Goal: Task Accomplishment & Management: Manage account settings

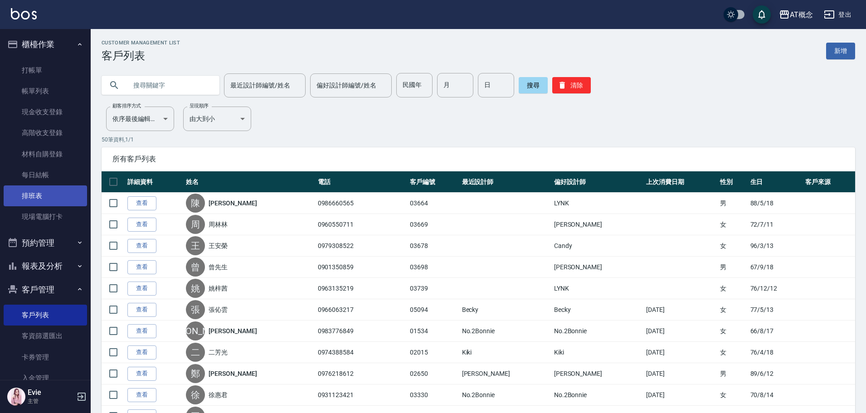
click at [67, 190] on link "排班表" at bounding box center [45, 196] width 83 height 21
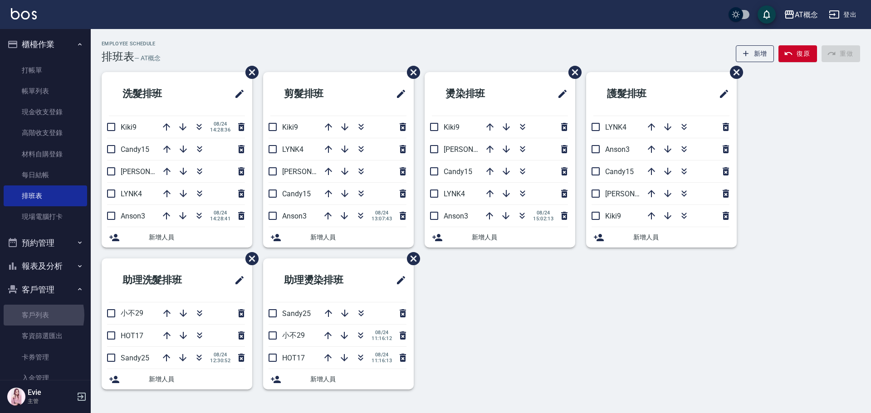
drag, startPoint x: 34, startPoint y: 315, endPoint x: 47, endPoint y: 236, distance: 80.4
click at [34, 314] on link "客戶列表" at bounding box center [45, 315] width 83 height 21
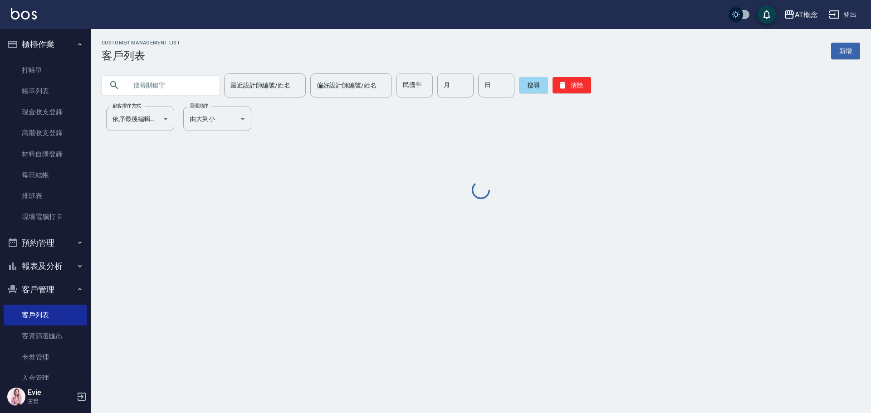
click at [149, 84] on input "text" at bounding box center [169, 85] width 85 height 24
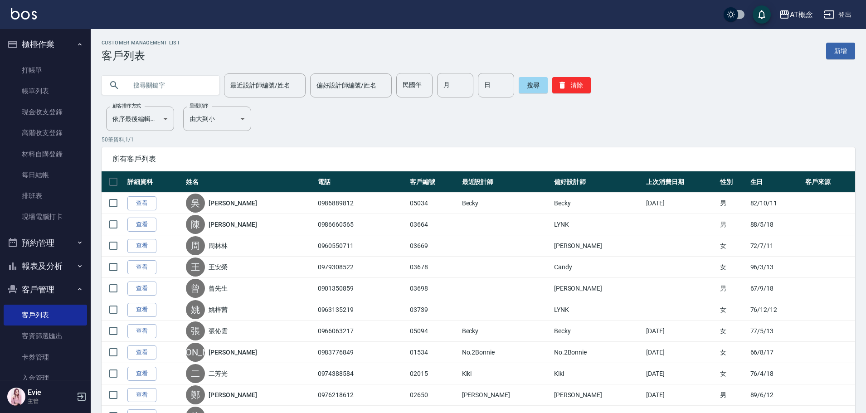
type input "鈺"
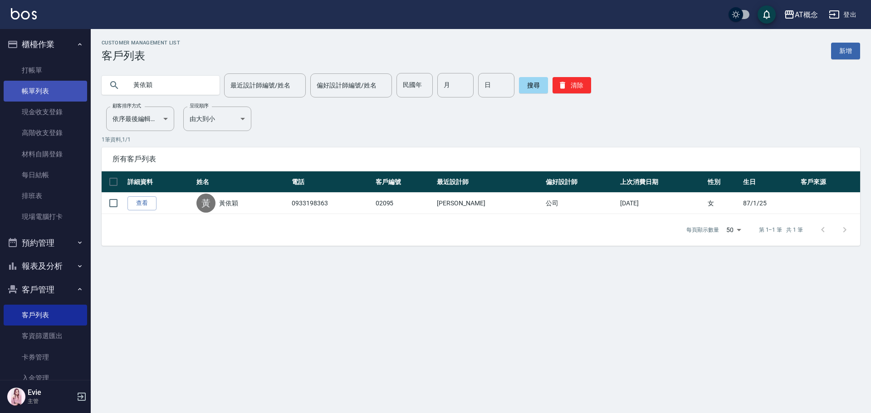
drag, startPoint x: 159, startPoint y: 85, endPoint x: 68, endPoint y: 88, distance: 90.8
click at [5, 86] on div "AT概念 登出 櫃檯作業 打帳單 帳單列表 現金收支登錄 高階收支登錄 材料自購登錄 每日結帳 排班表 現場電腦打卡 預約管理 預約管理 單日預約紀錄 單週預…" at bounding box center [435, 206] width 871 height 413
type input "牙"
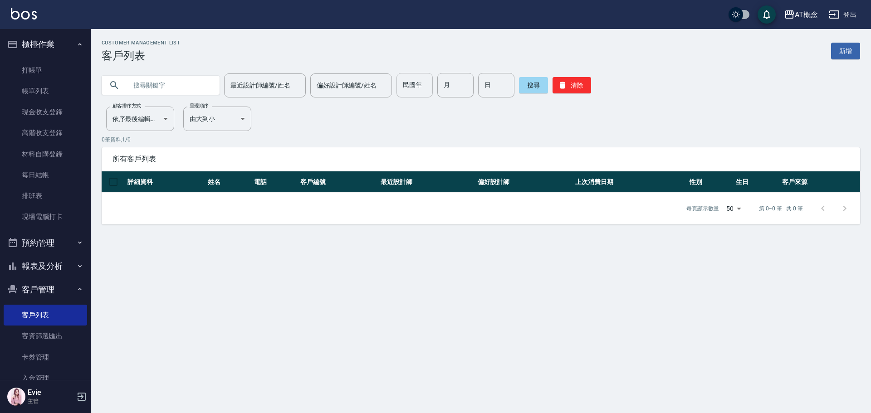
click at [409, 80] on input "民國年" at bounding box center [414, 85] width 36 height 24
type input "81"
type input "6"
type input "24"
click at [534, 87] on button "搜尋" at bounding box center [533, 85] width 29 height 16
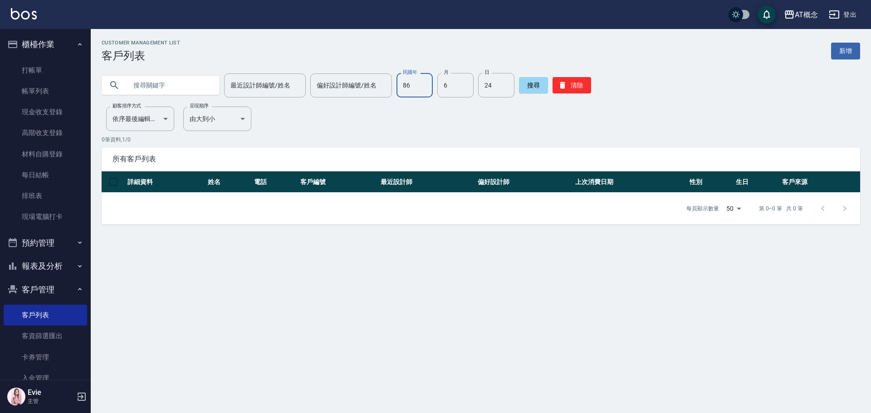
type input "86"
click at [532, 84] on button "搜尋" at bounding box center [533, 85] width 29 height 16
type input "86"
click at [533, 82] on button "搜尋" at bounding box center [533, 85] width 29 height 16
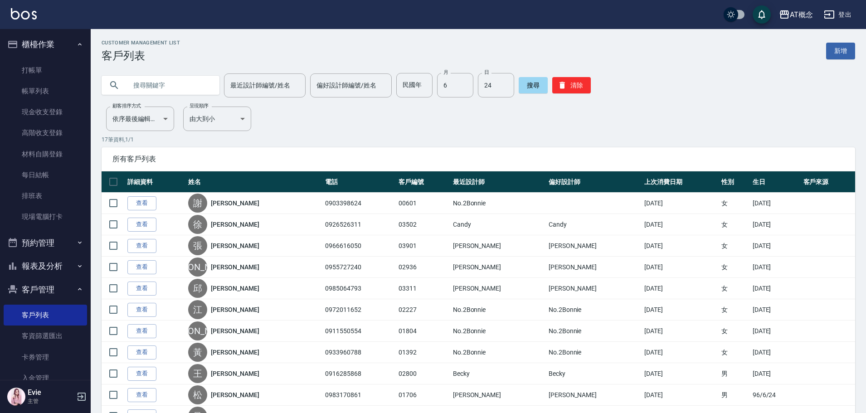
click at [164, 87] on input "text" at bounding box center [169, 85] width 85 height 24
type input "帆"
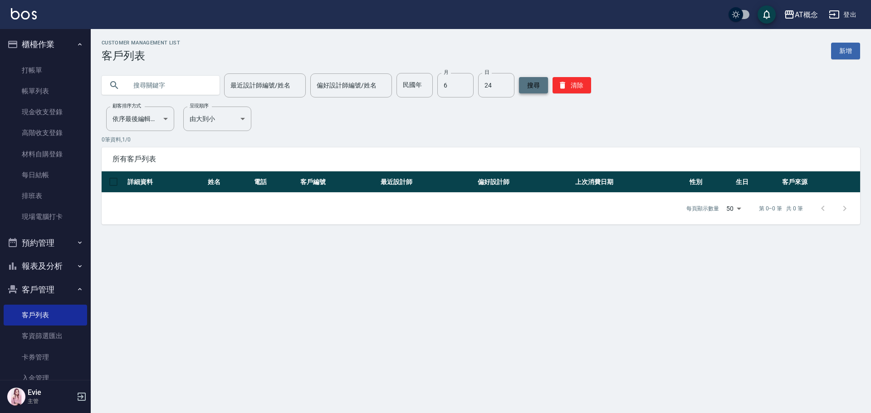
click at [532, 83] on button "搜尋" at bounding box center [533, 85] width 29 height 16
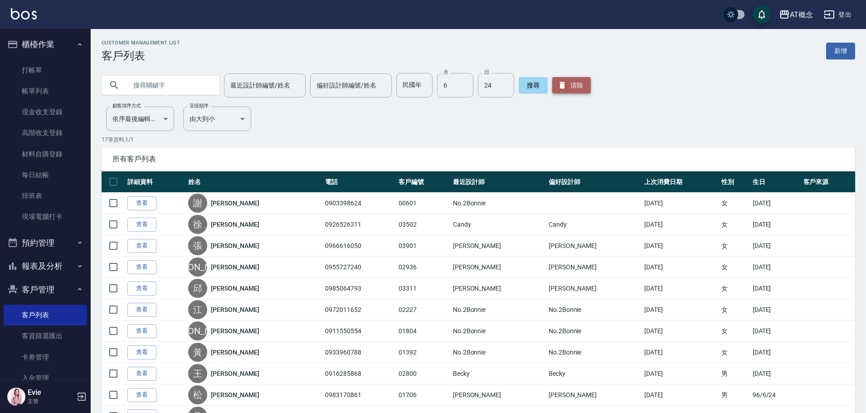
drag, startPoint x: 578, startPoint y: 91, endPoint x: 102, endPoint y: 149, distance: 479.4
click at [574, 90] on button "清除" at bounding box center [571, 85] width 39 height 16
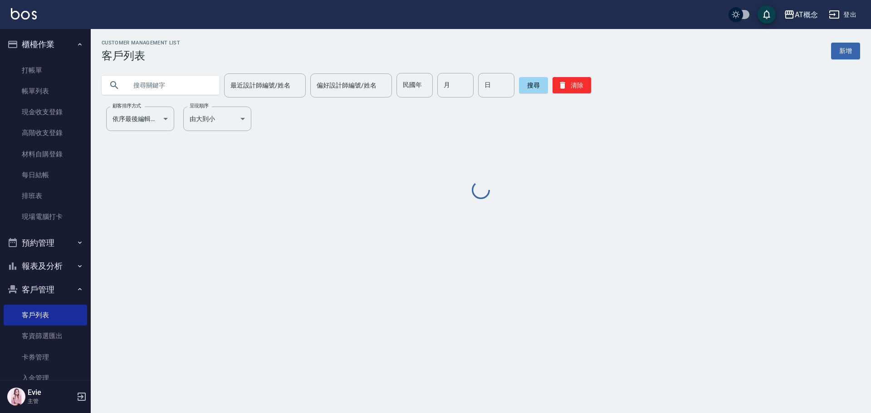
click at [172, 82] on input "text" at bounding box center [169, 85] width 85 height 24
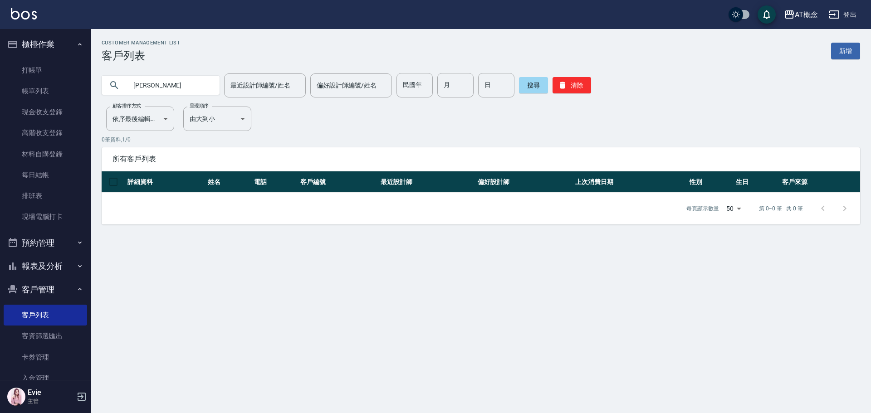
type input "牙"
type input "81"
type input "6"
type input "24"
click at [570, 87] on button "清除" at bounding box center [571, 85] width 39 height 16
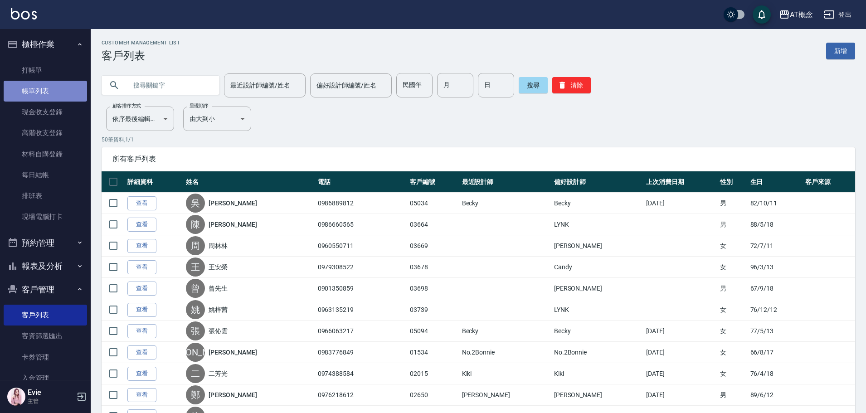
click at [46, 86] on link "帳單列表" at bounding box center [45, 91] width 83 height 21
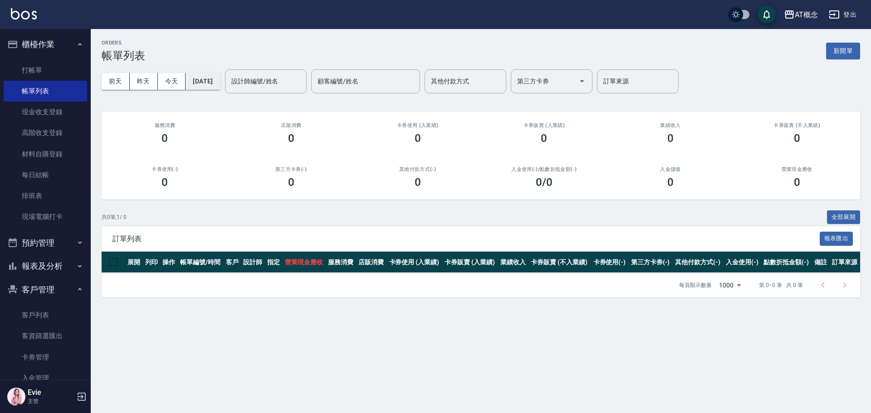
click at [215, 79] on button "2025/08/24" at bounding box center [203, 81] width 34 height 17
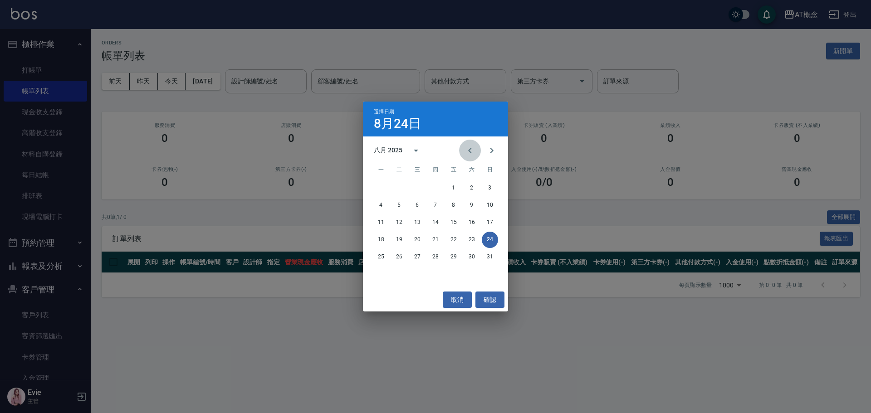
click at [467, 152] on icon "Previous month" at bounding box center [469, 150] width 11 height 11
click at [489, 221] on button "20" at bounding box center [490, 223] width 16 height 16
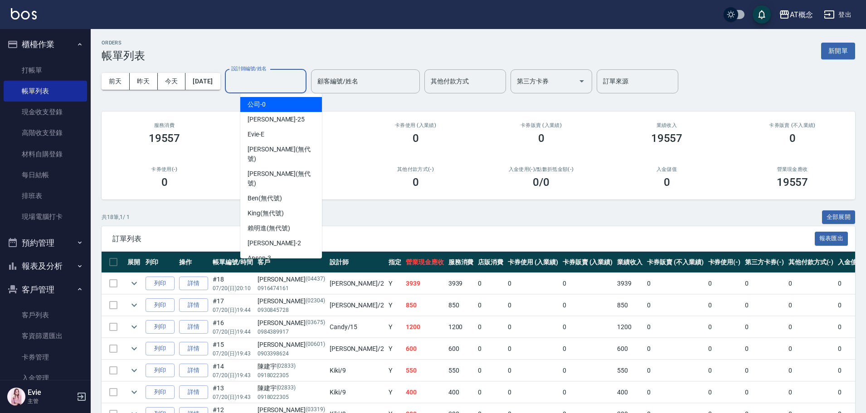
click at [270, 80] on input "設計師編號/姓名" at bounding box center [265, 81] width 73 height 16
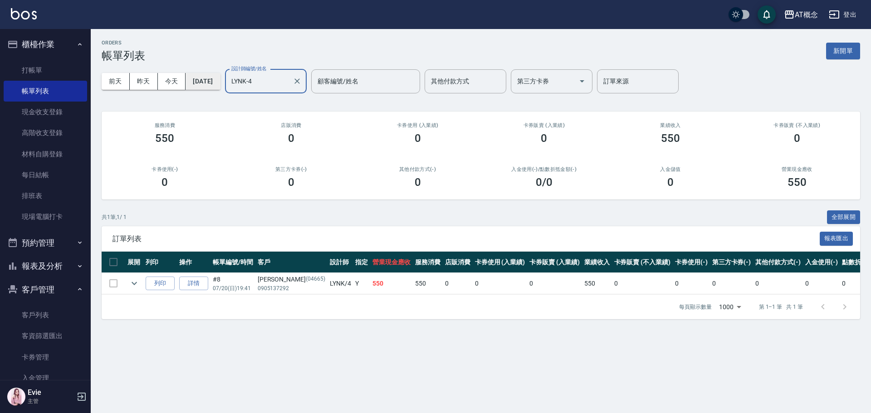
type input "LYNK-4"
click at [216, 83] on button "2025/07/20" at bounding box center [203, 81] width 34 height 17
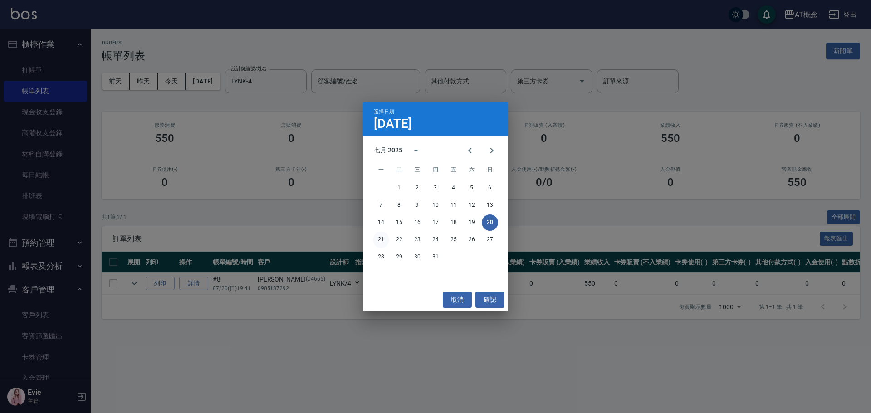
click at [380, 241] on button "21" at bounding box center [381, 240] width 16 height 16
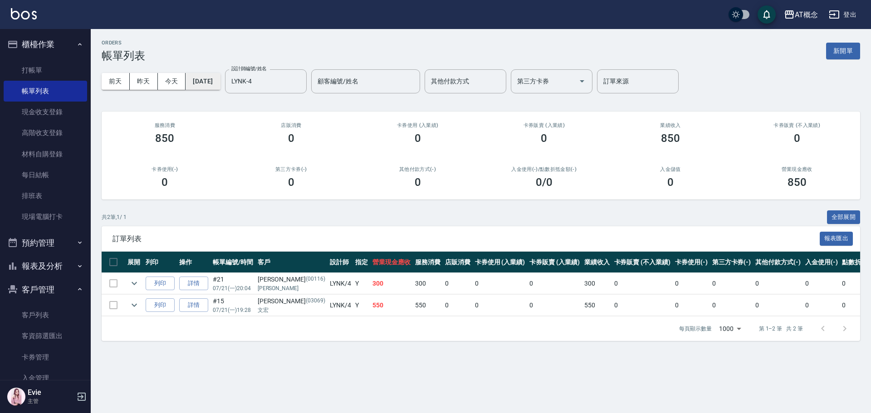
click at [220, 82] on button "2025/07/21" at bounding box center [203, 81] width 34 height 17
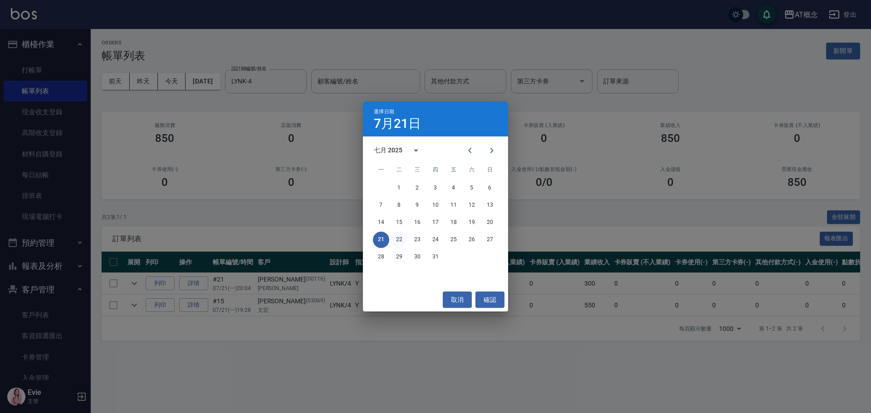
click at [399, 236] on button "22" at bounding box center [399, 240] width 16 height 16
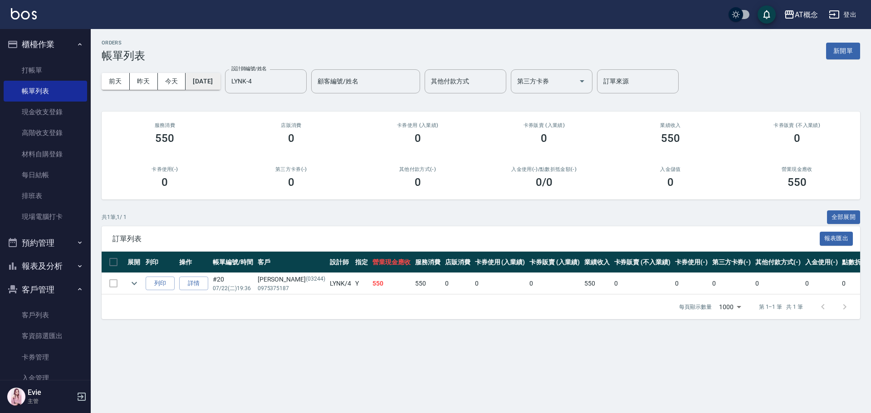
click at [212, 81] on button "2025/07/22" at bounding box center [203, 81] width 34 height 17
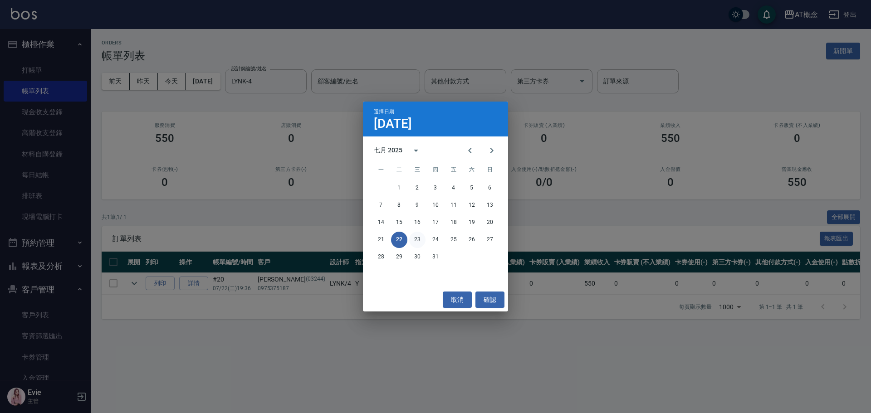
click at [417, 241] on button "23" at bounding box center [417, 240] width 16 height 16
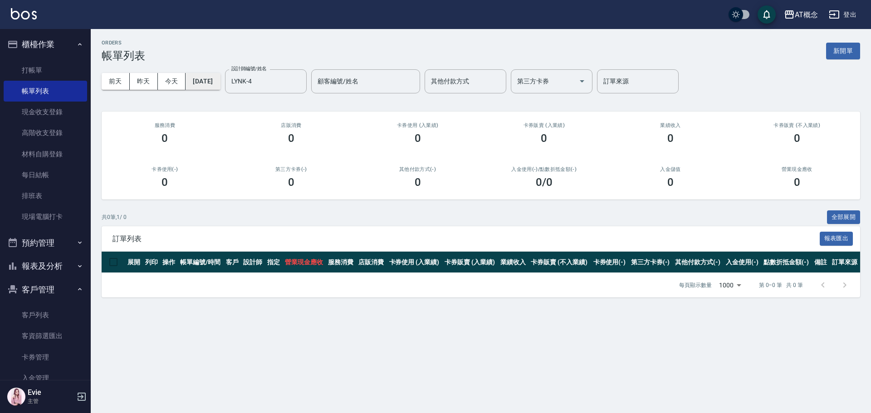
click at [218, 82] on button "2025/07/23" at bounding box center [203, 81] width 34 height 17
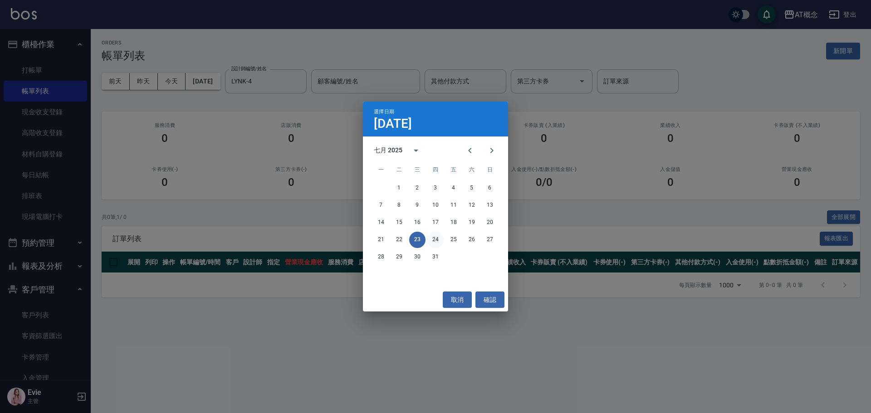
click at [432, 237] on button "24" at bounding box center [435, 240] width 16 height 16
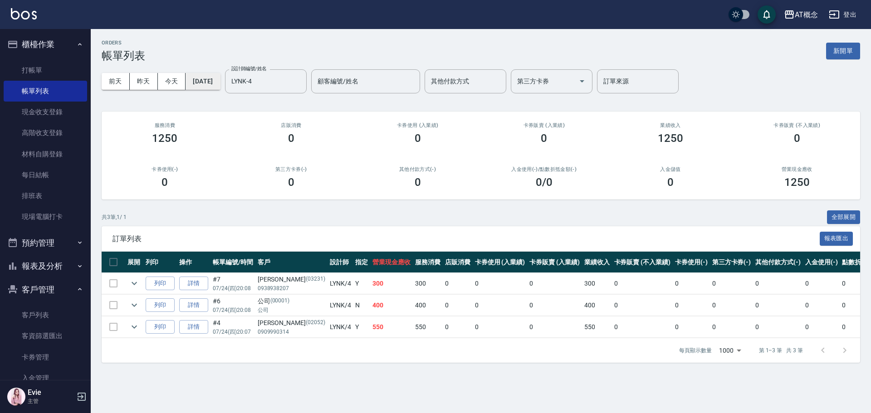
click at [220, 81] on button "2025/07/24" at bounding box center [203, 81] width 34 height 17
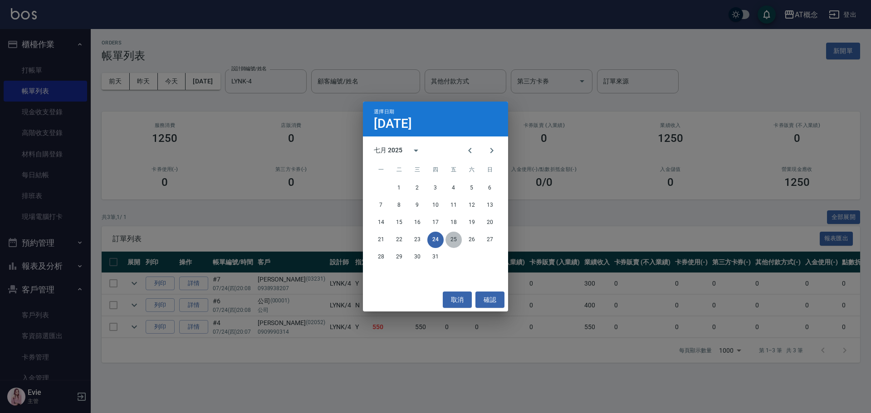
click at [454, 238] on button "25" at bounding box center [453, 240] width 16 height 16
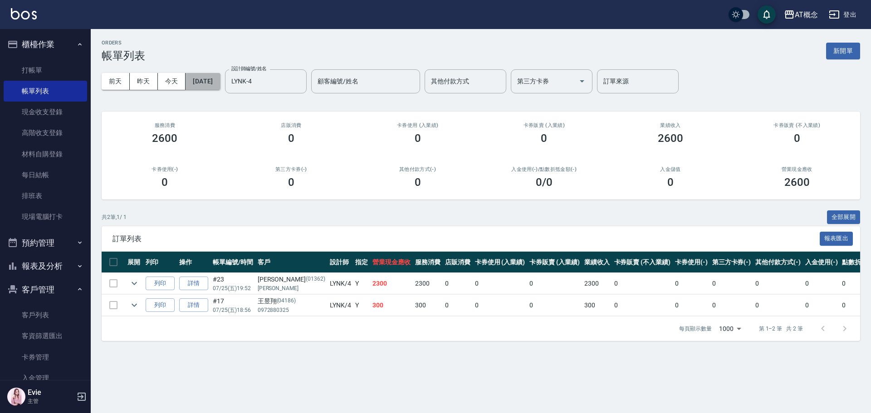
click at [220, 81] on button "2025/07/25" at bounding box center [203, 81] width 34 height 17
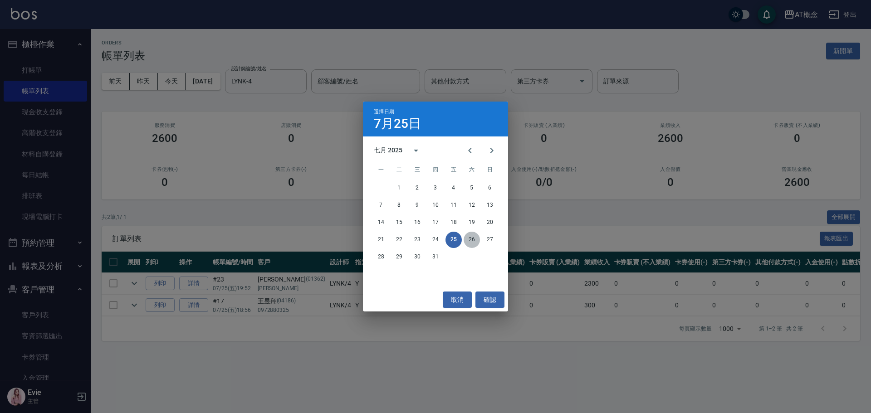
click at [469, 239] on button "26" at bounding box center [472, 240] width 16 height 16
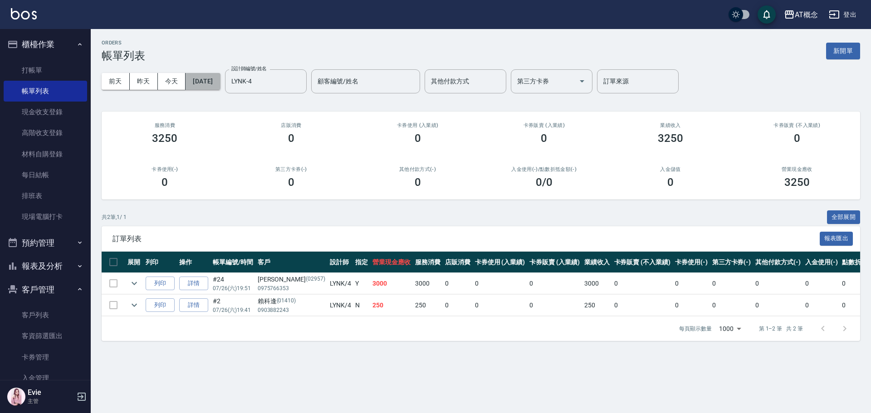
click at [220, 80] on button "2025/07/26" at bounding box center [203, 81] width 34 height 17
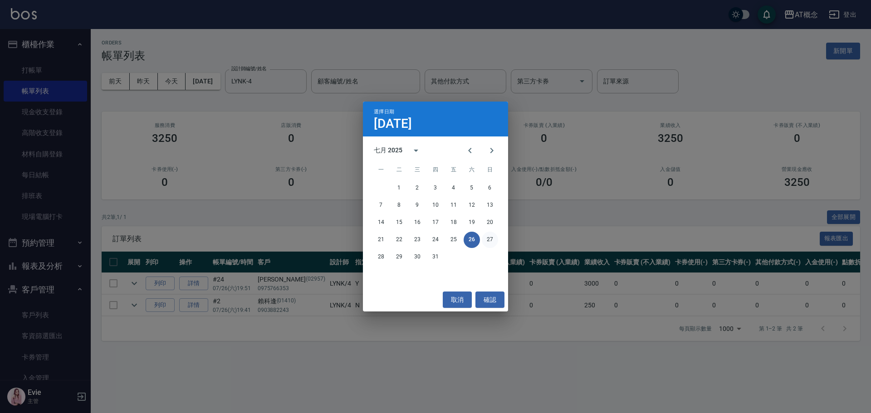
click at [487, 238] on button "27" at bounding box center [490, 240] width 16 height 16
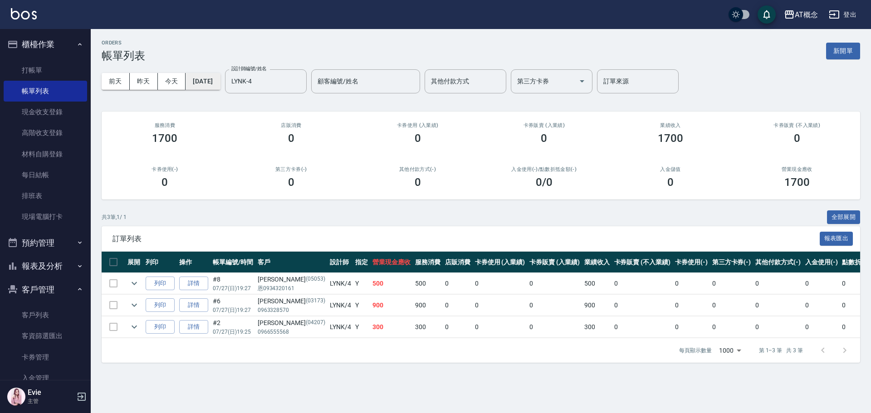
click at [217, 83] on button "2025/07/27" at bounding box center [203, 81] width 34 height 17
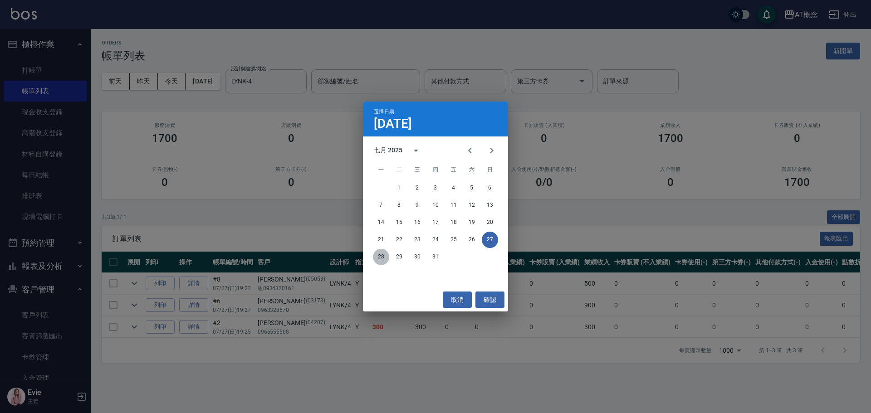
click at [376, 253] on button "28" at bounding box center [381, 257] width 16 height 16
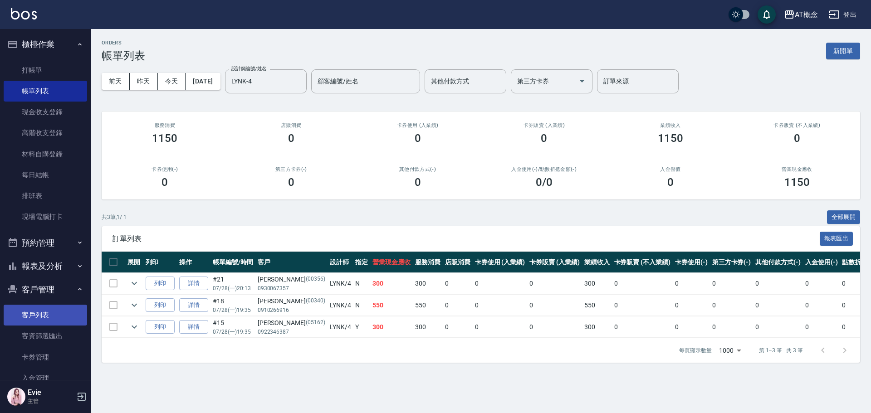
click at [37, 315] on link "客戶列表" at bounding box center [45, 315] width 83 height 21
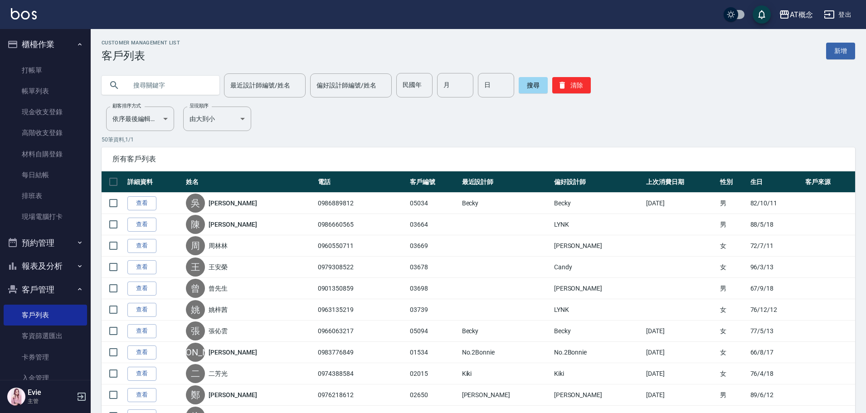
click at [182, 84] on input "text" at bounding box center [169, 85] width 85 height 24
type input "03637"
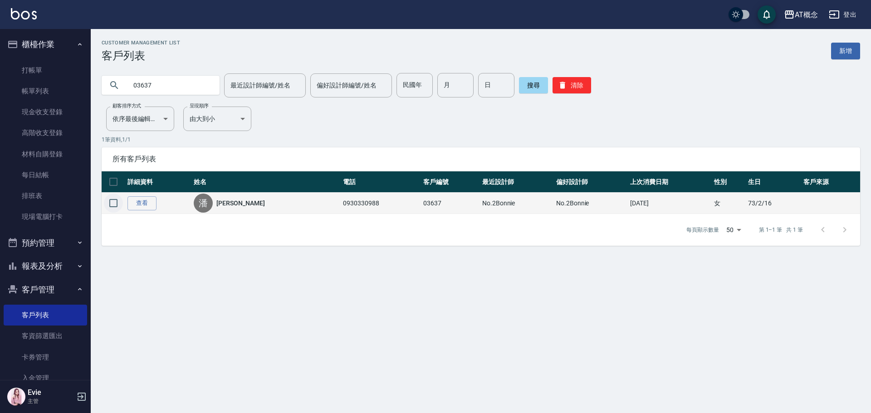
click at [115, 205] on input "checkbox" at bounding box center [113, 203] width 19 height 19
checkbox input "true"
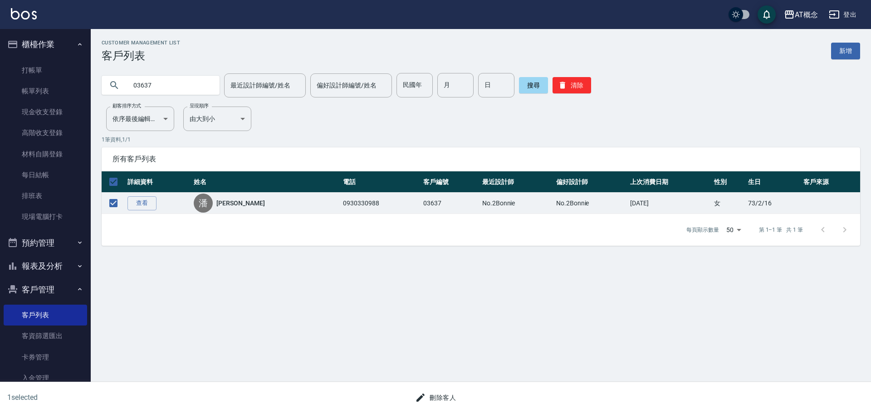
click at [438, 399] on button "刪除客人" at bounding box center [435, 398] width 48 height 17
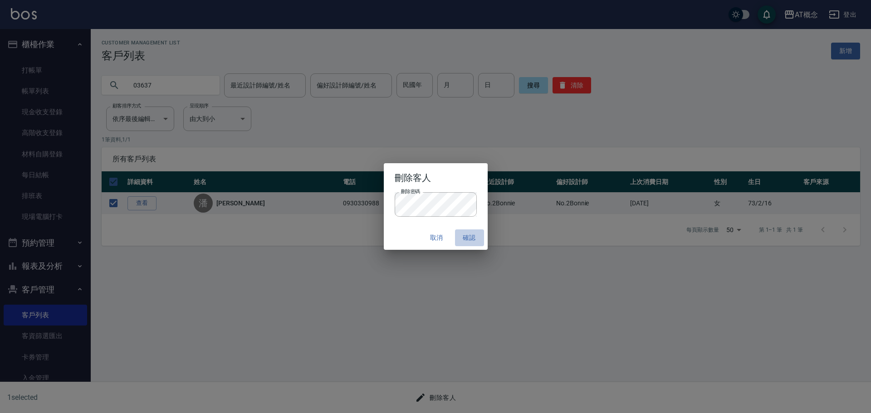
click at [471, 240] on button "確認" at bounding box center [469, 238] width 29 height 17
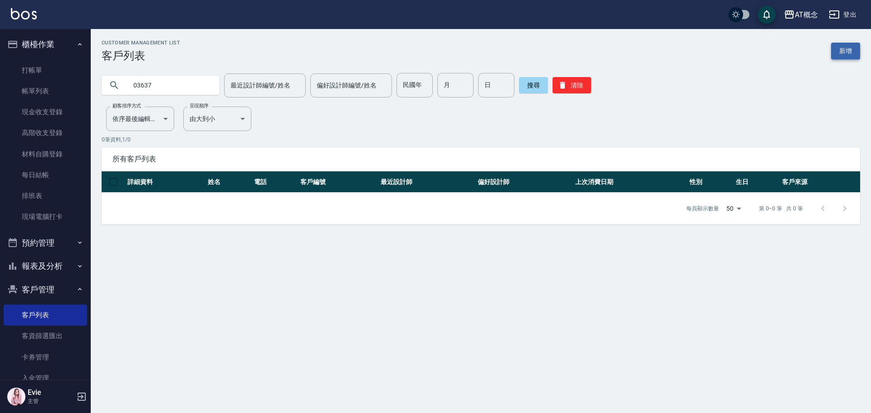
click at [844, 48] on link "新增" at bounding box center [845, 51] width 29 height 17
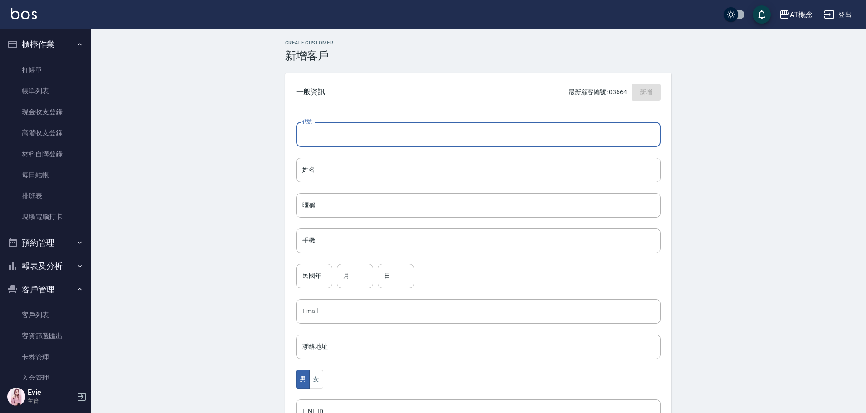
click at [360, 137] on input "代號" at bounding box center [478, 134] width 365 height 24
type input "03637"
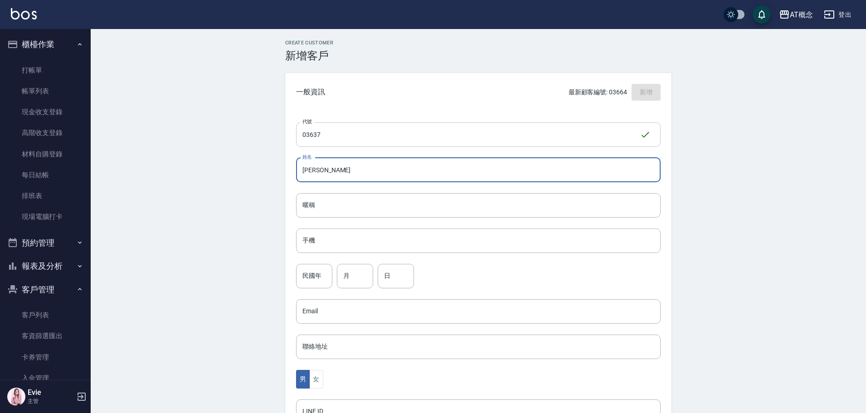
type input "牙毅帆"
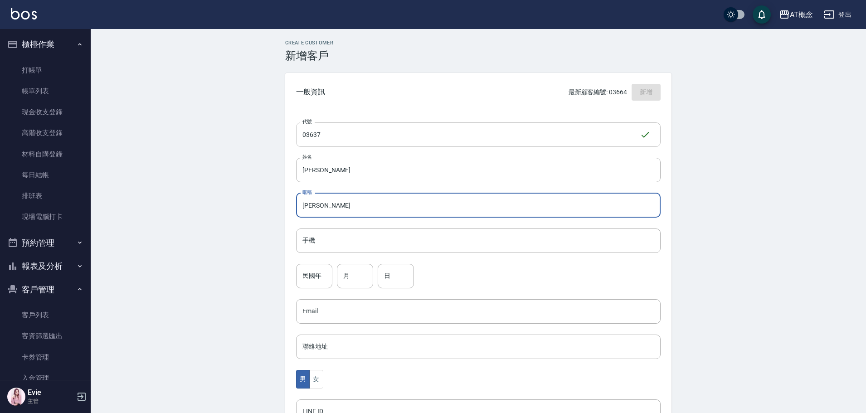
type input "毅帆"
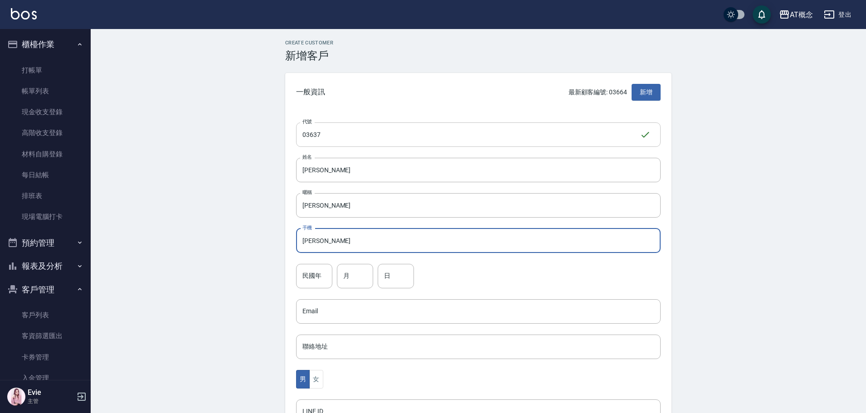
type input "毅帆"
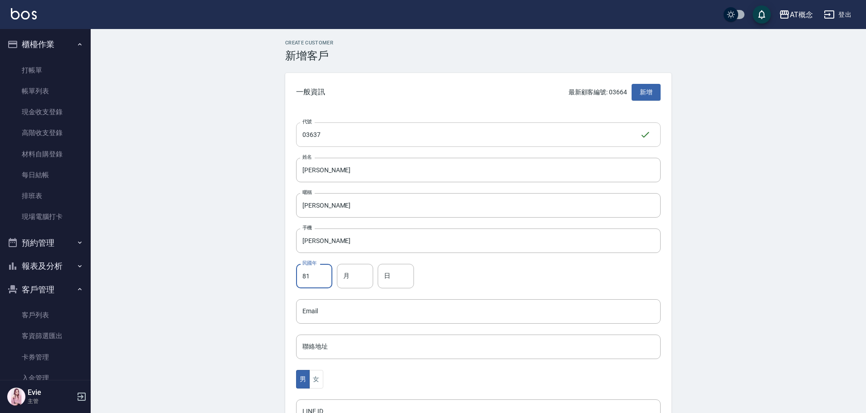
type input "81"
type input "6"
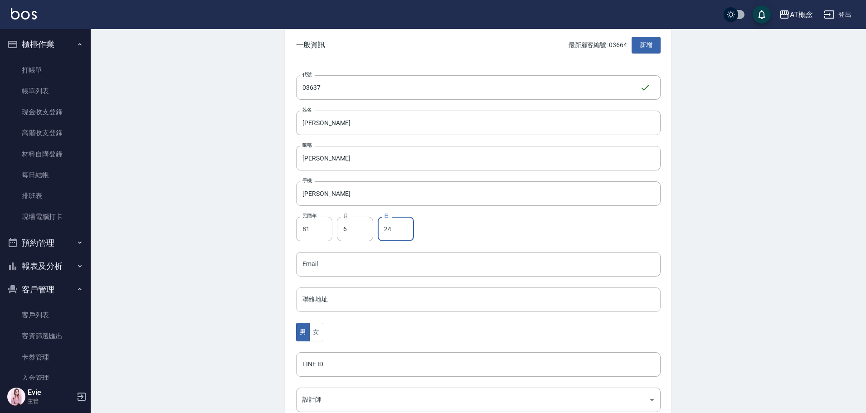
scroll to position [91, 0]
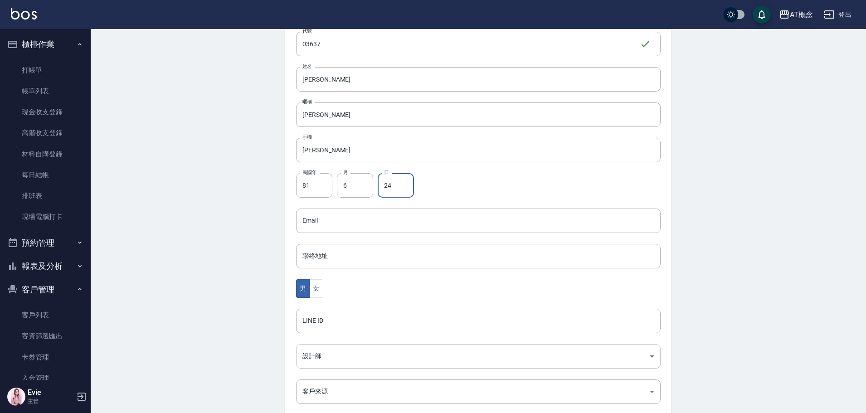
type input "24"
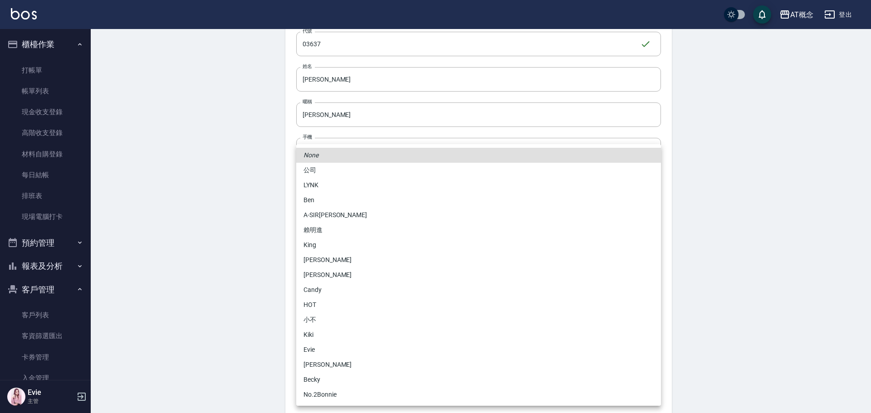
click at [341, 359] on body "AT概念 登出 櫃檯作業 打帳單 帳單列表 現金收支登錄 高階收支登錄 材料自購登錄 每日結帳 排班表 現場電腦打卡 預約管理 預約管理 單日預約紀錄 單週預…" at bounding box center [435, 204] width 871 height 591
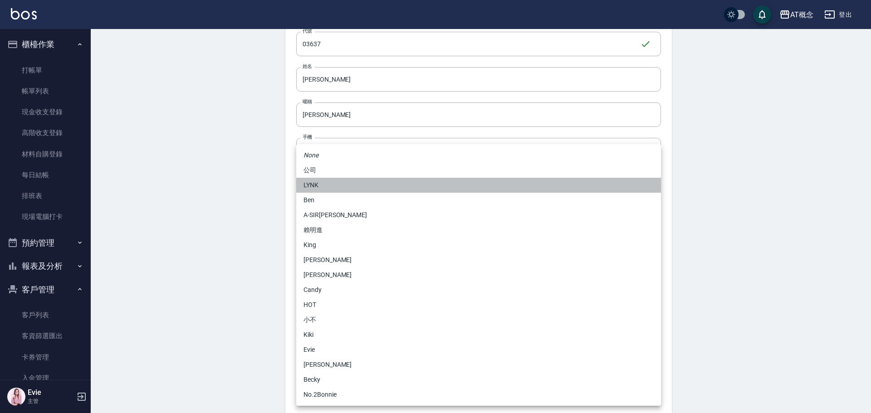
click at [309, 187] on li "LYNK" at bounding box center [478, 185] width 365 height 15
type input "7b760190-a54a-4ce3-a4b8-9dfdebd6f24a"
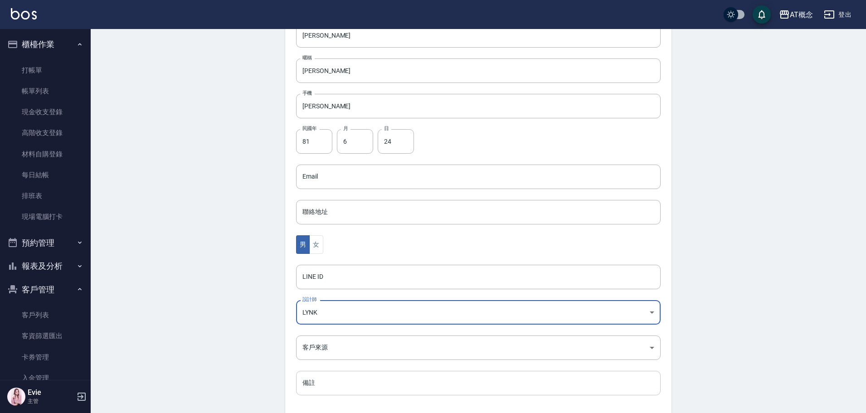
scroll to position [177, 0]
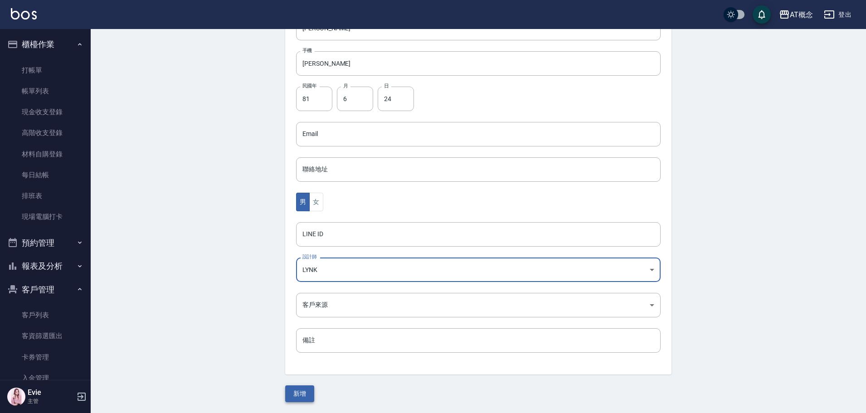
click at [291, 395] on button "新增" at bounding box center [299, 394] width 29 height 17
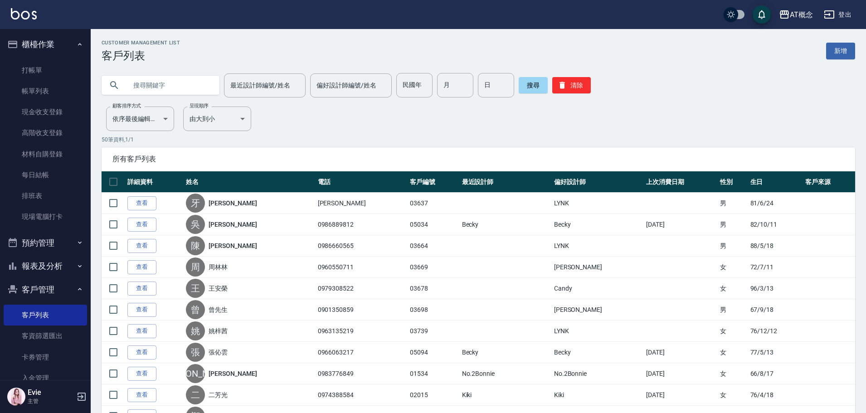
click at [138, 89] on input "text" at bounding box center [169, 85] width 85 height 24
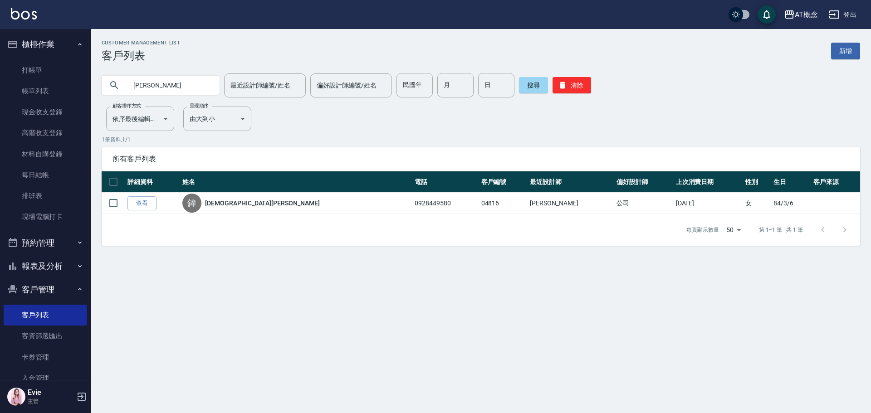
type input "鐘"
type input "江毅"
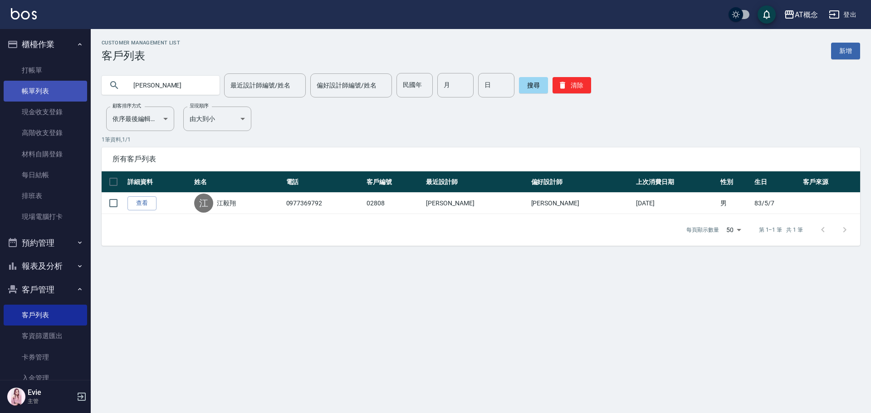
drag, startPoint x: 151, startPoint y: 86, endPoint x: 14, endPoint y: 95, distance: 137.7
click at [15, 95] on div "AT概念 登出 櫃檯作業 打帳單 帳單列表 現金收支登錄 高階收支登錄 材料自購登錄 每日結帳 排班表 現場電腦打卡 預約管理 預約管理 單日預約紀錄 單週預…" at bounding box center [435, 206] width 871 height 413
click at [26, 74] on link "打帳單" at bounding box center [45, 70] width 83 height 21
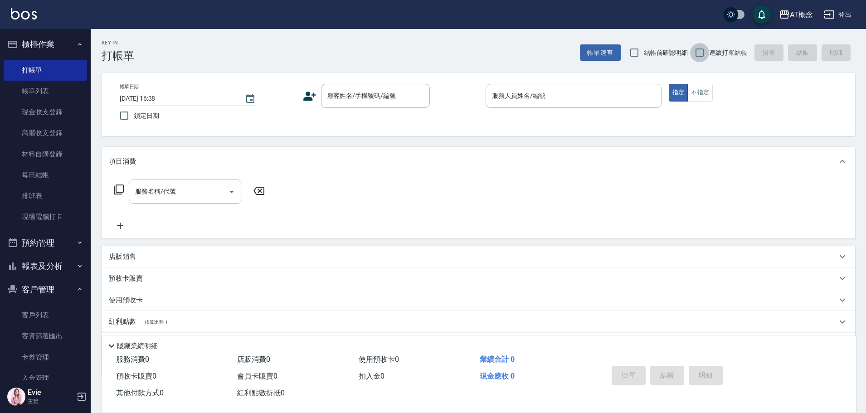
click at [702, 51] on input "連續打單結帳" at bounding box center [699, 52] width 19 height 19
checkbox input "true"
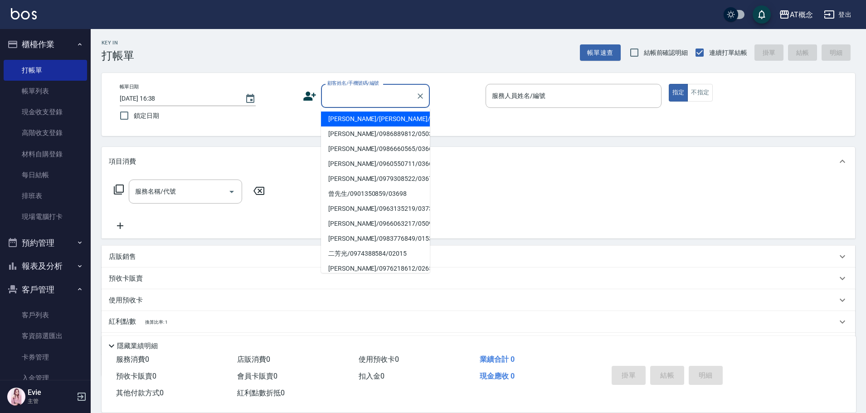
click at [405, 96] on input "顧客姓名/手機號碼/編號" at bounding box center [368, 96] width 87 height 16
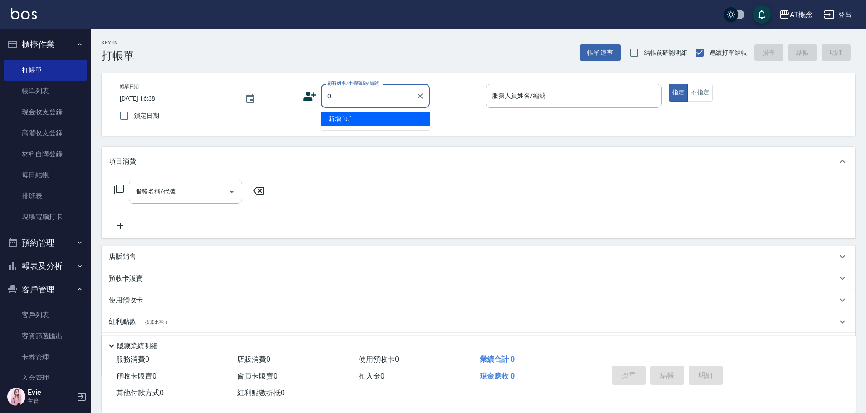
type input "0"
type input "陳一志/0986660565/03664"
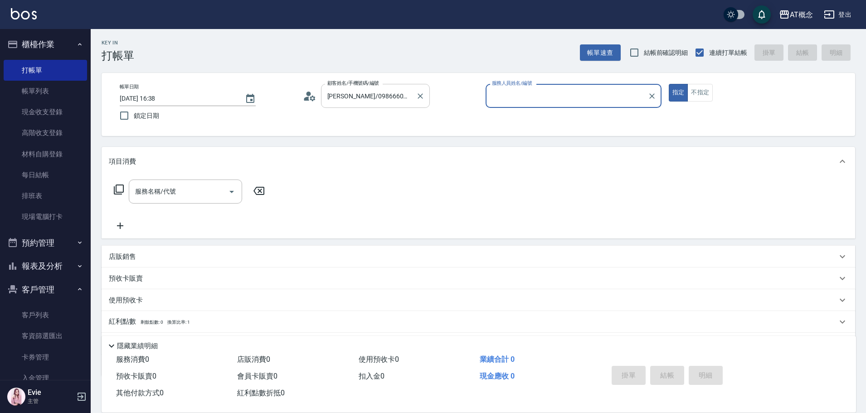
type input "LYNK-4"
click at [669, 84] on button "指定" at bounding box center [679, 93] width 20 height 18
type button "true"
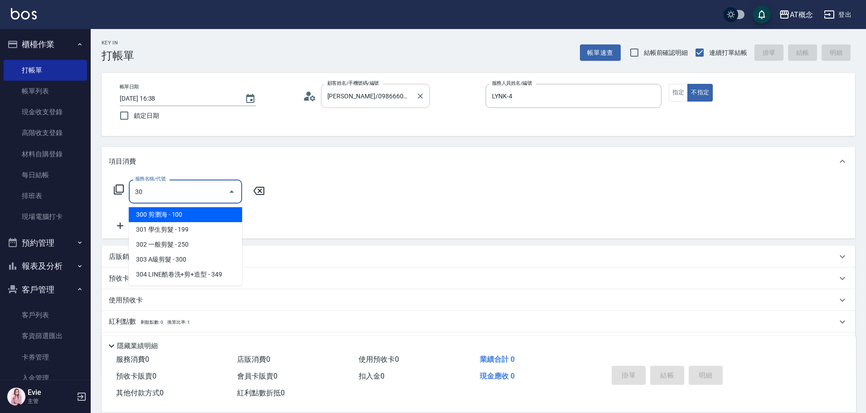
type input "303"
type input "30"
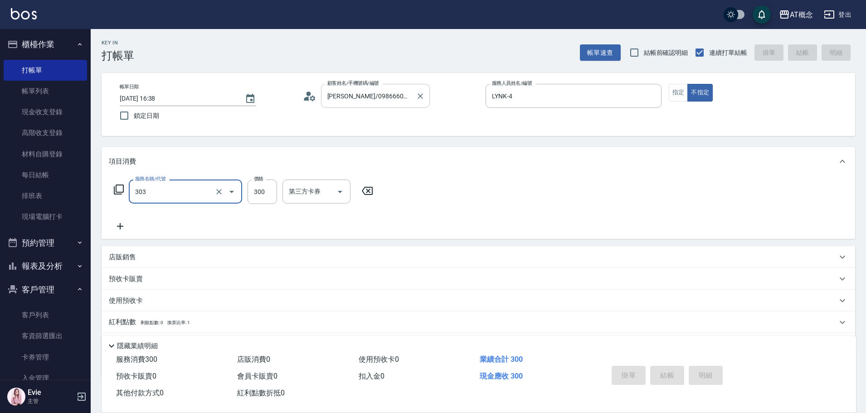
type input "303"
type input "2025/08/24 16:39"
type input "0"
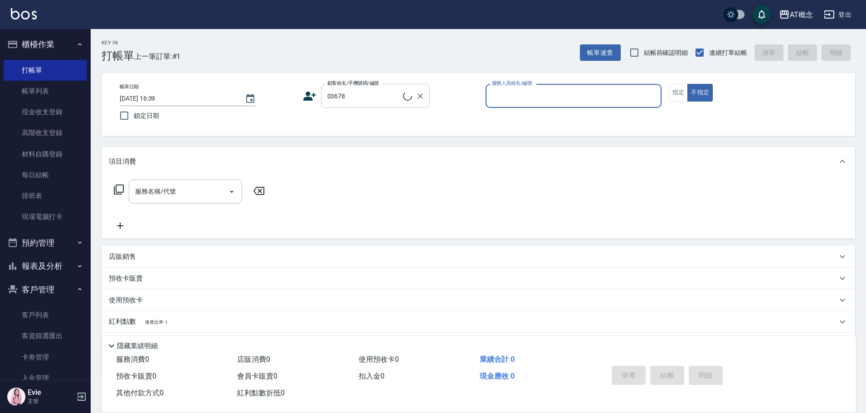
type input "王安榮/0979308522/03678"
type input "Candy-15"
click at [688, 84] on button "不指定" at bounding box center [700, 93] width 25 height 18
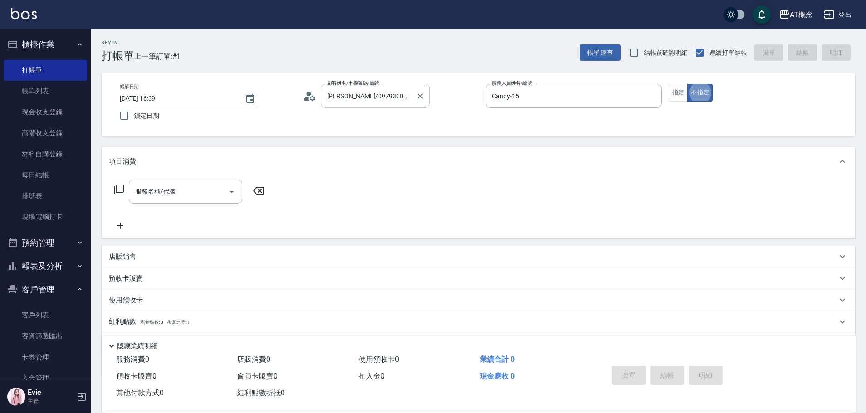
type button "false"
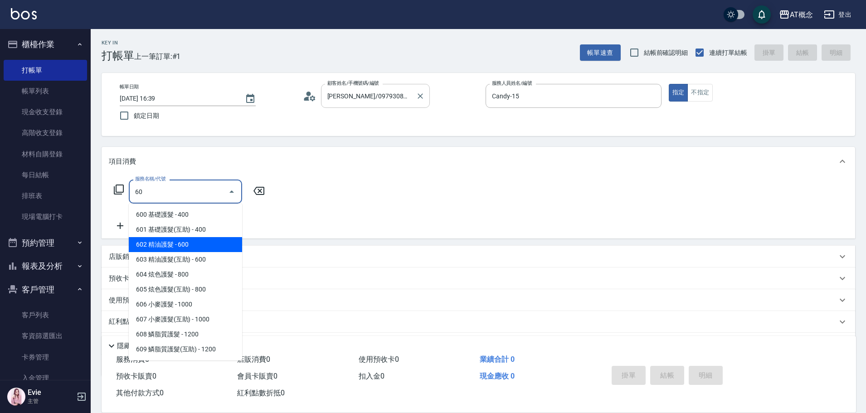
type input "602 精油護髮(602)"
type input "60"
type input "602 精油護髮(602)"
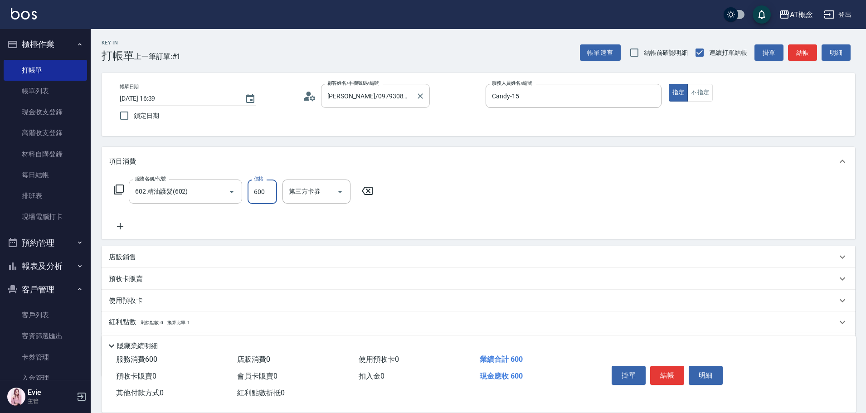
type input "0"
type input "69"
type input "60"
type input "699"
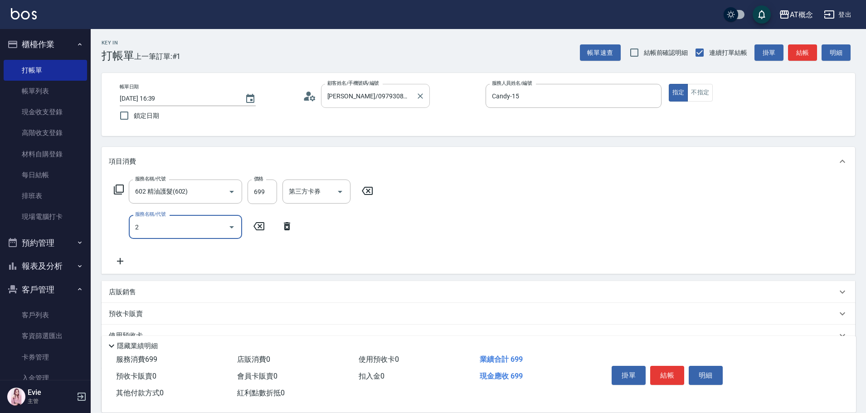
type input "20"
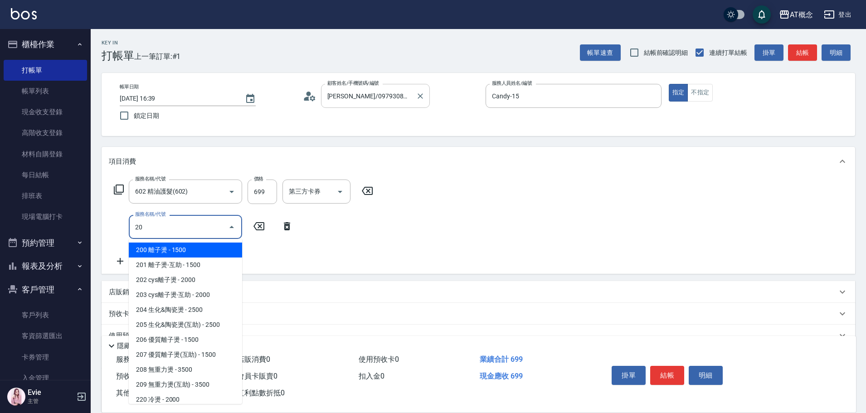
type input "210"
type input "200 離子燙(200)"
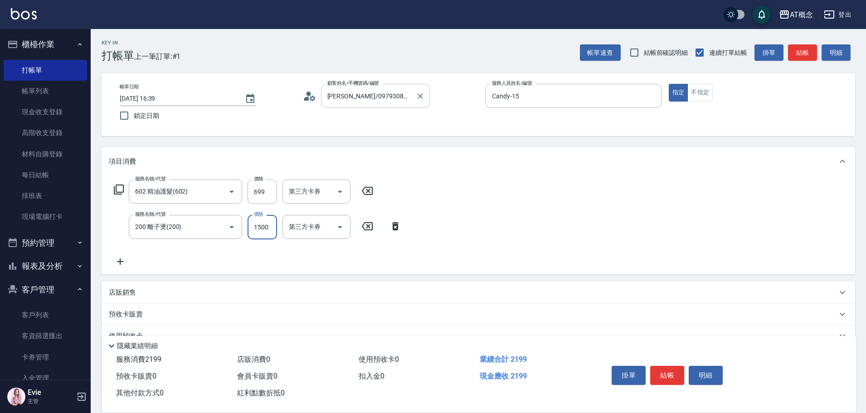
type input "70"
type input "13"
type input "80"
type input "139"
type input "200"
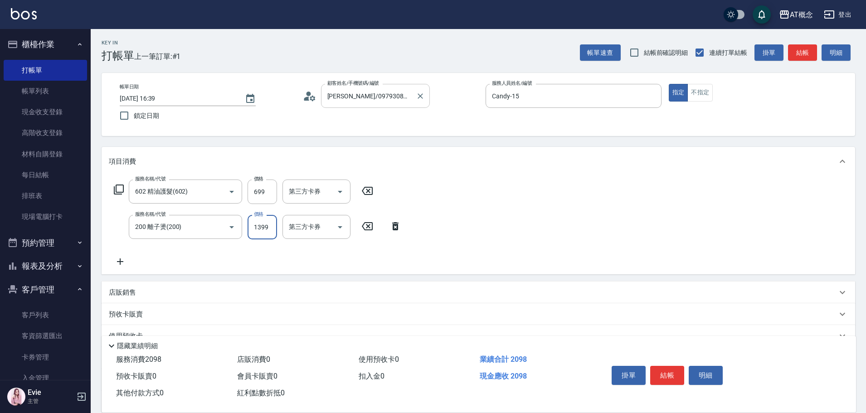
type input "1399"
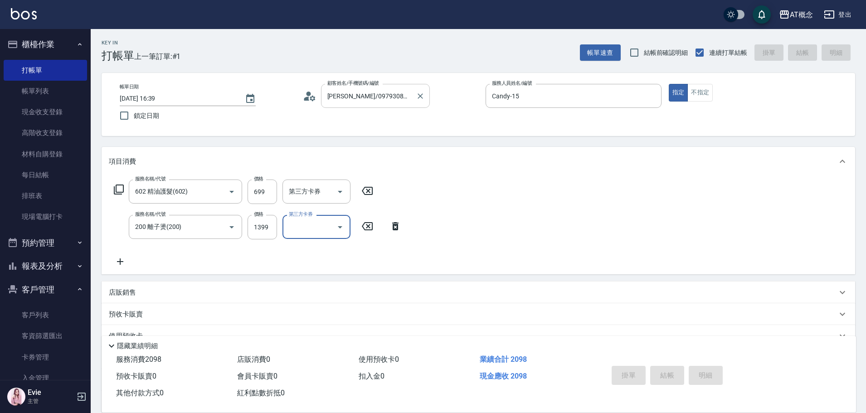
type input "0"
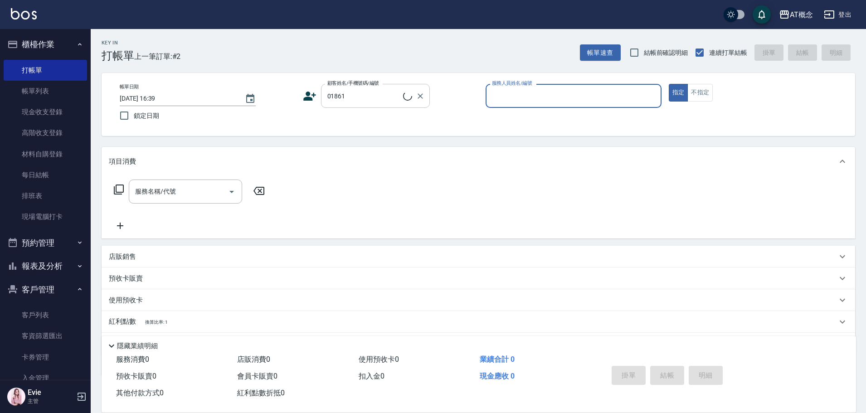
type input "沈柔妤/0989204042/01861"
type input "邦妮-2"
click at [669, 84] on button "指定" at bounding box center [679, 93] width 20 height 18
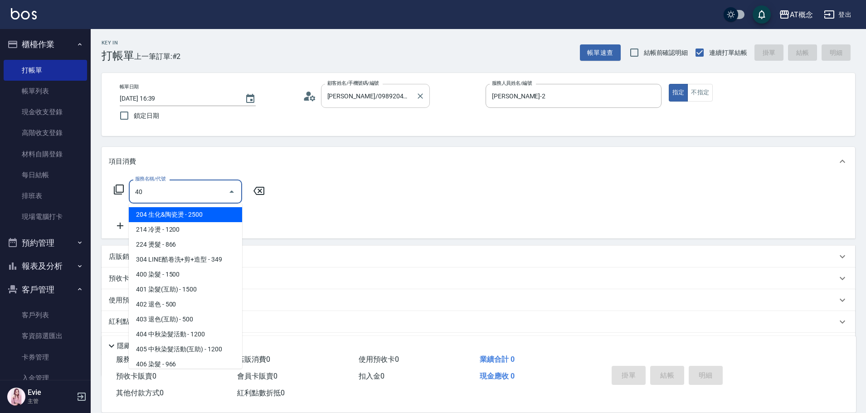
type input "401"
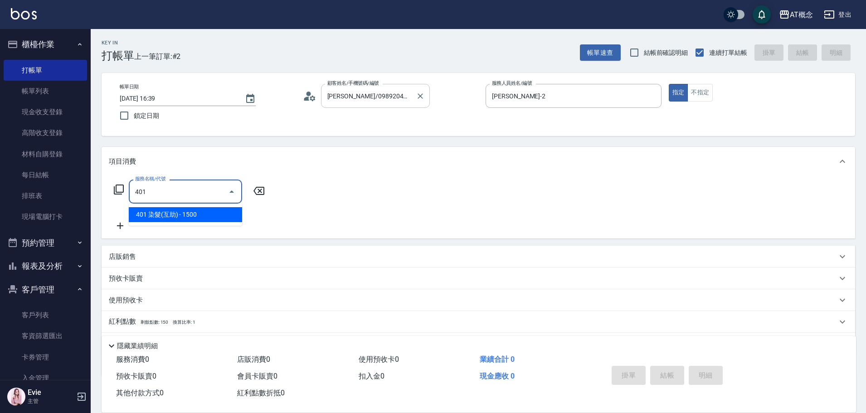
type input "150"
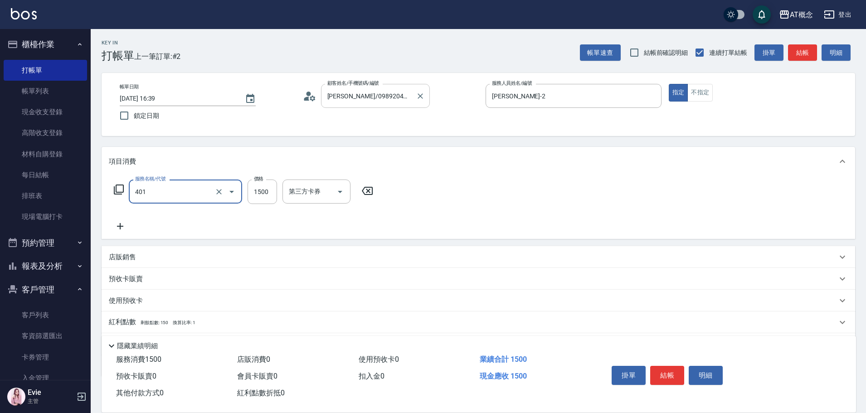
type input "401 染髮(互助)(401)"
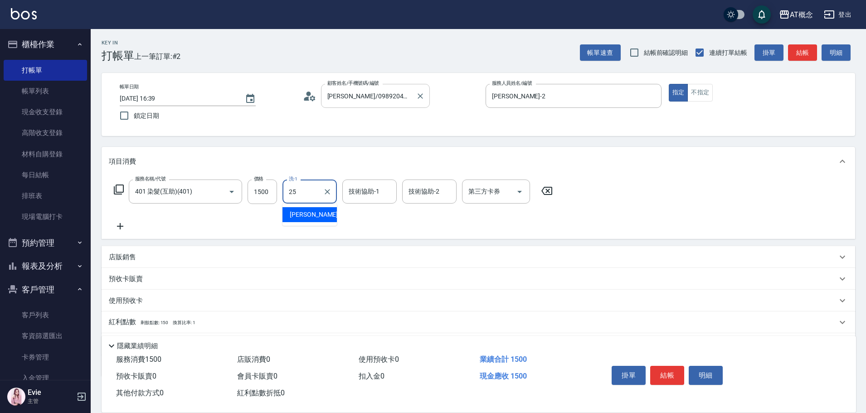
type input "Sandy-25"
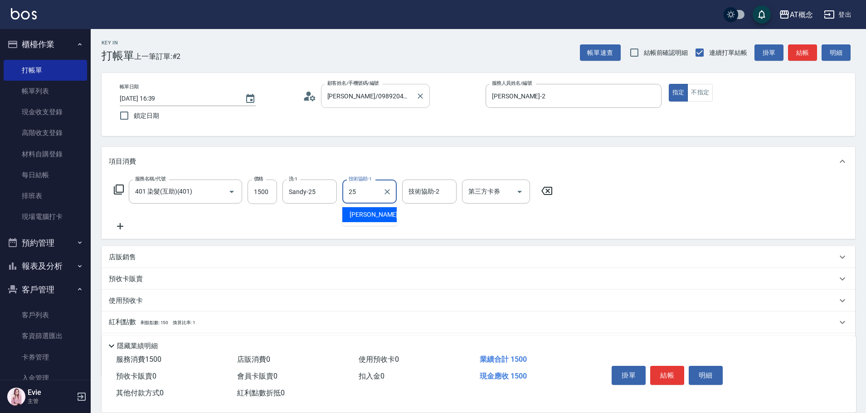
type input "Sandy-25"
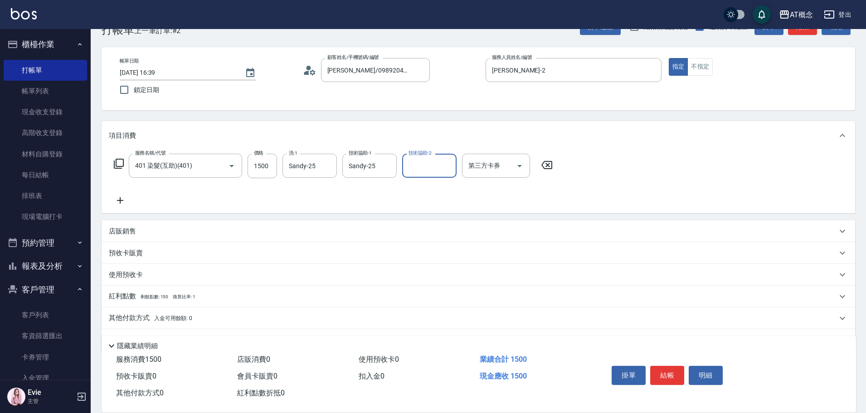
scroll to position [51, 0]
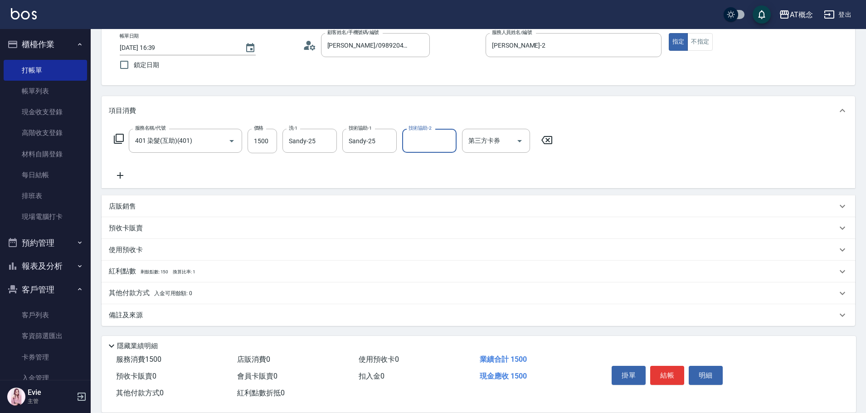
click at [128, 290] on p "其他付款方式 入金可用餘額: 0" at bounding box center [150, 293] width 83 height 10
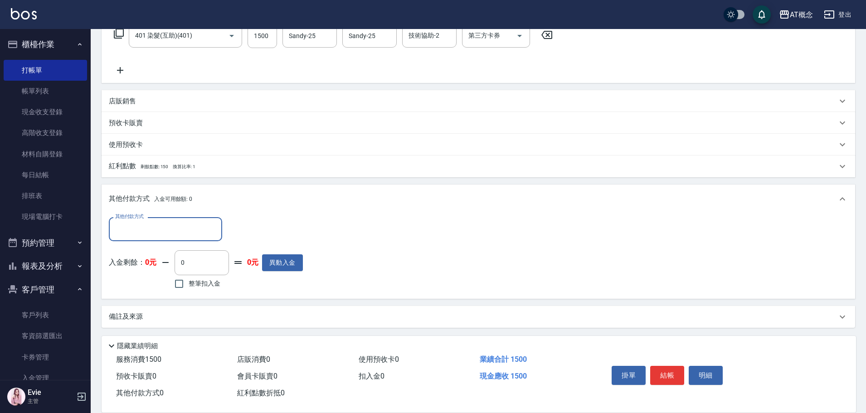
scroll to position [158, 0]
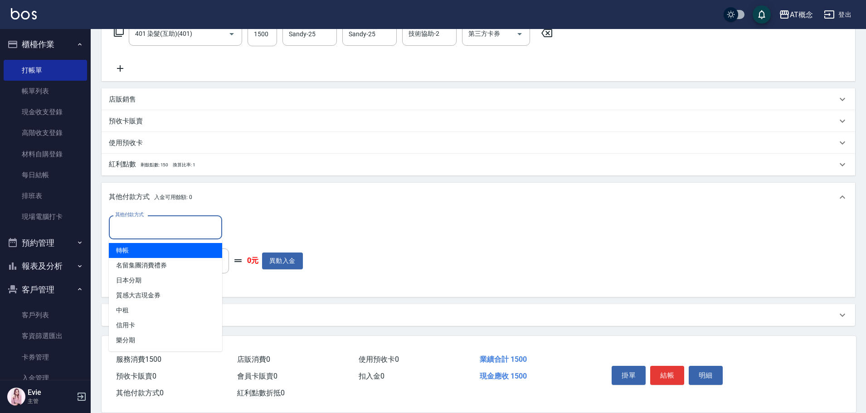
click at [149, 235] on input "其他付款方式" at bounding box center [165, 228] width 105 height 16
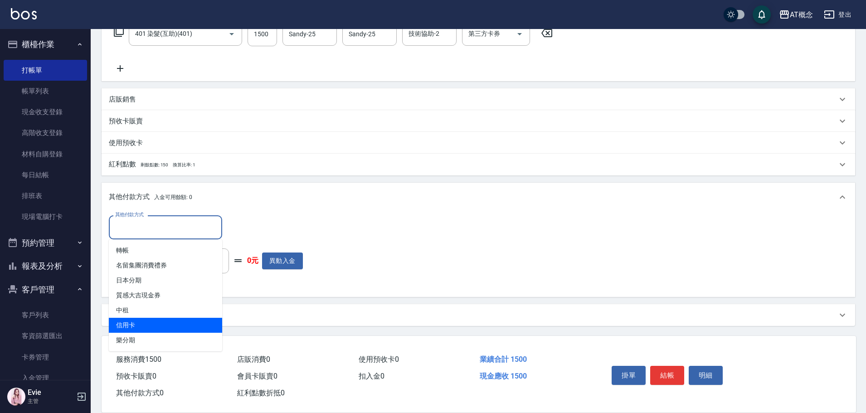
click at [138, 322] on span "信用卡" at bounding box center [165, 325] width 113 height 15
type input "信用卡"
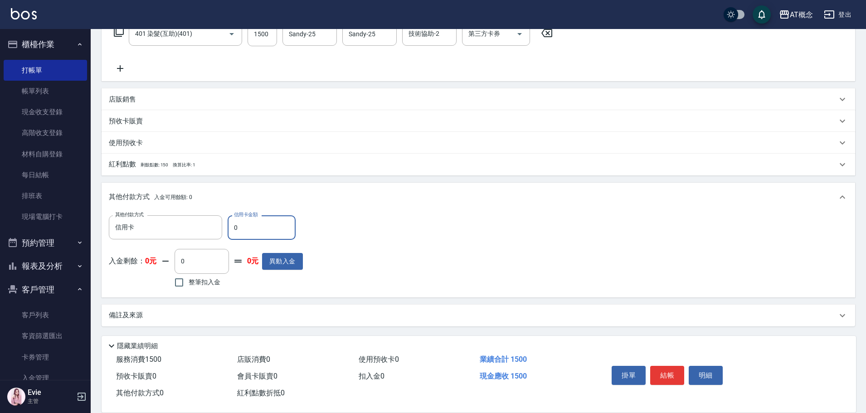
type input "140"
type input "15"
type input "130"
type input "150"
type input "0"
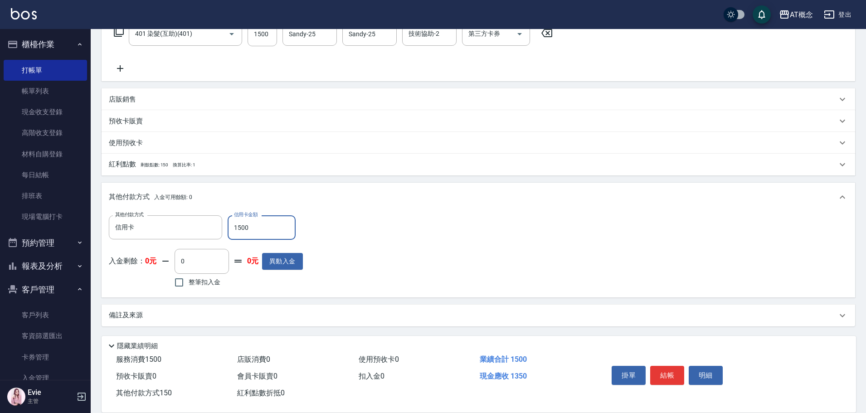
type input "1500"
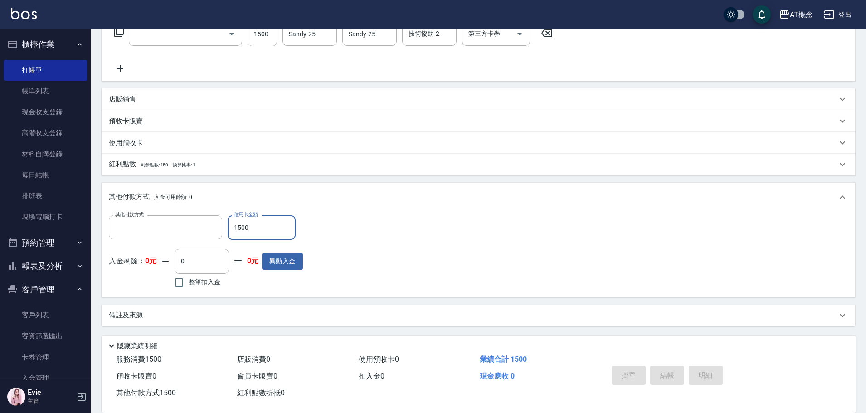
scroll to position [0, 0]
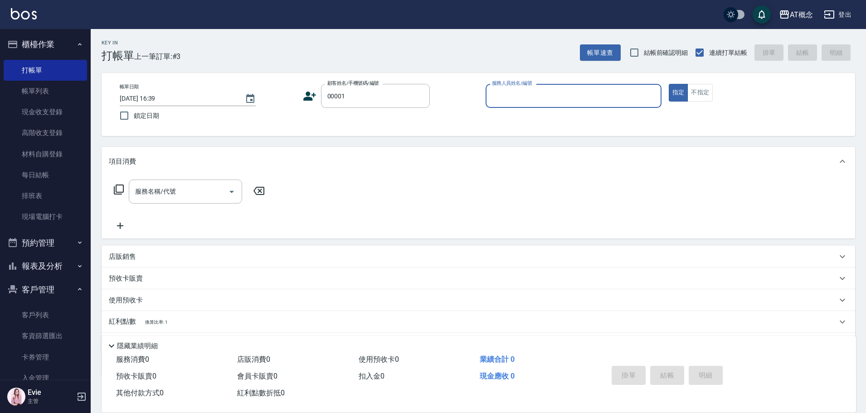
type input "公司/公司/00001"
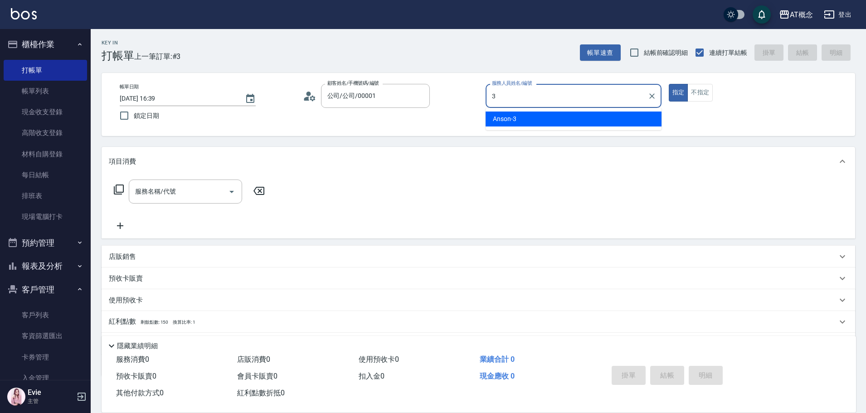
type input "Anson-3"
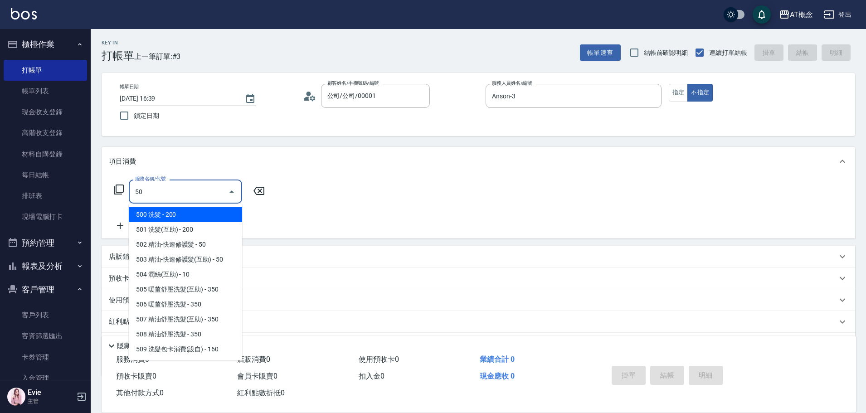
type input "501"
type input "20"
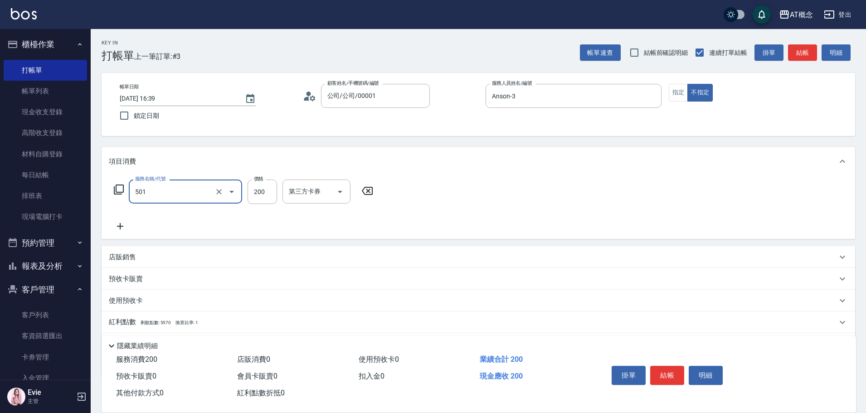
type input "501 洗髮(互助)(501)"
type input "0"
type input "30"
type input "300"
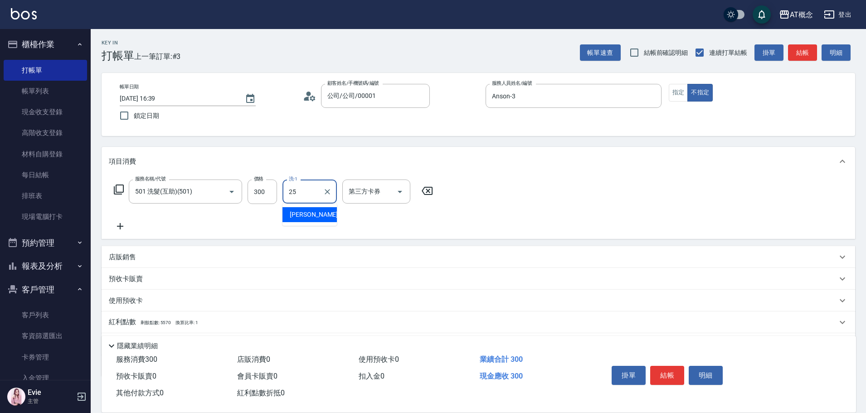
type input "Sandy-25"
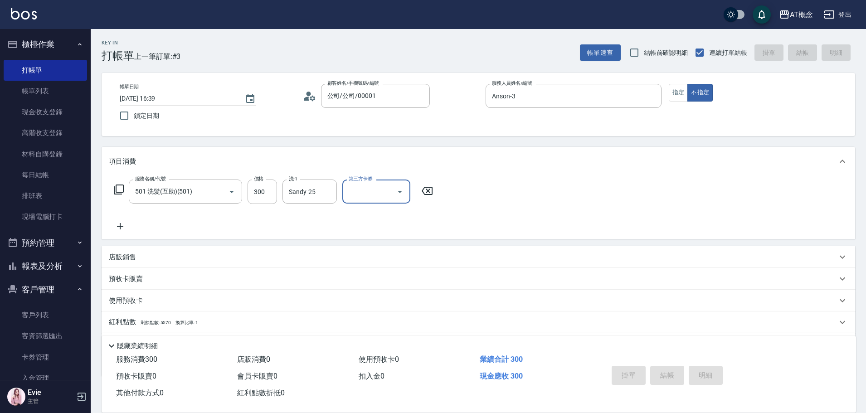
type input "2025/08/24 16:40"
type input "0"
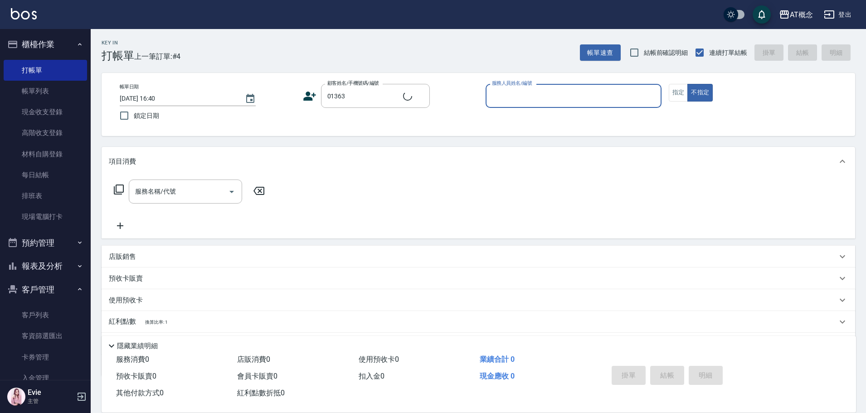
type input "王卉榆/0938239121/01363"
type input "邦妮-2"
click at [688, 84] on button "不指定" at bounding box center [700, 93] width 25 height 18
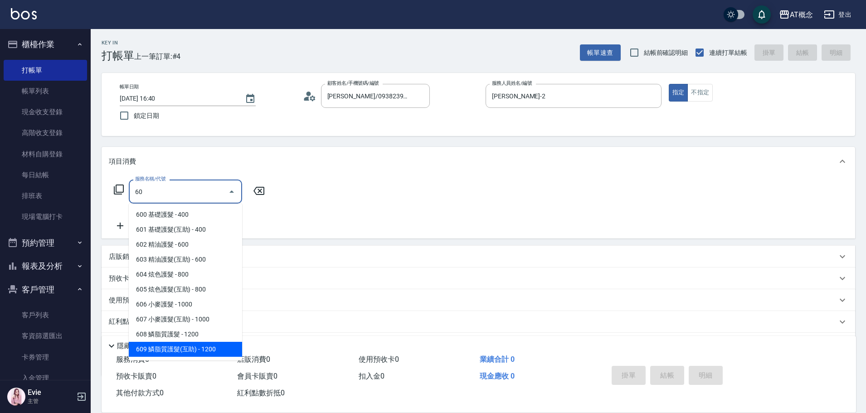
type input "609 鱗脂質護髮(互助)(609)"
type input "120"
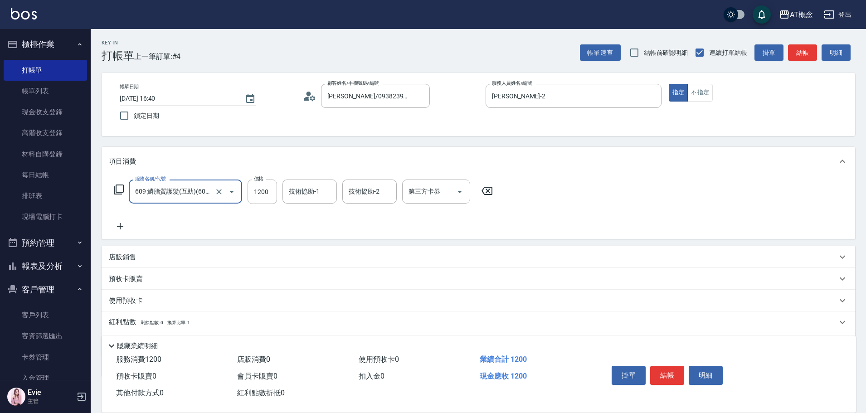
type input "609 鱗脂質護髮(互助)(609)"
type input "0"
type input "13"
type input "10"
type input "1340"
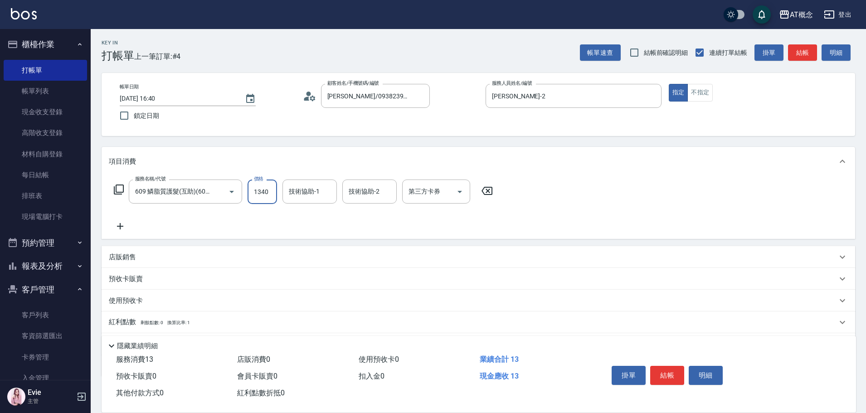
type input "130"
type input "1340"
type input "小不-29"
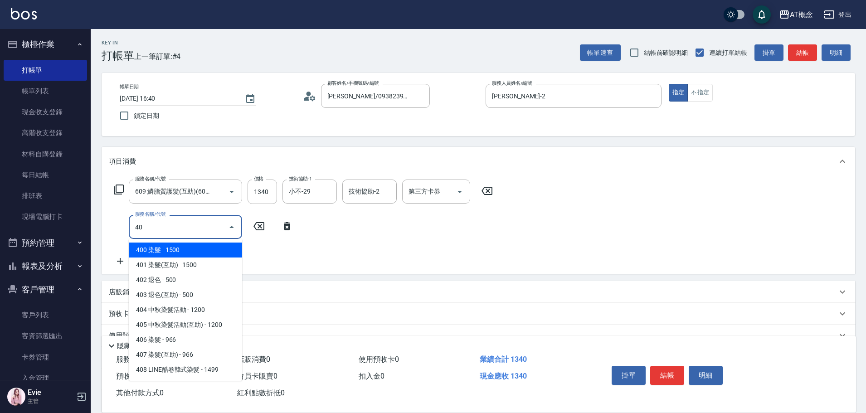
type input "401"
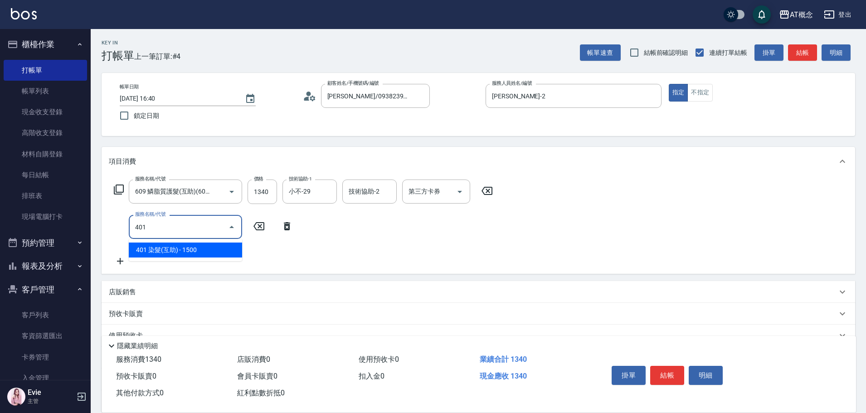
type input "280"
type input "401 染髮(互助)(401)"
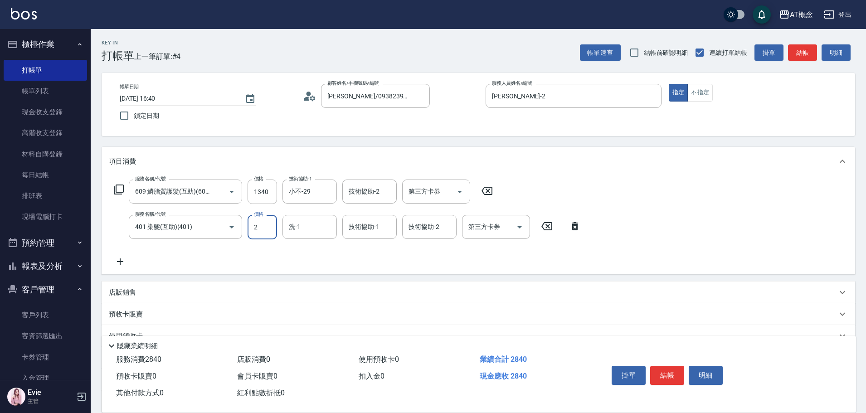
type input "23"
type input "130"
type input "230"
type input "360"
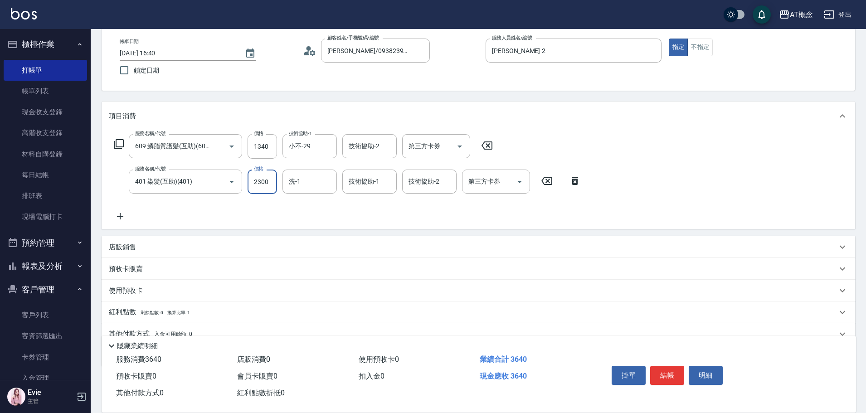
scroll to position [86, 0]
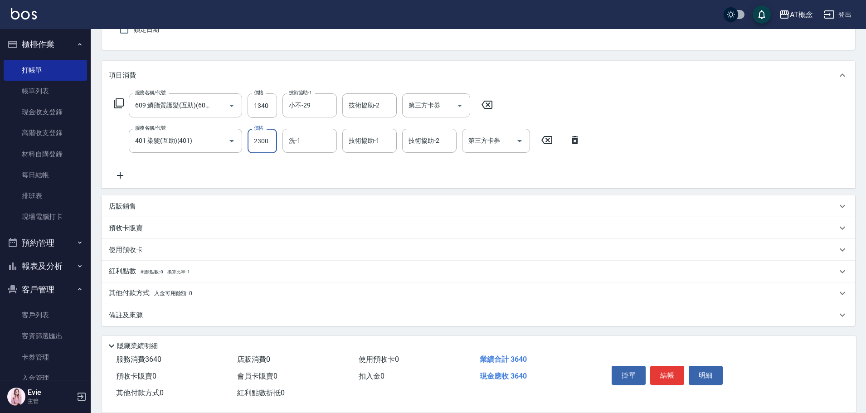
type input "2300"
click at [139, 290] on p "其他付款方式 入金可用餘額: 0" at bounding box center [150, 293] width 83 height 10
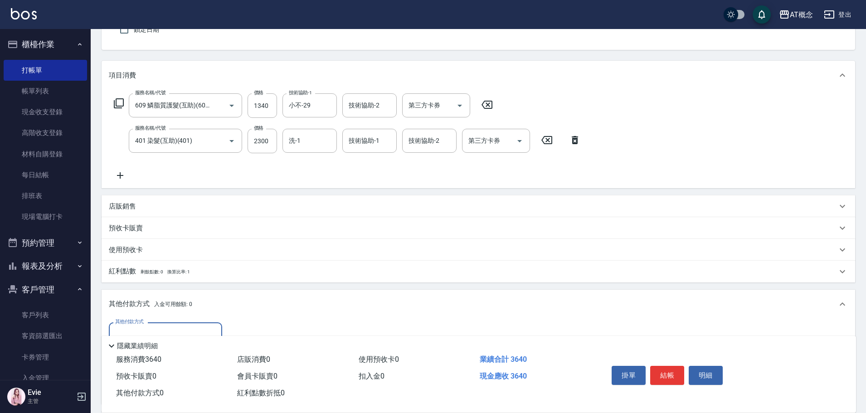
scroll to position [193, 0]
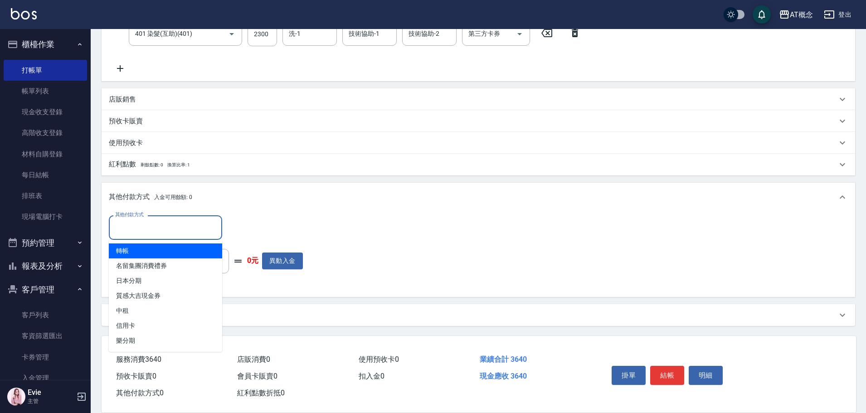
click at [172, 230] on input "其他付款方式" at bounding box center [165, 228] width 105 height 16
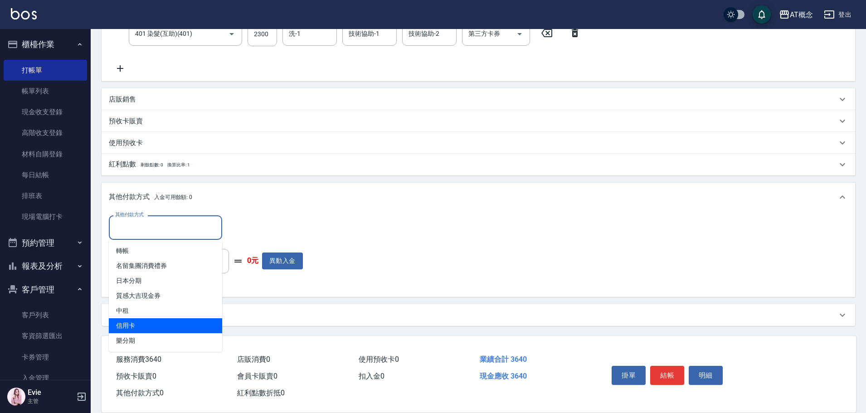
click at [132, 323] on span "信用卡" at bounding box center [165, 325] width 113 height 15
type input "信用卡"
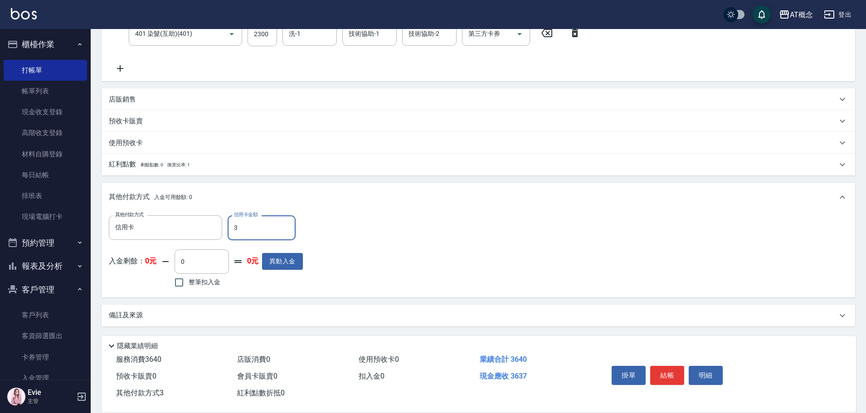
type input "36"
type input "320"
type input "3640"
type input "0"
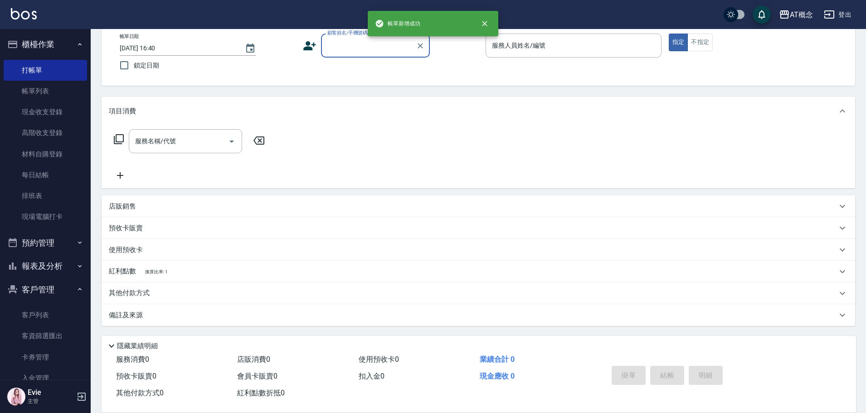
scroll to position [0, 0]
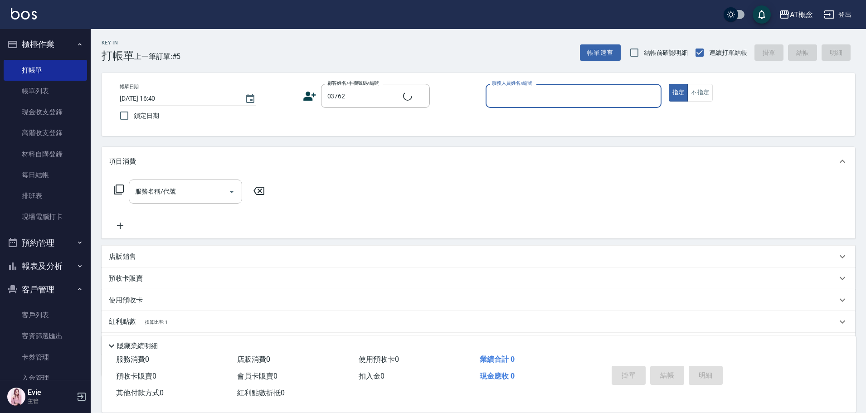
type input "林源毅/0917796270/03762"
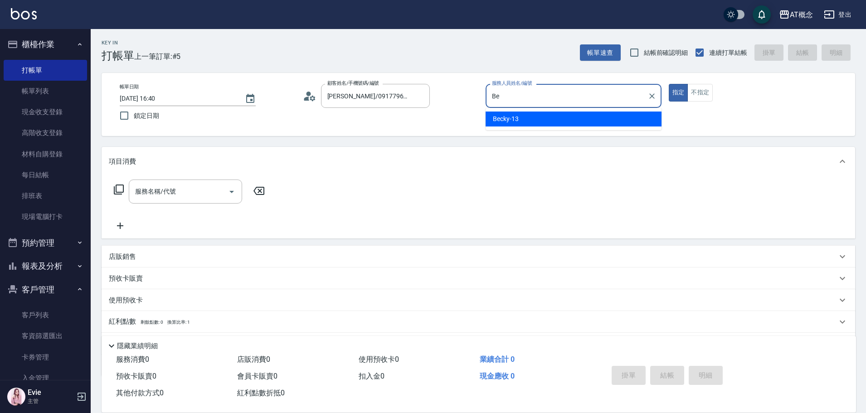
type input "B"
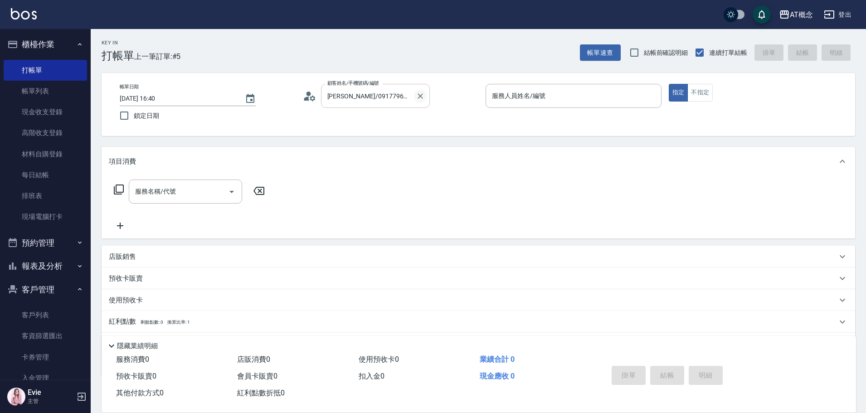
click at [419, 96] on icon "Clear" at bounding box center [420, 96] width 9 height 9
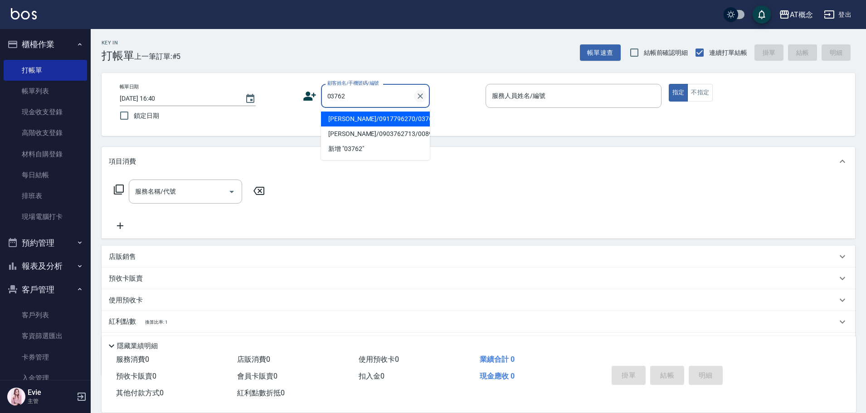
type input "林源毅/0917796270/03762"
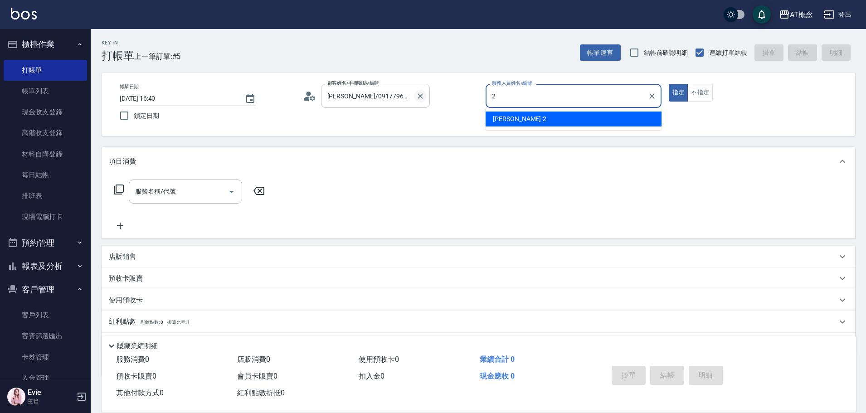
type input "邦妮-2"
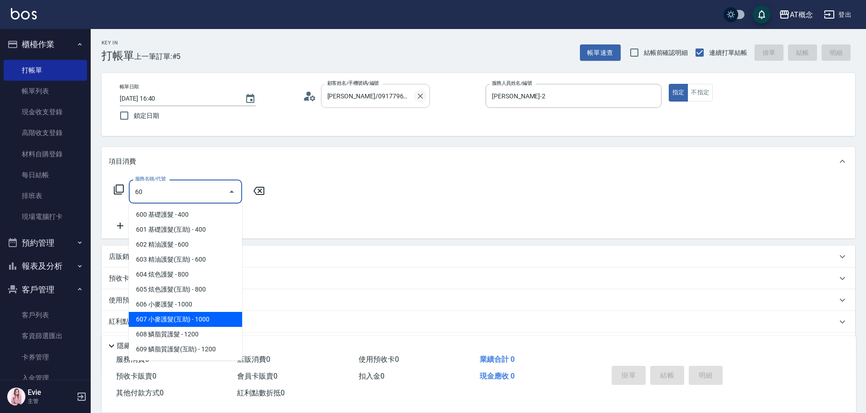
type input "607 小麥護髮(互助)(607)"
type input "100"
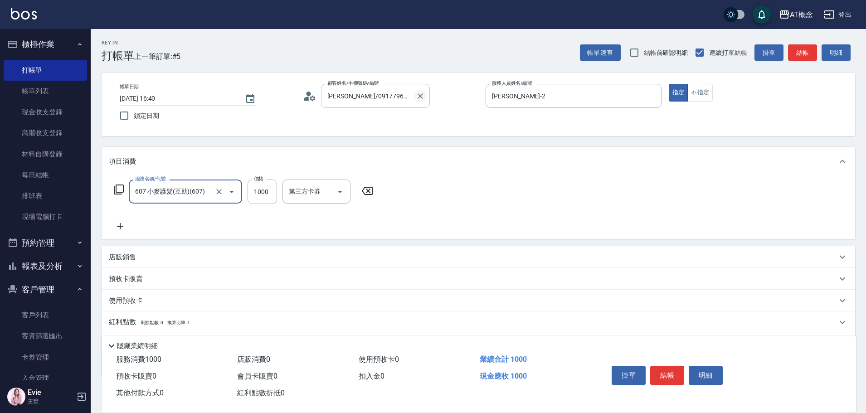
type input "607 小麥護髮(互助)(607)"
type input "0"
type input "970"
type input "90"
type input "970"
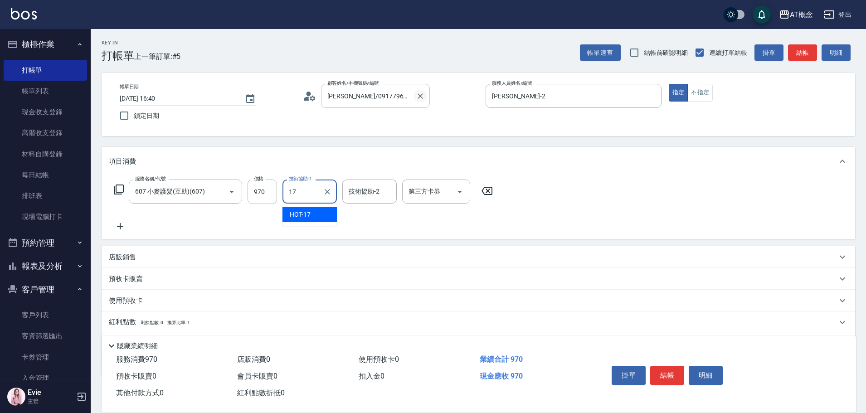
type input "HOT-17"
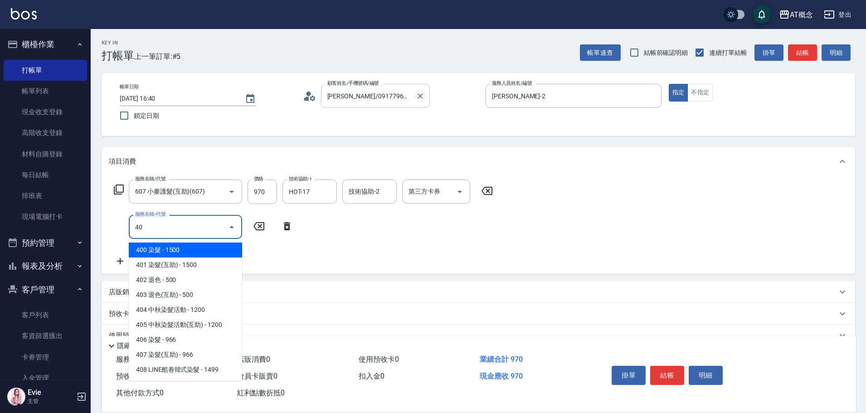
type input "401"
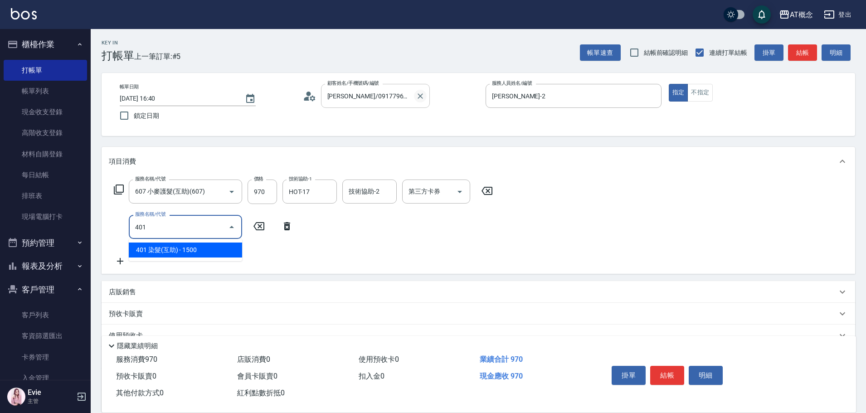
type input "240"
type input "401 染髮(互助)(401)"
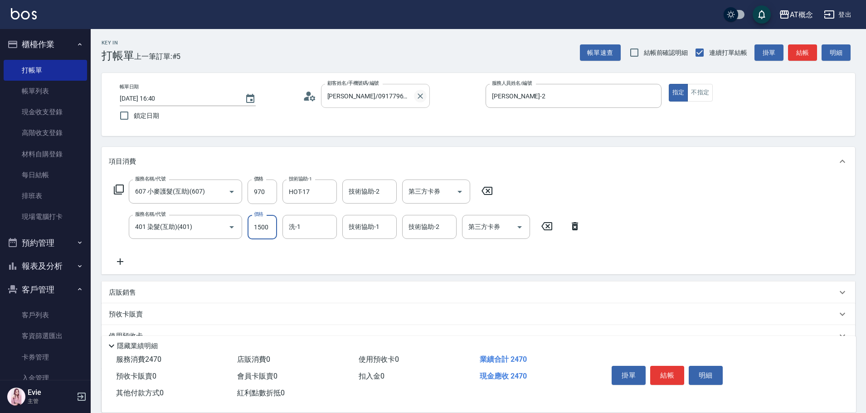
type input "90"
type input "14"
type input "110"
type input "149"
type input "240"
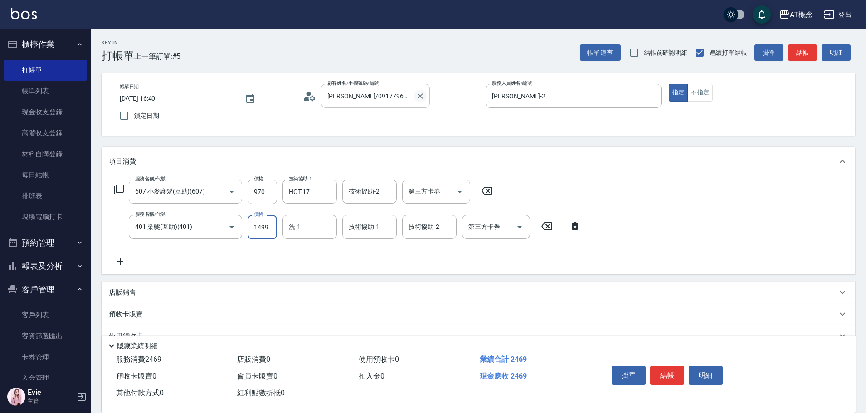
type input "1499"
type input "HOT-17"
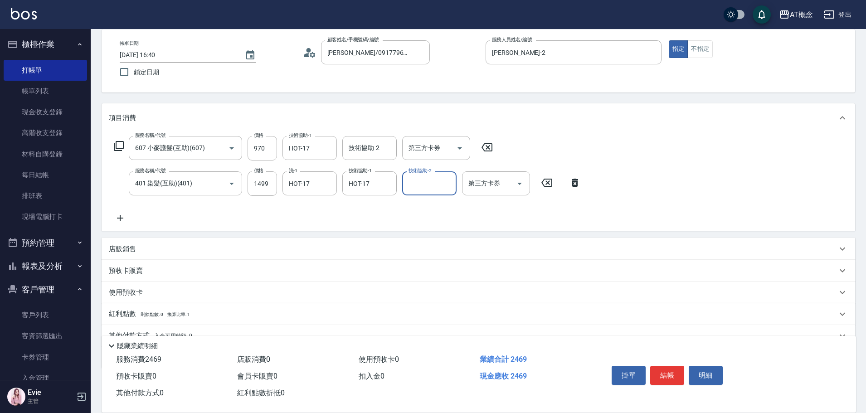
scroll to position [86, 0]
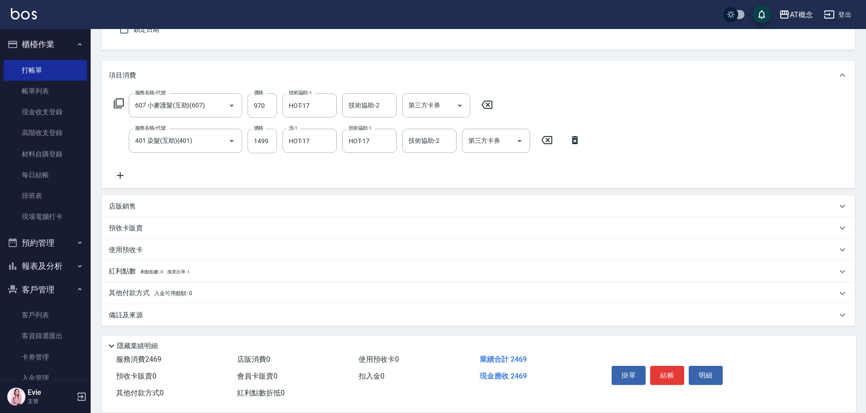
click at [132, 290] on p "其他付款方式 入金可用餘額: 0" at bounding box center [150, 293] width 83 height 10
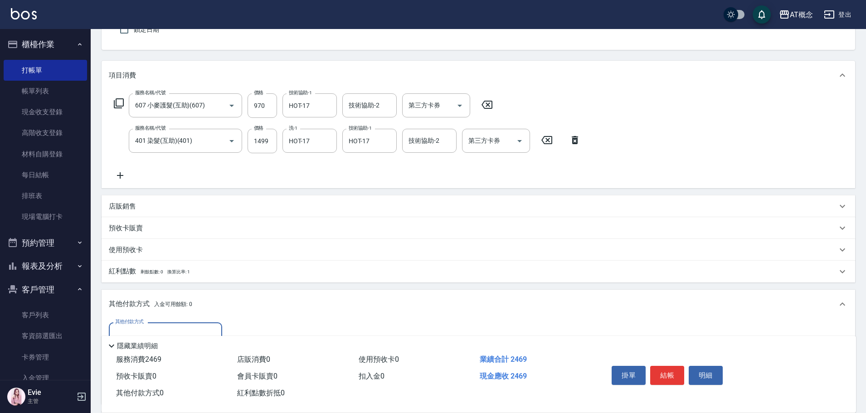
scroll to position [193, 0]
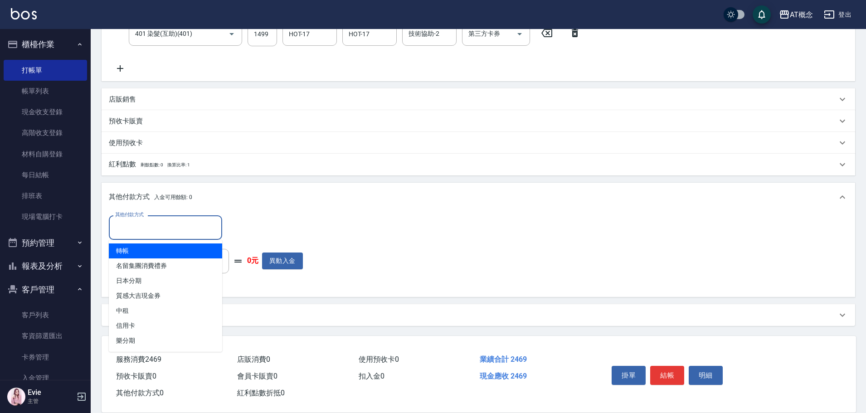
click at [134, 227] on input "其他付款方式" at bounding box center [165, 228] width 105 height 16
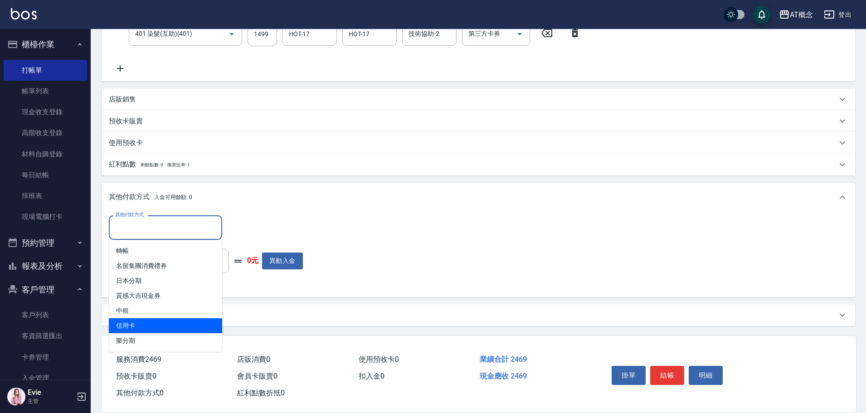
click at [136, 327] on span "信用卡" at bounding box center [165, 325] width 113 height 15
type input "信用卡"
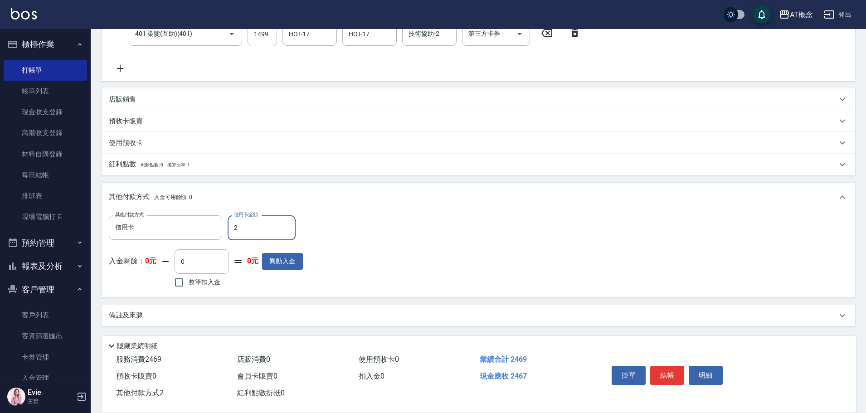
type input "24"
type input "220"
type input "2469"
type input "0"
type input "2025/08/24 16:41"
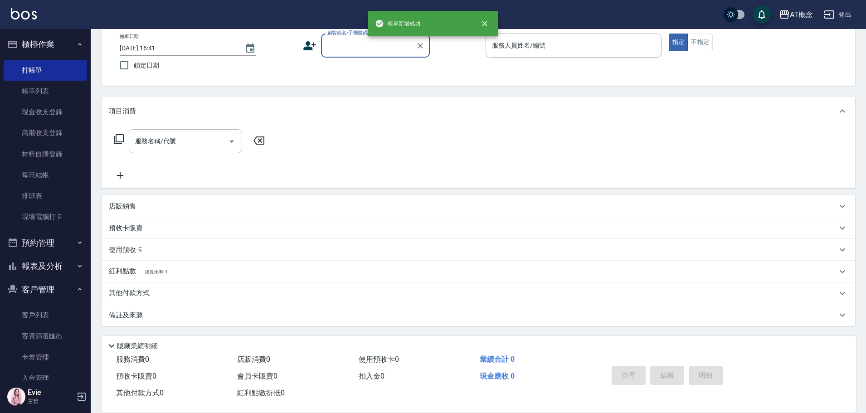
scroll to position [0, 0]
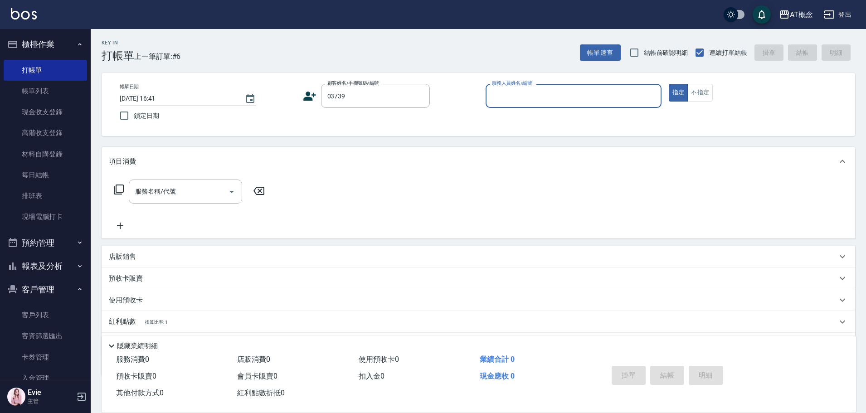
type input "姚梓茜/0963135219/03739"
type input "LYNK-4"
click at [669, 84] on button "指定" at bounding box center [679, 93] width 20 height 18
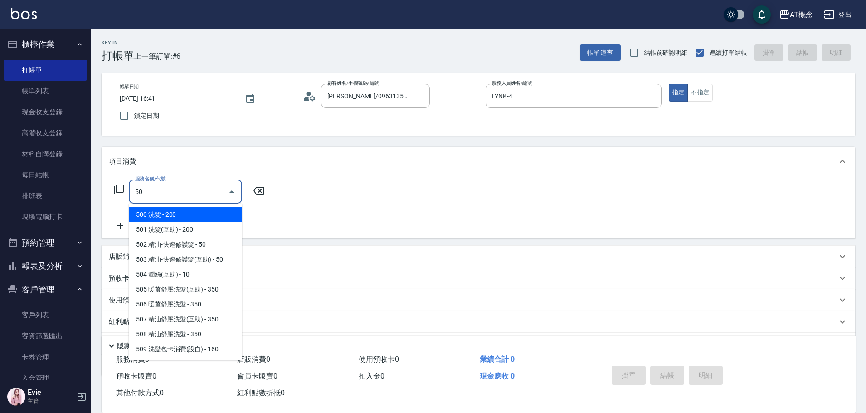
type input "500"
type input "20"
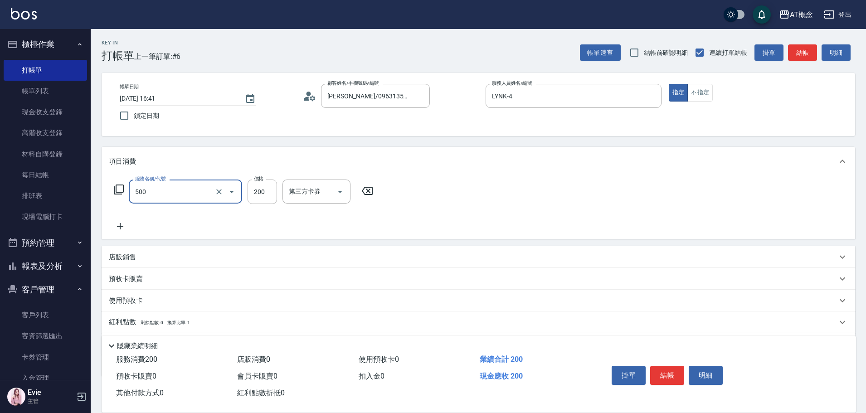
type input "500 洗髮(500)"
type input "0"
type input "250"
type input "20"
type input "250"
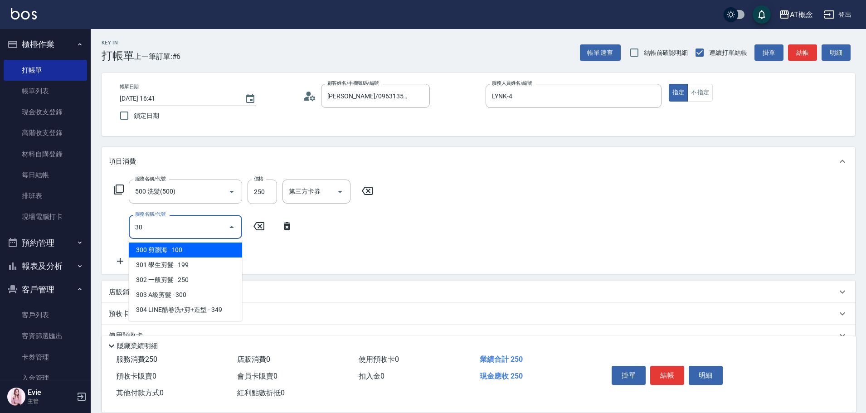
type input "303"
type input "50"
type input "303 A級剪髮(303)"
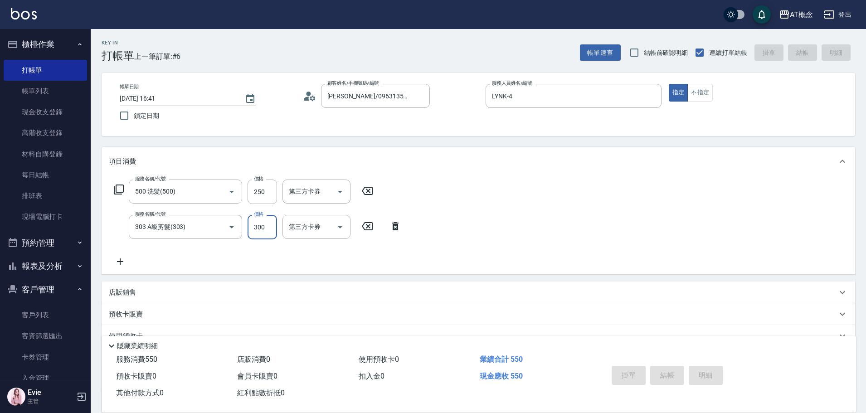
type input "2025/08/24 16:42"
type input "0"
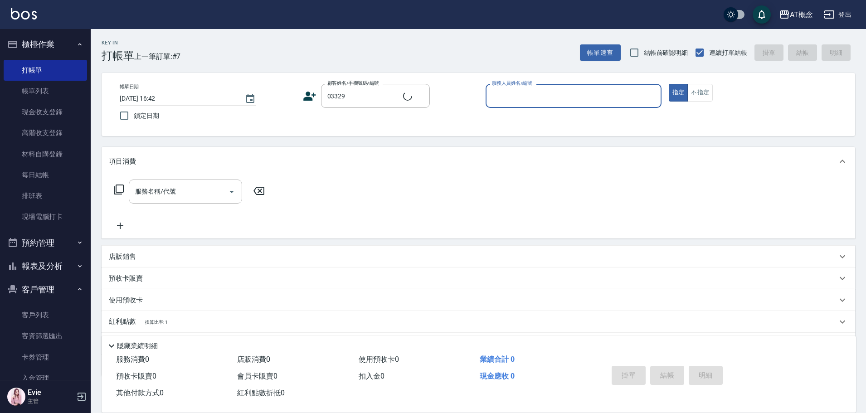
type input "賴弘哲/0987839129/03329"
type input "邦妮-2"
click at [669, 84] on button "指定" at bounding box center [679, 93] width 20 height 18
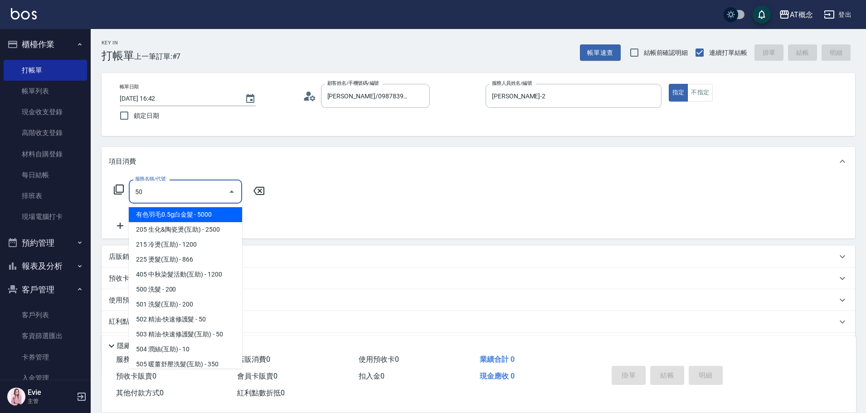
type input "501"
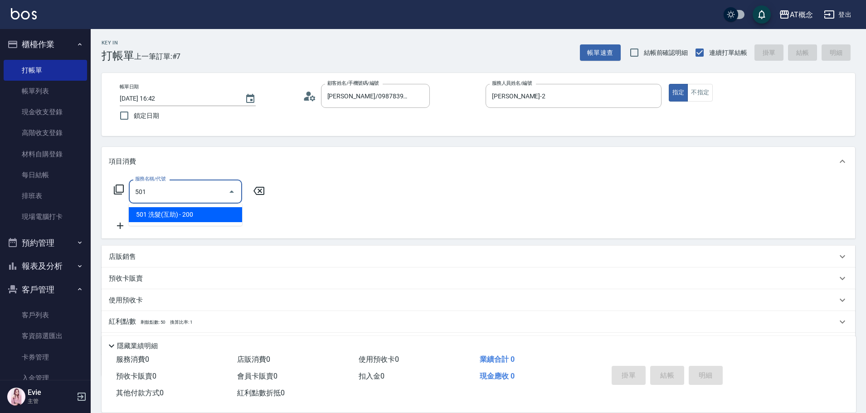
type input "20"
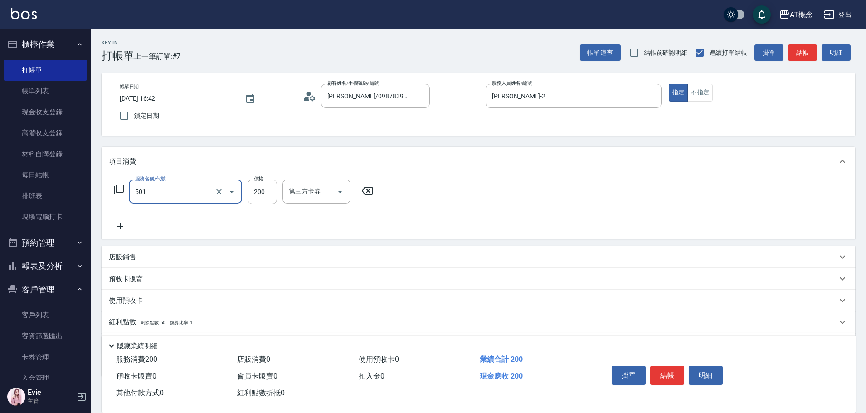
type input "501 洗髮(互助)(501)"
type input "0"
type input "25"
type input "20"
type input "250"
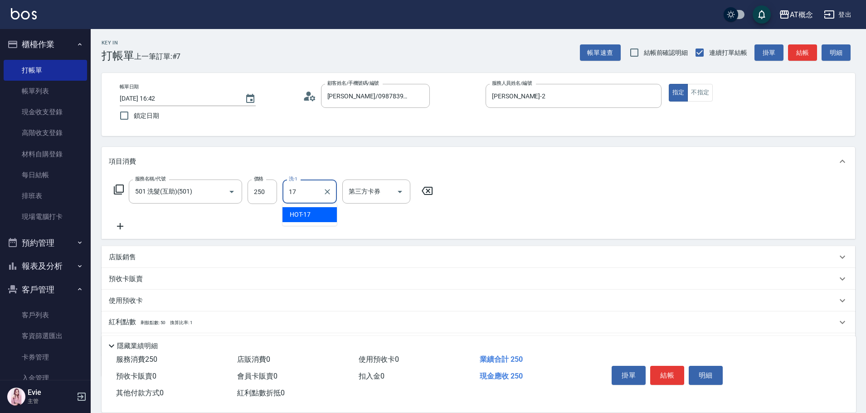
type input "HOT-17"
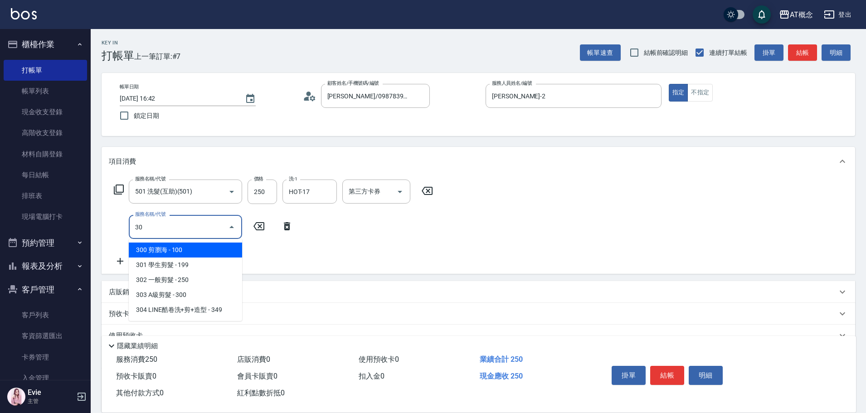
type input "303"
type input "50"
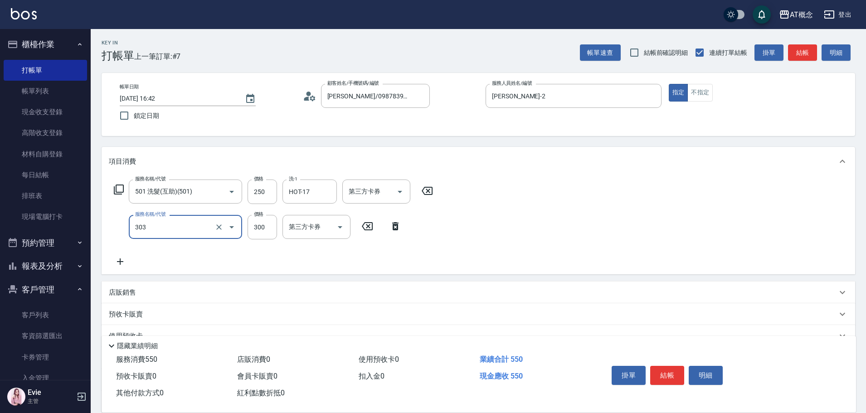
type input "303 A級剪髮(303)"
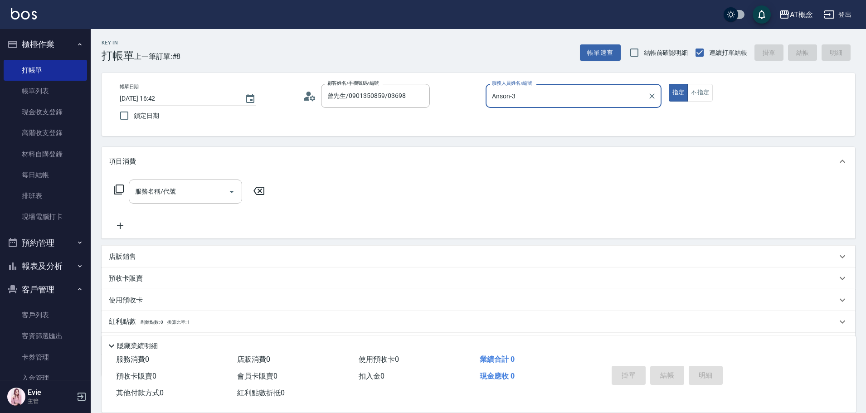
click at [669, 84] on button "指定" at bounding box center [679, 93] width 20 height 18
click at [688, 84] on button "不指定" at bounding box center [700, 93] width 25 height 18
click at [669, 84] on button "指定" at bounding box center [679, 93] width 20 height 18
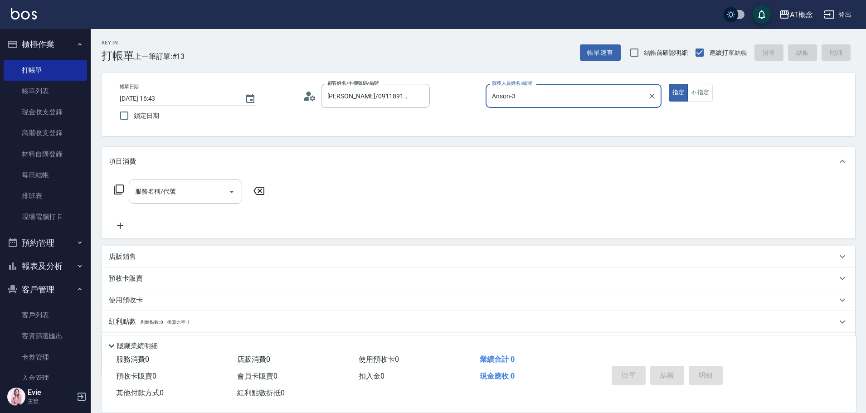
click at [669, 84] on button "指定" at bounding box center [679, 93] width 20 height 18
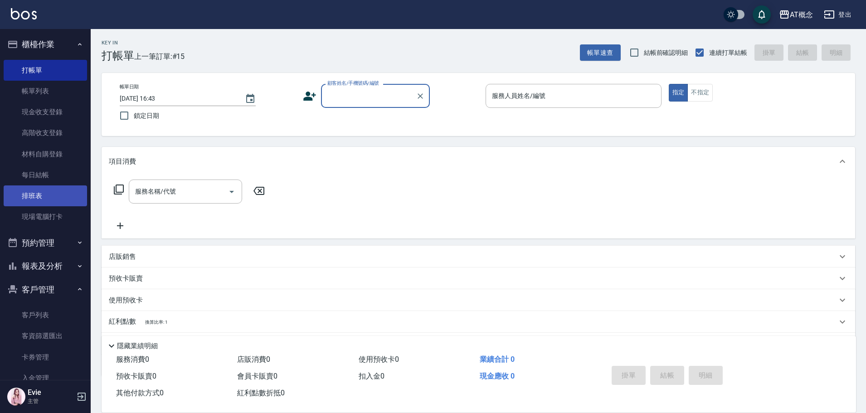
click at [52, 201] on link "排班表" at bounding box center [45, 196] width 83 height 21
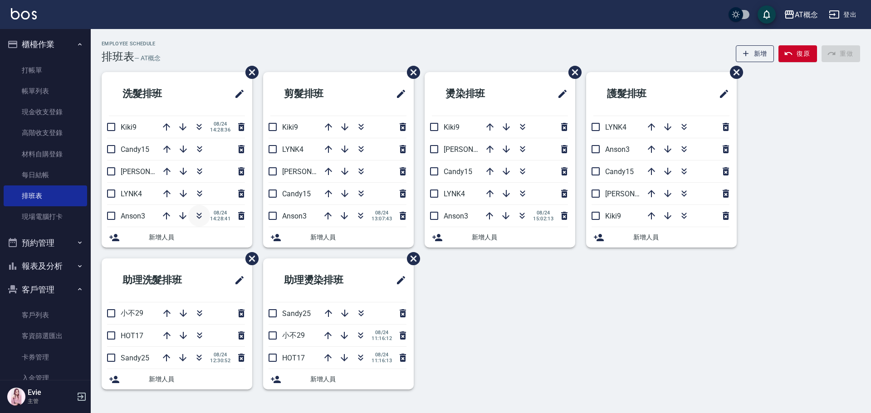
click at [197, 212] on icon "button" at bounding box center [199, 215] width 11 height 11
click at [40, 65] on link "打帳單" at bounding box center [45, 70] width 83 height 21
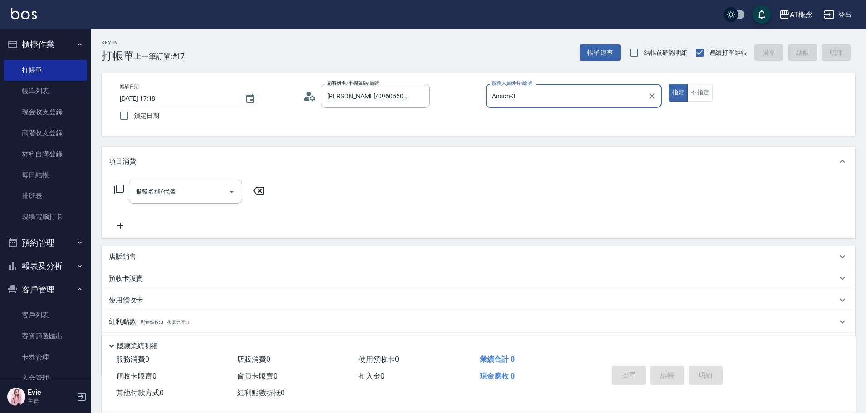
click at [669, 84] on button "指定" at bounding box center [679, 93] width 20 height 18
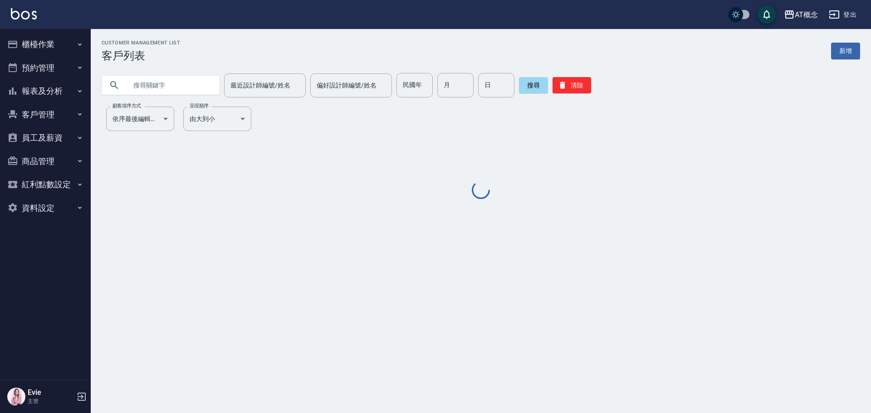
click at [182, 89] on input "text" at bounding box center [169, 85] width 85 height 24
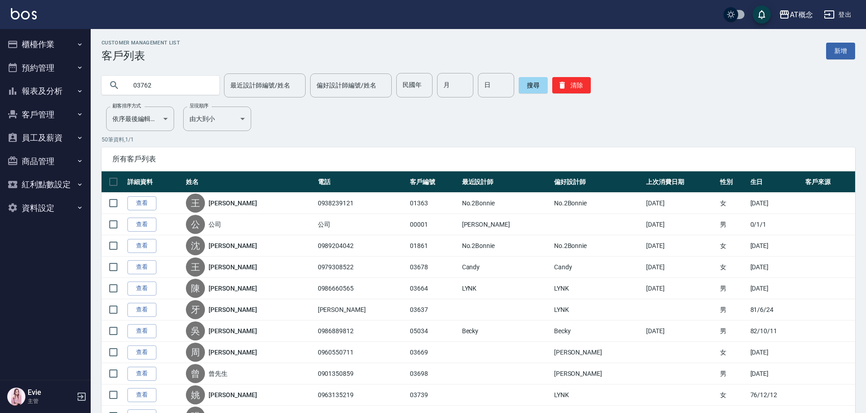
type input "03762"
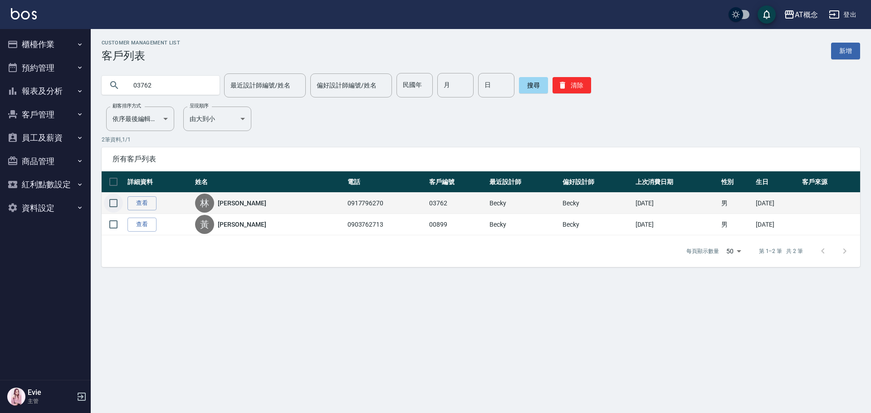
drag, startPoint x: 114, startPoint y: 204, endPoint x: 119, endPoint y: 204, distance: 5.4
click at [114, 204] on input "checkbox" at bounding box center [113, 203] width 19 height 19
checkbox input "true"
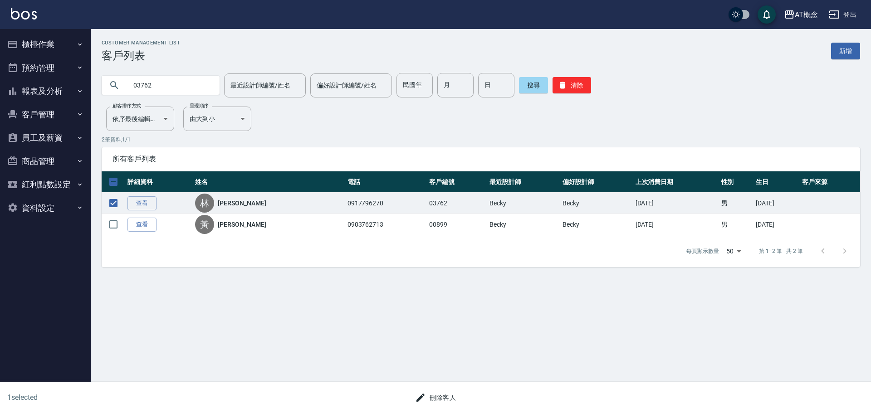
click at [446, 397] on button "刪除客人" at bounding box center [435, 398] width 48 height 17
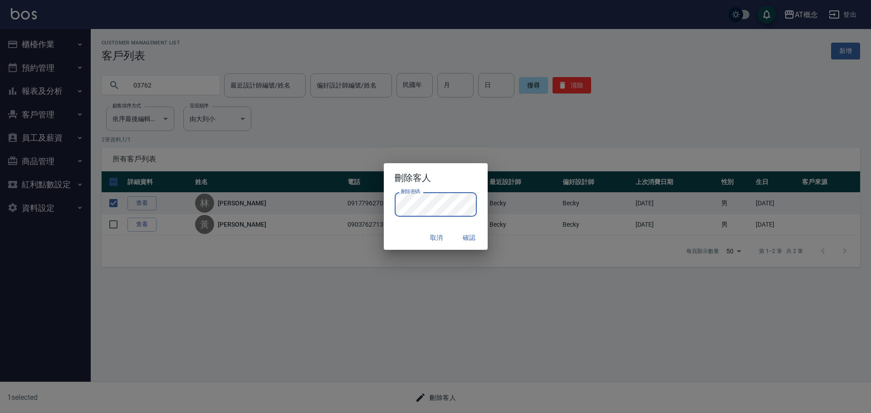
click at [469, 239] on button "確認" at bounding box center [469, 238] width 29 height 17
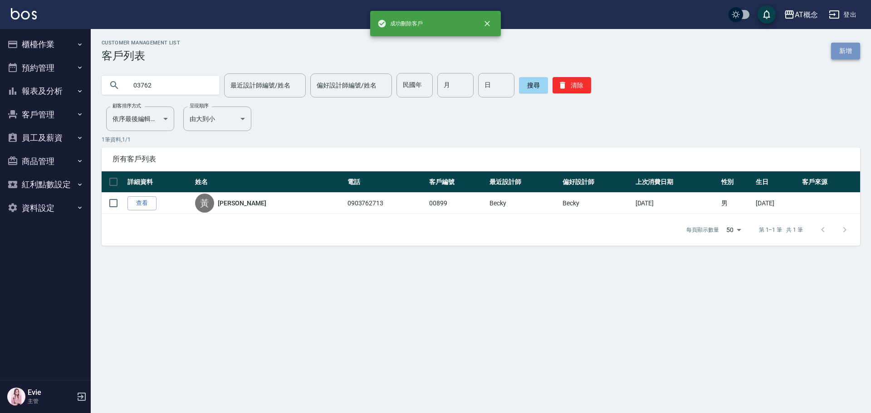
click at [855, 53] on link "新增" at bounding box center [845, 51] width 29 height 17
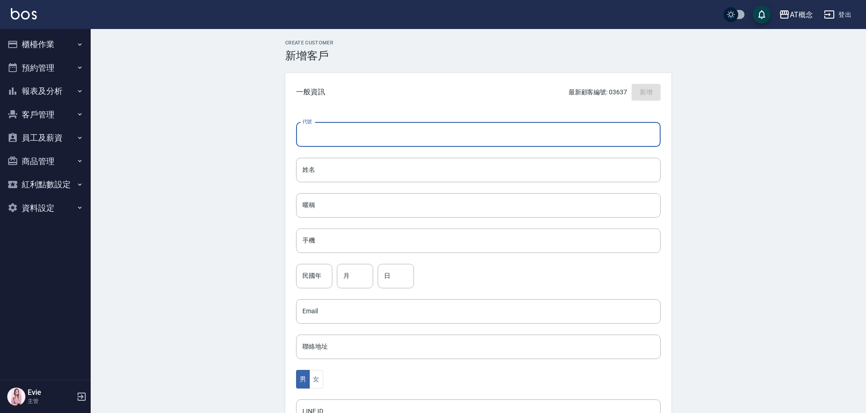
click at [430, 137] on input "代號" at bounding box center [478, 134] width 365 height 24
type input "03762"
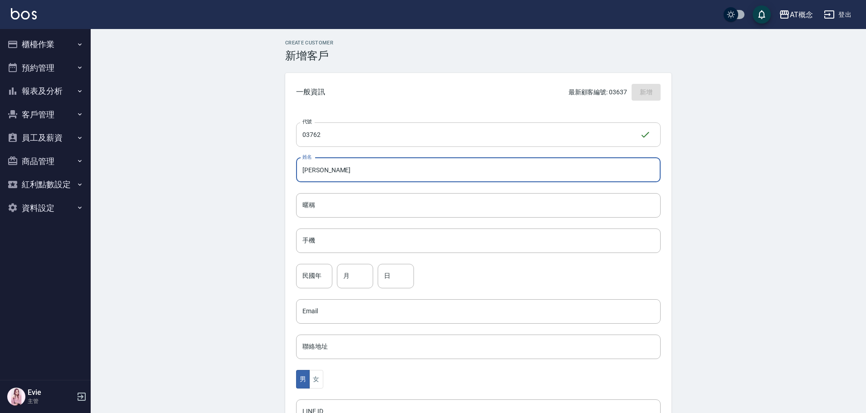
type input "林宥甄"
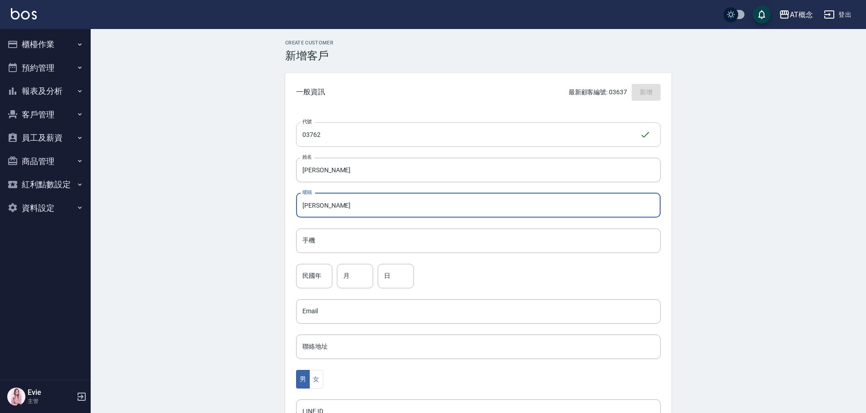
type input "宥甄"
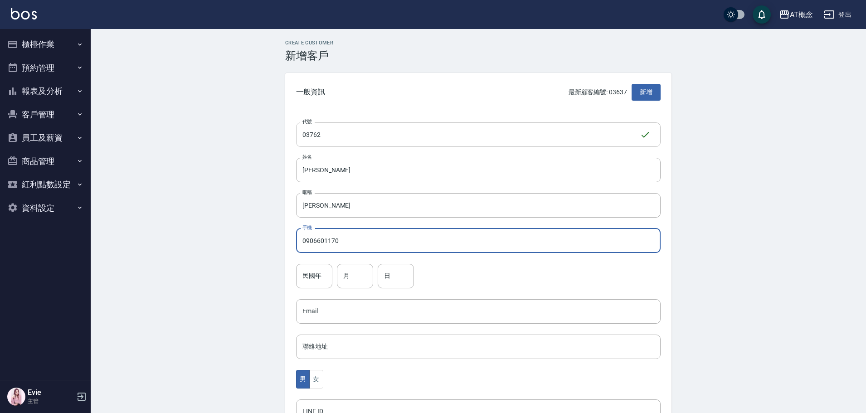
type input "0906601170"
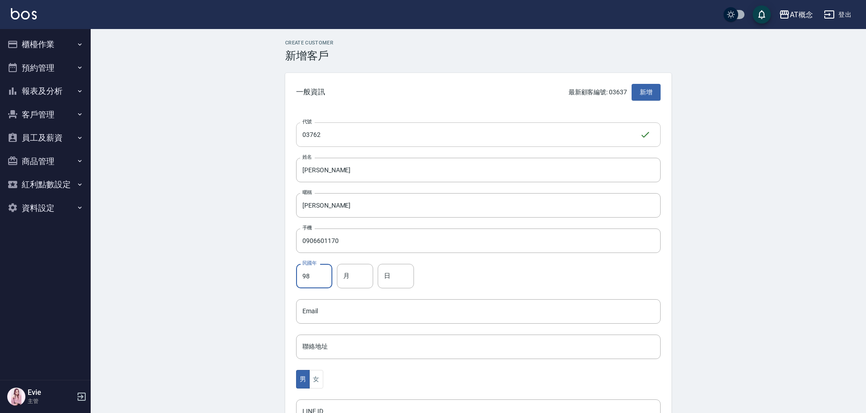
type input "98"
type input "9"
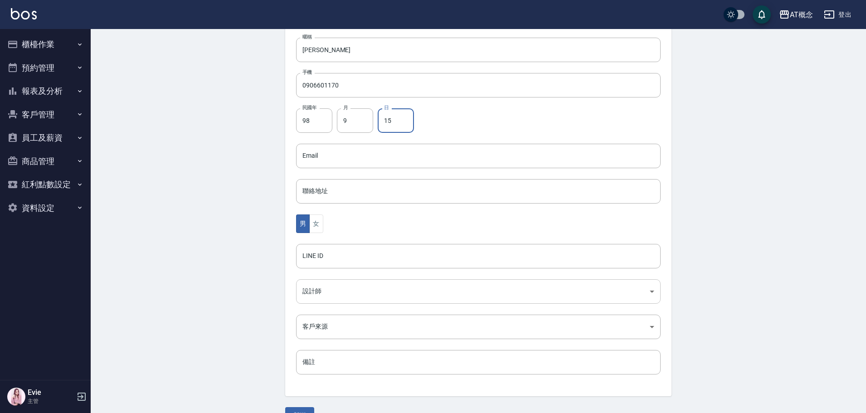
scroll to position [177, 0]
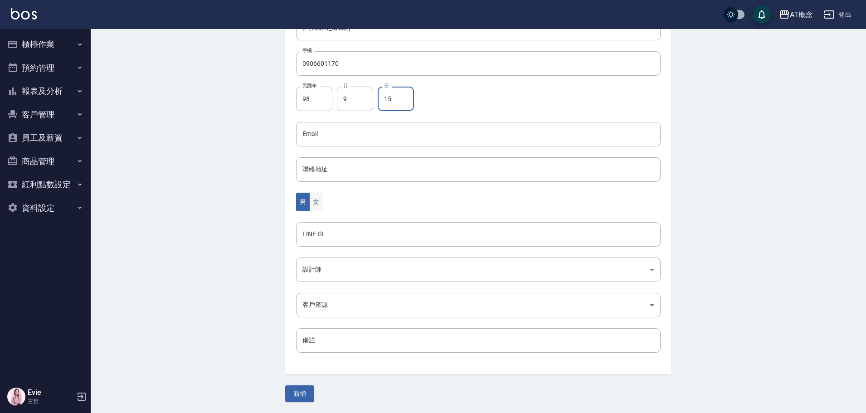
type input "15"
click at [318, 200] on button "女" at bounding box center [316, 202] width 14 height 19
click at [326, 269] on body "AT概念 登出 櫃檯作業 打帳單 帳單列表 現金收支登錄 高階收支登錄 材料自購登錄 每日結帳 排班表 現場電腦打卡 預約管理 預約管理 單日預約紀錄 單週預…" at bounding box center [433, 118] width 866 height 591
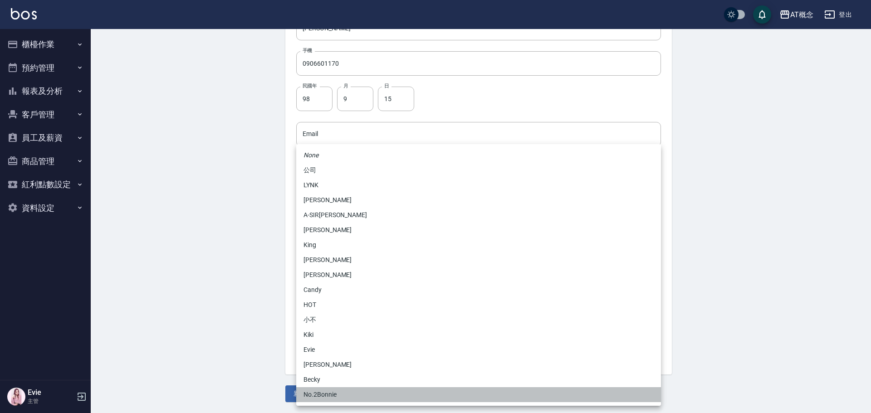
click at [330, 395] on li "No.2Bonnie" at bounding box center [478, 394] width 365 height 15
type input "20abcae0-810e-448a-b26a-bcbab897de4d"
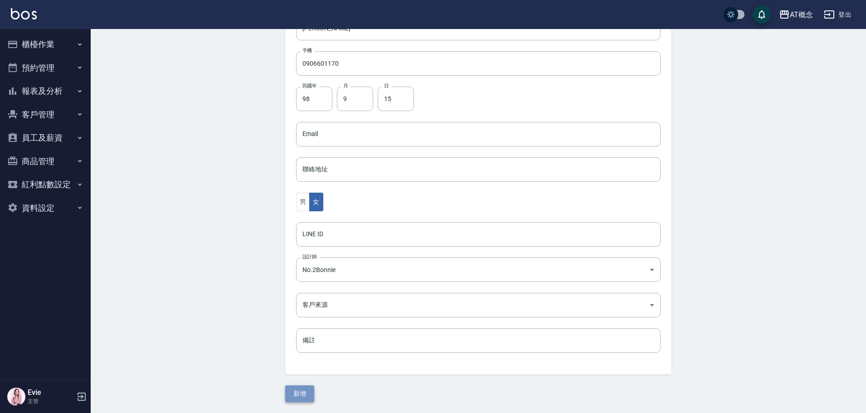
click at [298, 391] on button "新增" at bounding box center [299, 394] width 29 height 17
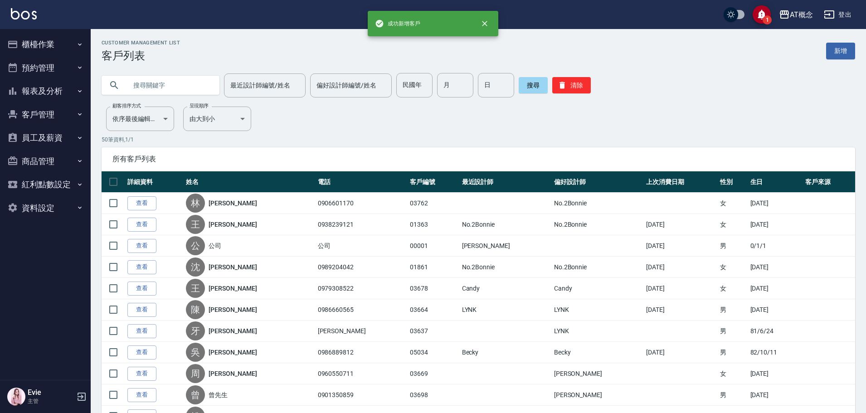
click at [167, 88] on input "text" at bounding box center [169, 85] width 85 height 24
type input "03579"
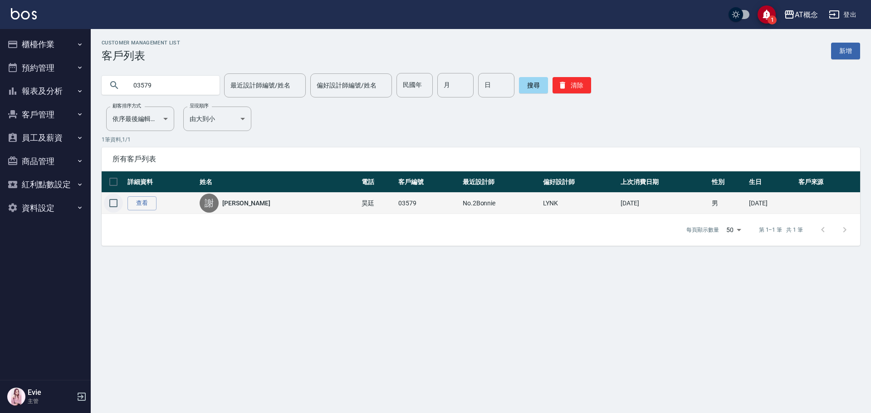
click at [113, 201] on input "checkbox" at bounding box center [113, 203] width 19 height 19
checkbox input "true"
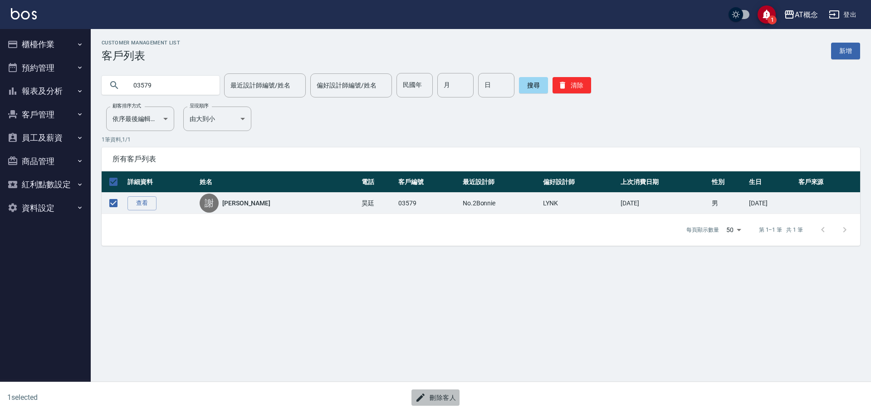
click at [438, 394] on button "刪除客人" at bounding box center [435, 398] width 48 height 17
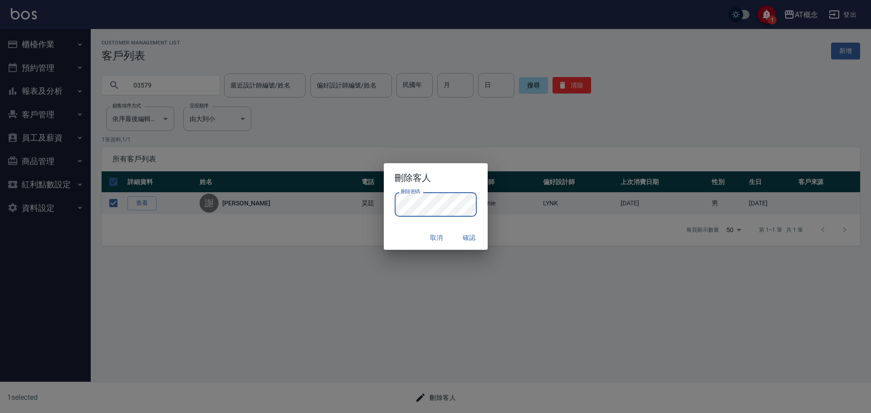
click at [467, 233] on button "確認" at bounding box center [469, 238] width 29 height 17
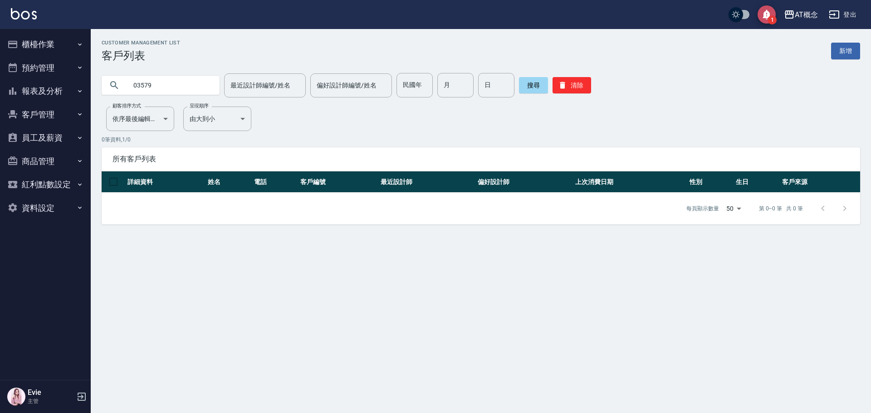
drag, startPoint x: 765, startPoint y: 11, endPoint x: 759, endPoint y: 18, distance: 9.0
click at [764, 11] on icon "save" at bounding box center [766, 14] width 11 height 11
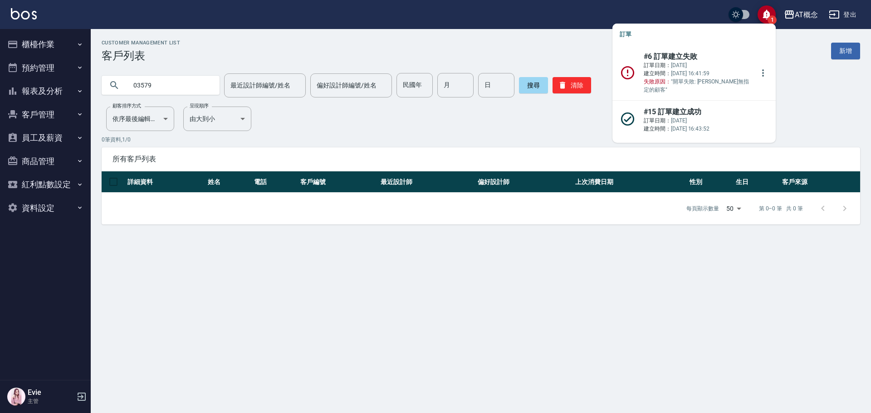
click at [698, 68] on p "訂單日期： 2025/08/24 建立時間： 2025/08/24 16:41:59 失敗原因： "開單失敗: 查無指定的顧客"" at bounding box center [699, 77] width 110 height 33
click at [761, 68] on icon "more" at bounding box center [763, 73] width 11 height 11
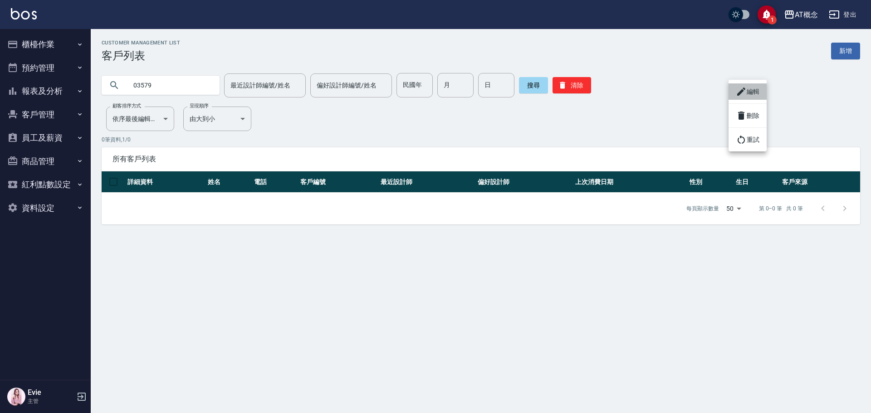
click at [755, 91] on li "編輯" at bounding box center [748, 91] width 38 height 16
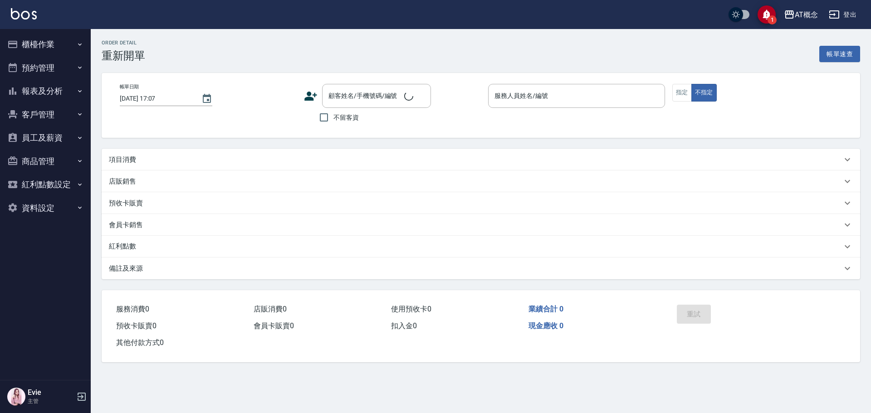
type input "2025/08/24 16:40"
type input "邦妮-2"
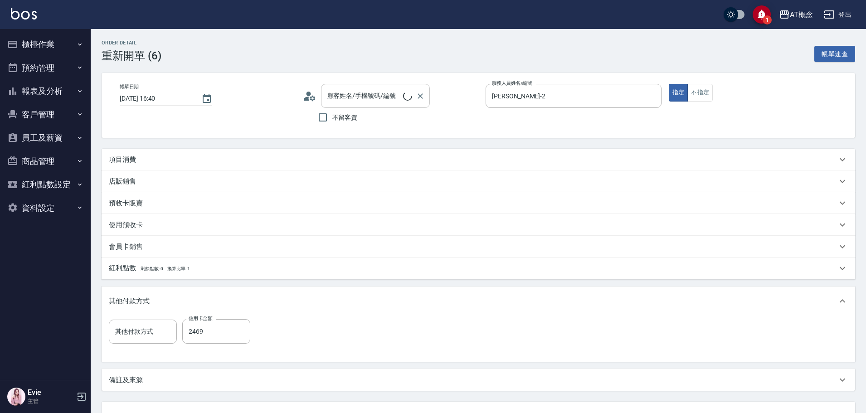
type input "信用卡"
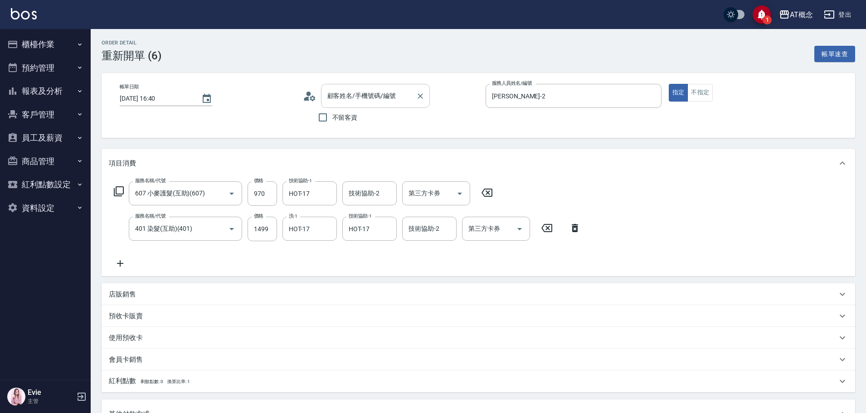
click at [396, 89] on input "顧客姓名/手機號碼/編號" at bounding box center [368, 96] width 87 height 16
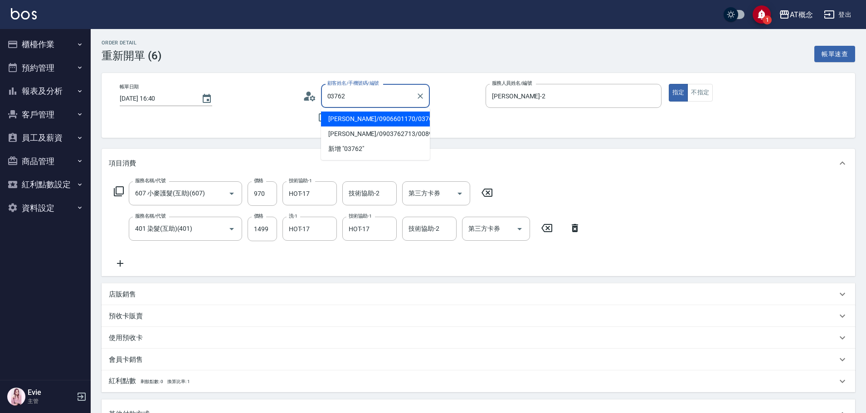
click at [351, 117] on li "林宥甄/0906601170/03762" at bounding box center [375, 119] width 109 height 15
type input "林宥甄/0906601170/03762"
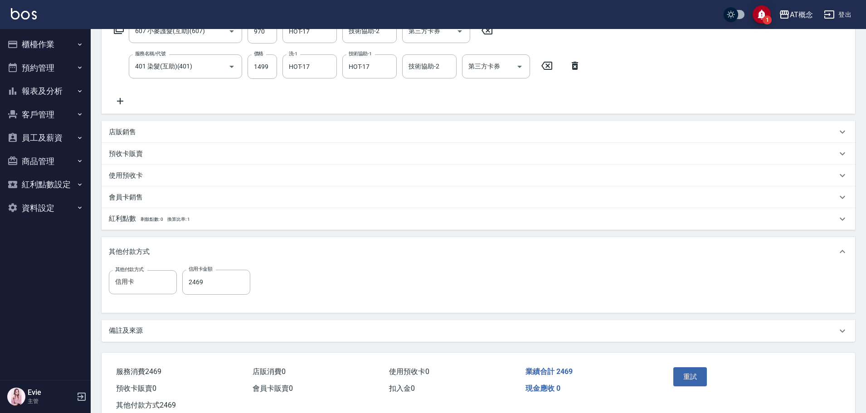
scroll to position [189, 0]
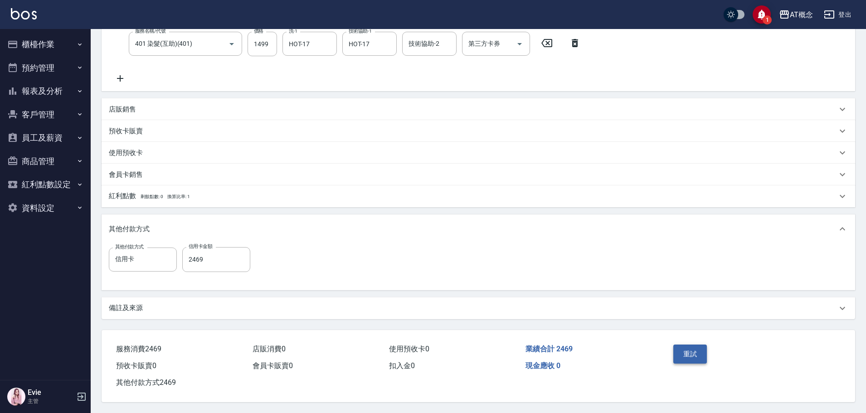
click at [694, 345] on button "重試" at bounding box center [691, 354] width 34 height 19
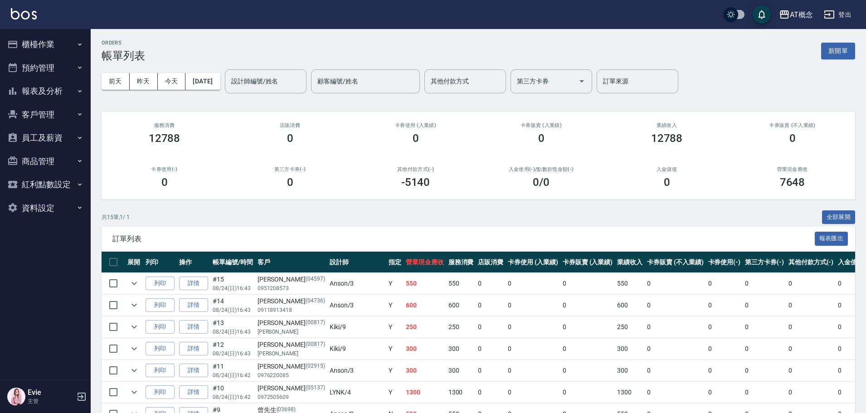
click at [39, 44] on button "櫃檯作業" at bounding box center [45, 45] width 83 height 24
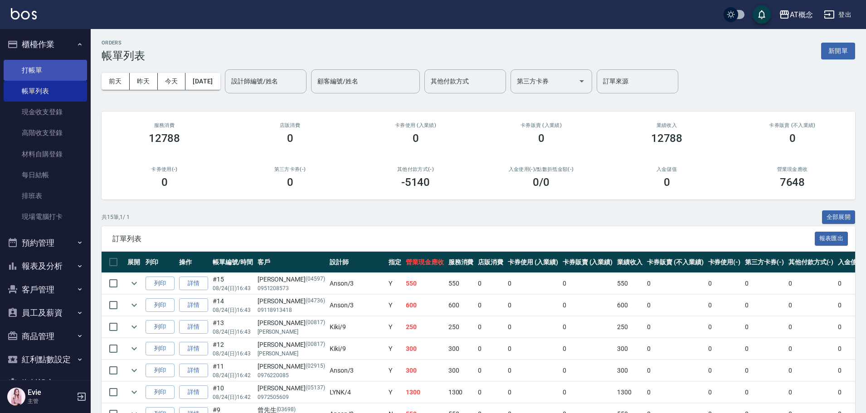
click at [43, 71] on link "打帳單" at bounding box center [45, 70] width 83 height 21
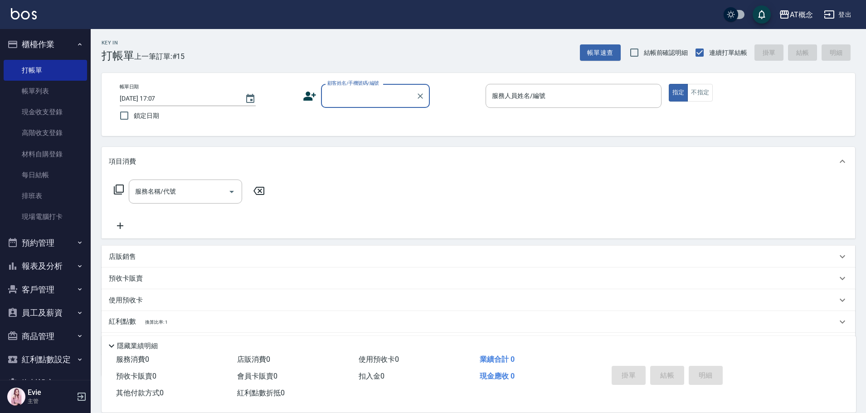
click at [44, 284] on button "客戶管理" at bounding box center [45, 290] width 83 height 24
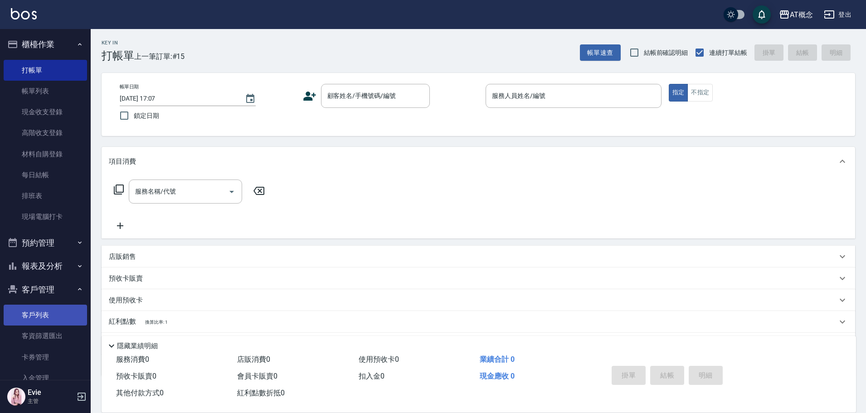
click at [38, 310] on link "客戶列表" at bounding box center [45, 315] width 83 height 21
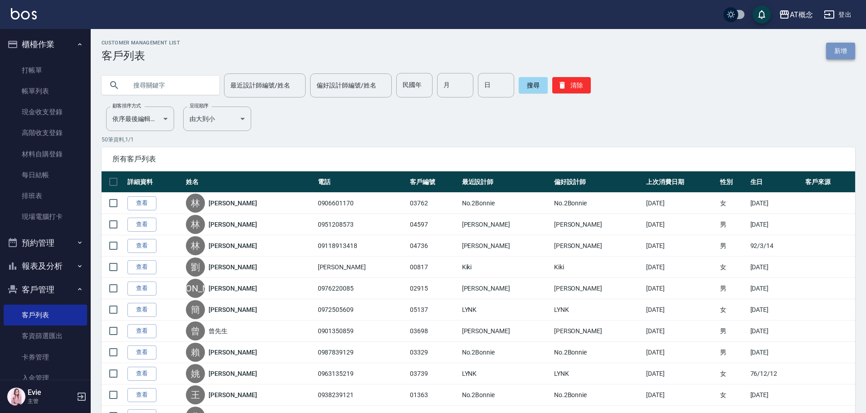
click at [847, 52] on link "新增" at bounding box center [840, 51] width 29 height 17
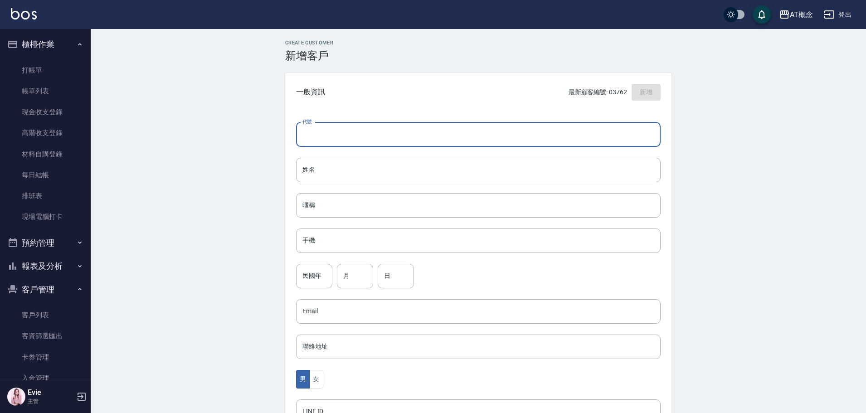
click at [505, 135] on input "代號" at bounding box center [478, 134] width 365 height 24
type input "03579"
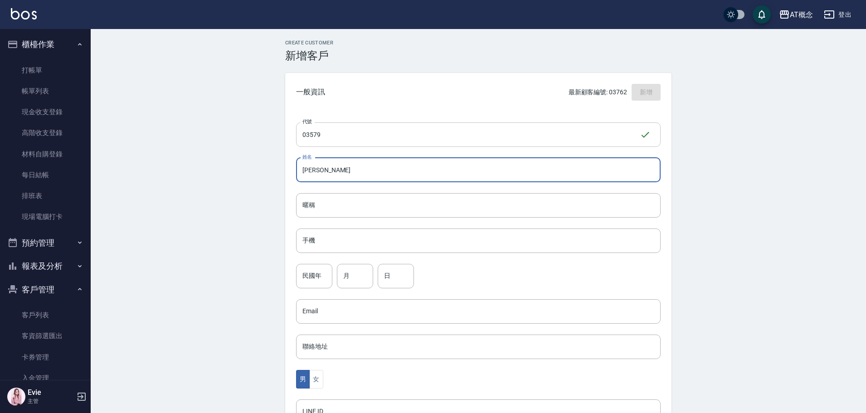
type input "張翊婕"
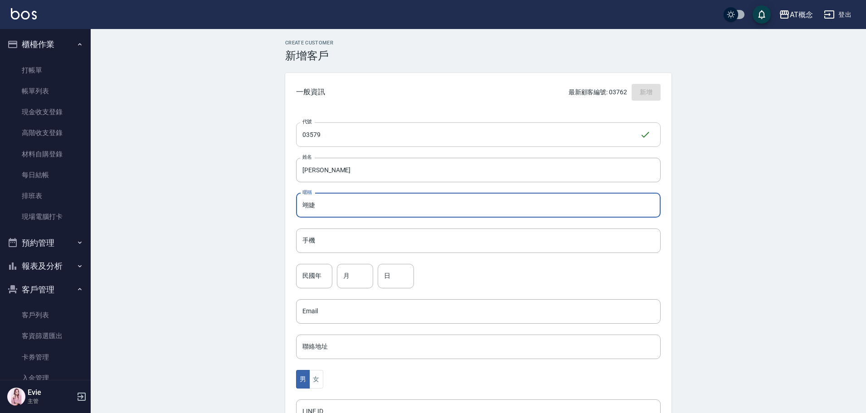
type input "翊婕"
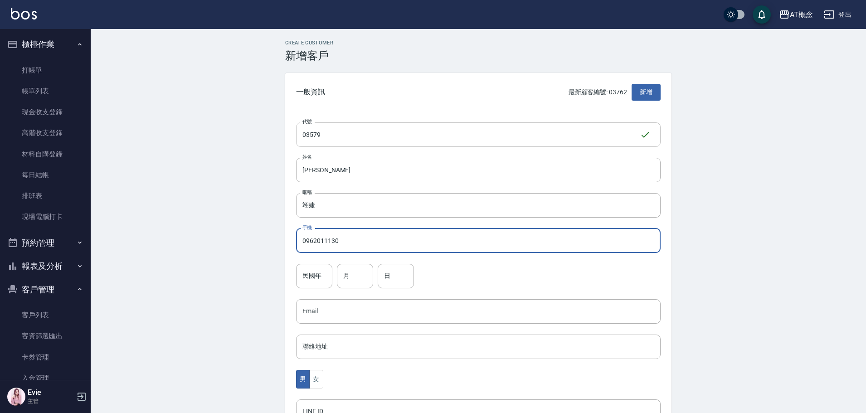
type input "0962011130"
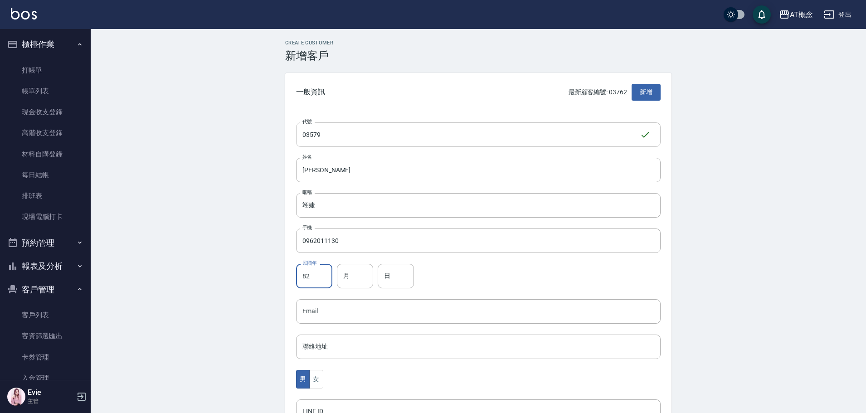
type input "82"
type input "10"
type input "21"
click at [318, 377] on button "女" at bounding box center [316, 379] width 14 height 19
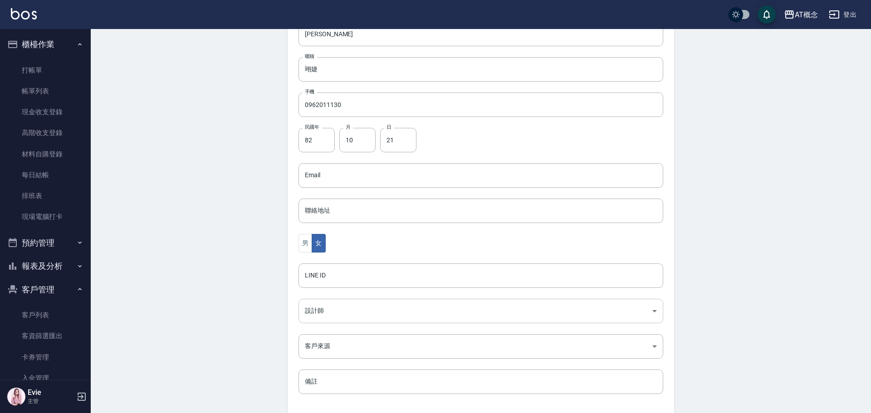
click at [323, 313] on body "AT概念 登出 櫃檯作業 打帳單 帳單列表 現金收支登錄 高階收支登錄 材料自購登錄 每日結帳 排班表 現場電腦打卡 預約管理 預約管理 單日預約紀錄 單週預…" at bounding box center [435, 159] width 871 height 591
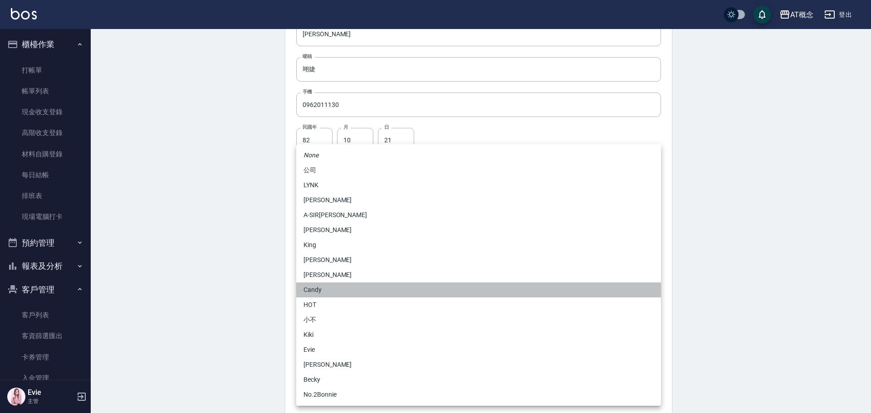
click at [316, 289] on li "Candy" at bounding box center [478, 290] width 365 height 15
type input "95c88325-489e-4505-91c2-94462fb1bea6"
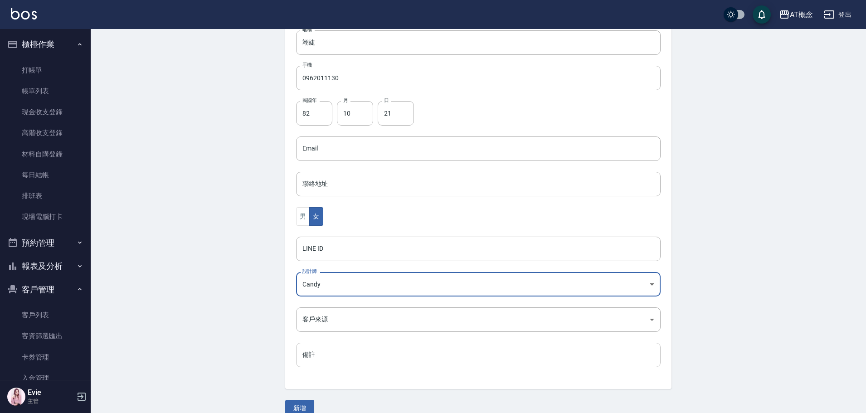
scroll to position [177, 0]
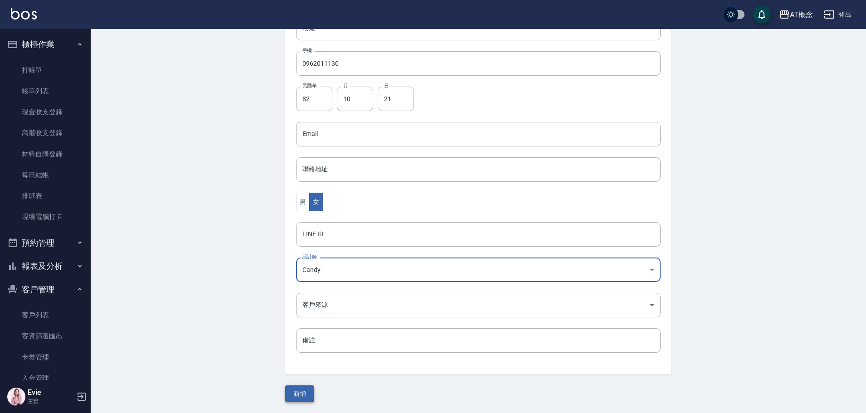
click at [302, 396] on button "新增" at bounding box center [299, 394] width 29 height 17
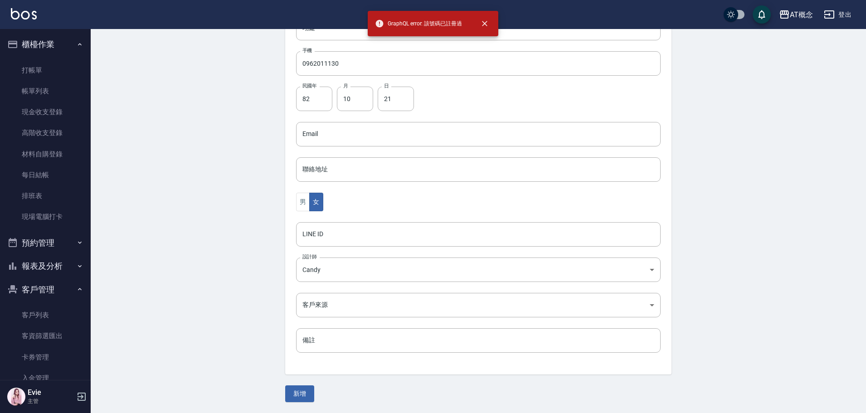
click at [190, 122] on div "Create Customer 新增客戶 一般資訊 最新顧客編號: 03762 新增 代號 03579 ​ 代號 姓名 張翊婕 姓名 暱稱 翊婕 暱稱 手機 …" at bounding box center [479, 133] width 776 height 562
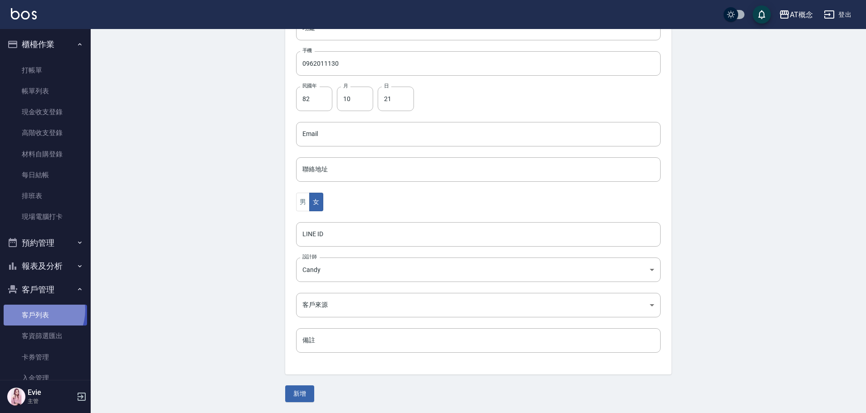
drag, startPoint x: 33, startPoint y: 310, endPoint x: 47, endPoint y: 306, distance: 14.2
click at [33, 310] on link "客戶列表" at bounding box center [45, 315] width 83 height 21
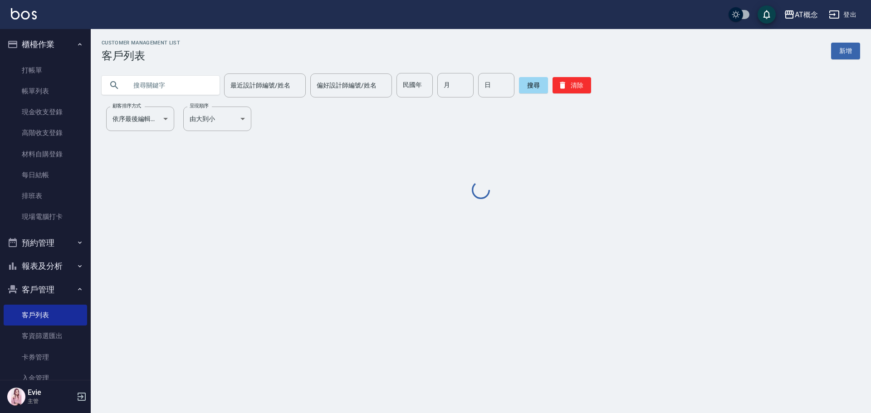
click at [150, 86] on input "text" at bounding box center [169, 85] width 85 height 24
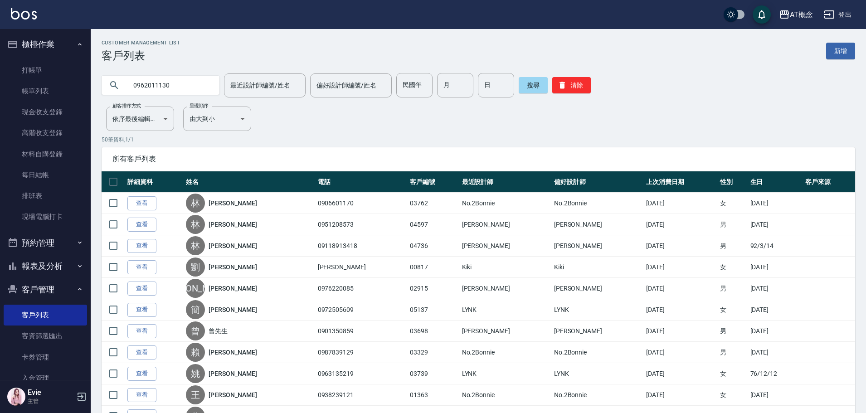
type input "0962011130"
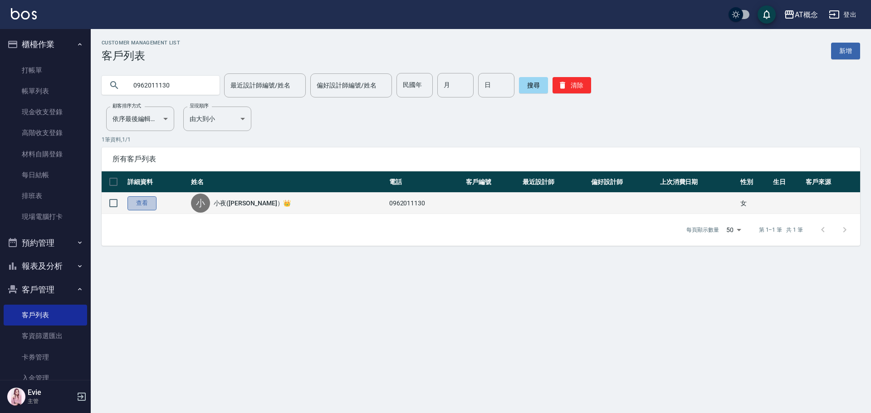
click at [141, 200] on link "查看" at bounding box center [141, 203] width 29 height 14
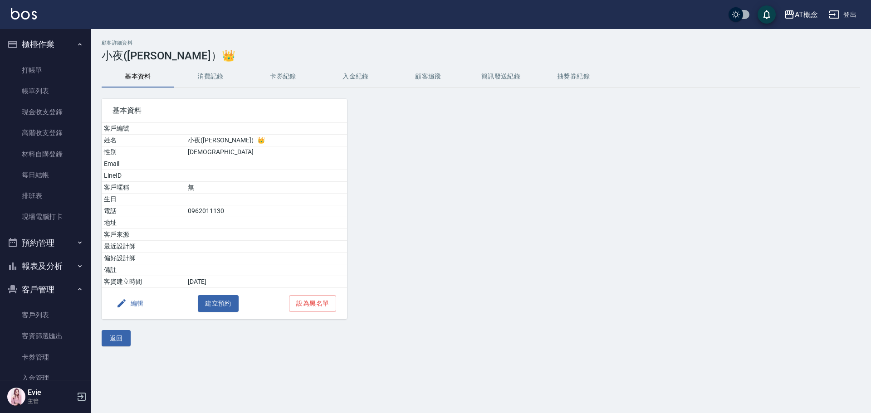
click at [136, 304] on button "編輯" at bounding box center [129, 303] width 35 height 17
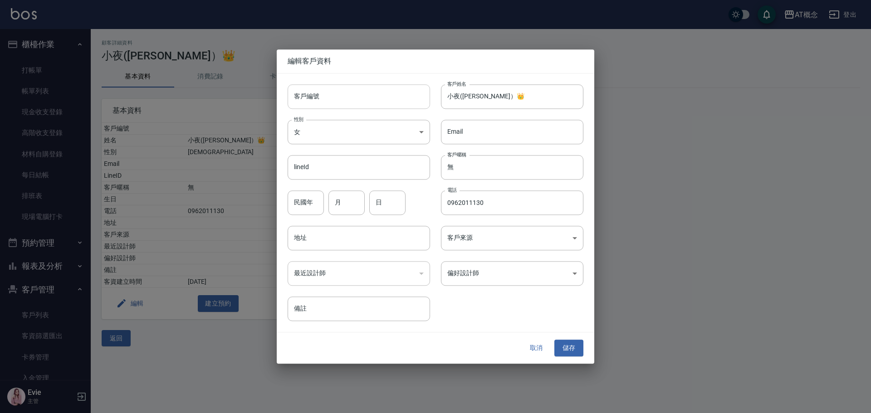
click at [359, 104] on input "客戶編號" at bounding box center [359, 96] width 142 height 24
type input "03579"
drag, startPoint x: 488, startPoint y: 94, endPoint x: 420, endPoint y: 97, distance: 68.5
click at [420, 97] on div "客戶編號 03579 ​ 客戶編號 客戶姓名 小夜(婕）👑 客戶姓名 性別 女 FEMALE 性別 Email Email lineId lineId 客戶暱…" at bounding box center [430, 197] width 307 height 248
drag, startPoint x: 470, startPoint y: 168, endPoint x: 428, endPoint y: 167, distance: 42.7
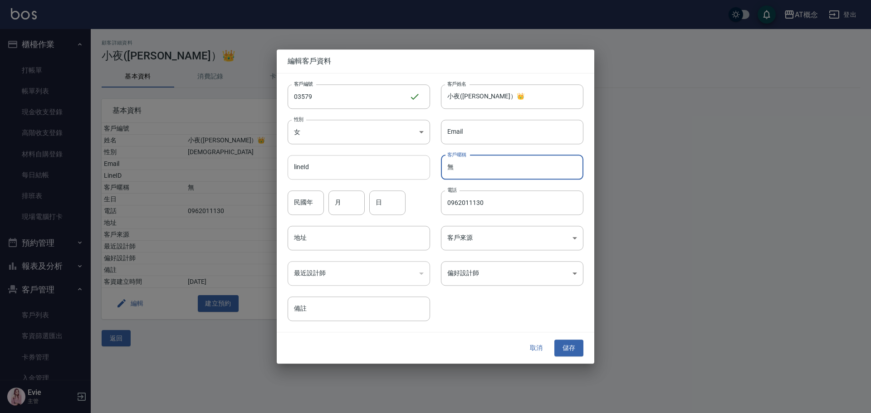
click at [426, 168] on div "客戶編號 03579 ​ 客戶編號 客戶姓名 小夜(婕）👑 客戶姓名 性別 女 FEMALE 性別 Email Email lineId lineId 客戶暱…" at bounding box center [430, 197] width 307 height 248
paste input "小夜(婕）👑"
type input "小夜(婕）👑"
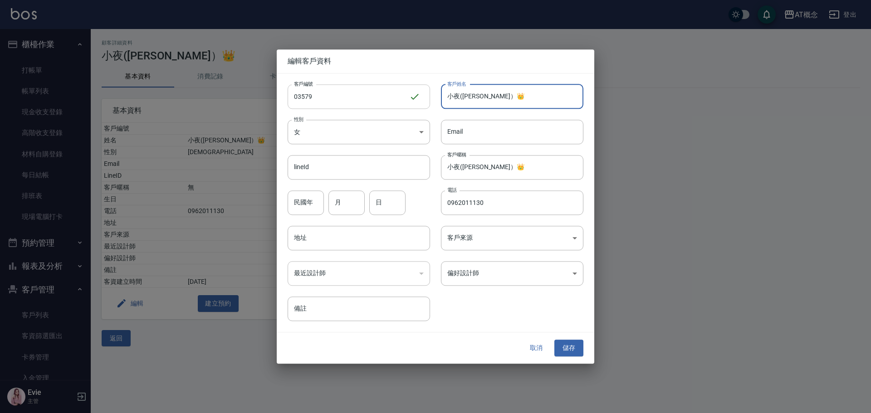
drag, startPoint x: 488, startPoint y: 97, endPoint x: 403, endPoint y: 89, distance: 85.2
click at [404, 89] on div "客戶編號 03579 ​ 客戶編號 客戶姓名 小夜(婕）👑 客戶姓名 性別 女 FEMALE 性別 Email Email lineId lineId 客戶暱…" at bounding box center [430, 197] width 307 height 248
type input "張翊婕"
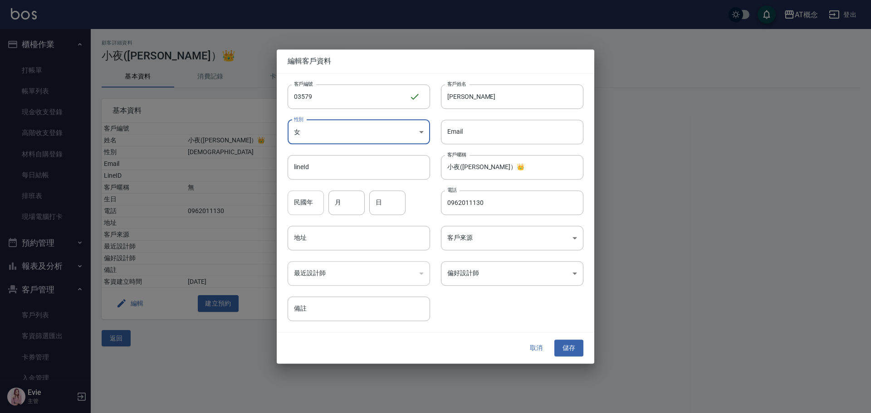
click at [313, 200] on input "民國年" at bounding box center [306, 203] width 36 height 24
type input "82"
type input "10"
type input "21"
click at [470, 271] on body "AT概念 登出 櫃檯作業 打帳單 帳單列表 現金收支登錄 高階收支登錄 材料自購登錄 每日結帳 排班表 現場電腦打卡 預約管理 預約管理 單日預約紀錄 單週預…" at bounding box center [435, 206] width 871 height 413
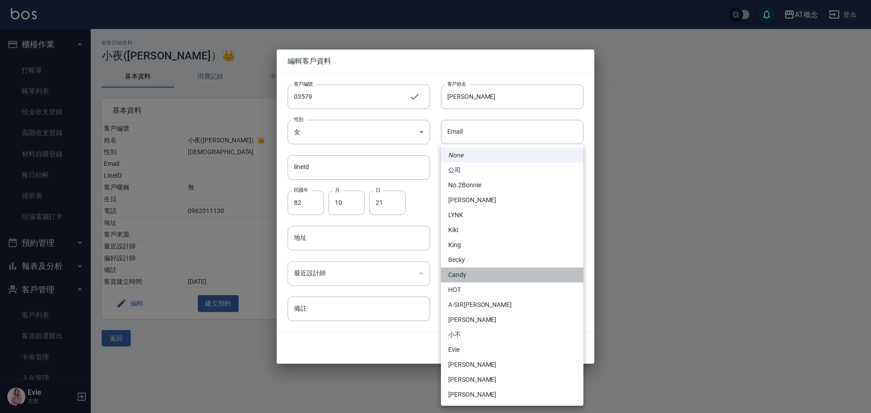
click at [470, 271] on li "Candy" at bounding box center [512, 275] width 142 height 15
type input "95c88325-489e-4505-91c2-94462fb1bea6"
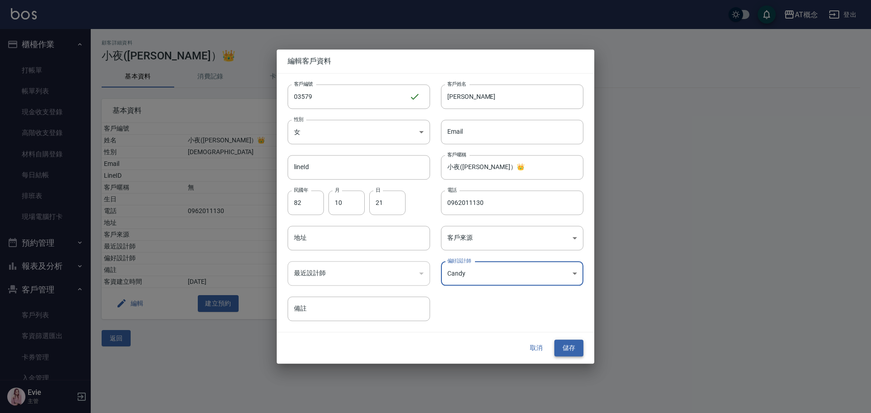
click at [571, 345] on button "儲存" at bounding box center [568, 348] width 29 height 17
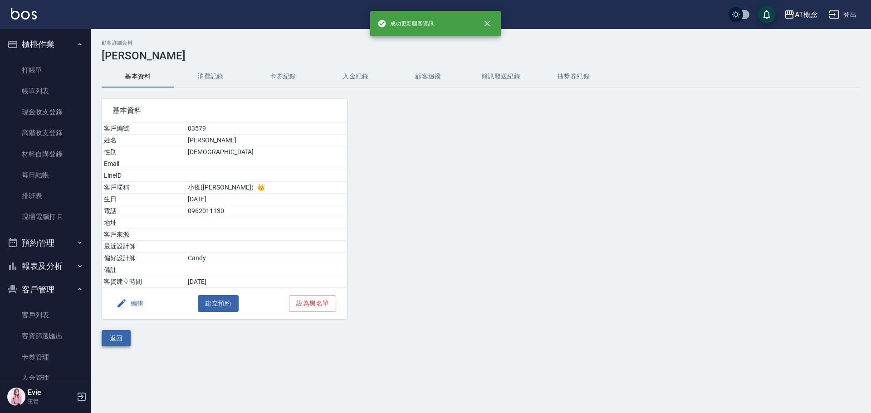
click at [114, 335] on button "返回" at bounding box center [116, 338] width 29 height 17
